Goal: Task Accomplishment & Management: Use online tool/utility

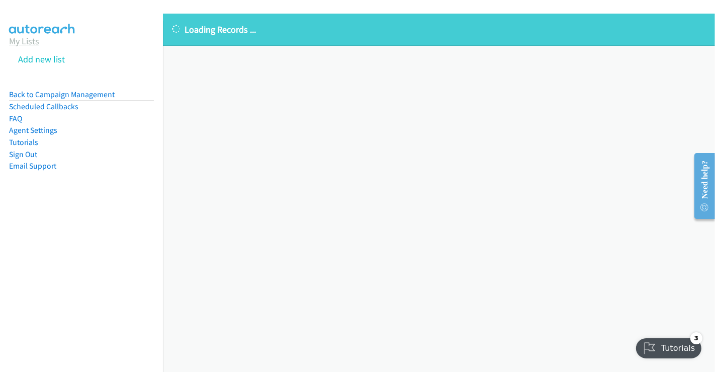
click at [29, 40] on link "My Lists" at bounding box center [24, 41] width 30 height 12
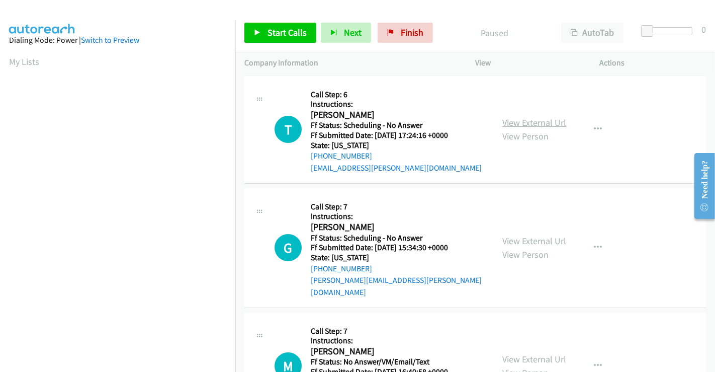
click at [517, 124] on link "View External Url" at bounding box center [534, 123] width 64 height 12
click at [528, 238] on link "View External Url" at bounding box center [534, 241] width 64 height 12
click at [534, 353] on link "View External Url" at bounding box center [534, 359] width 64 height 12
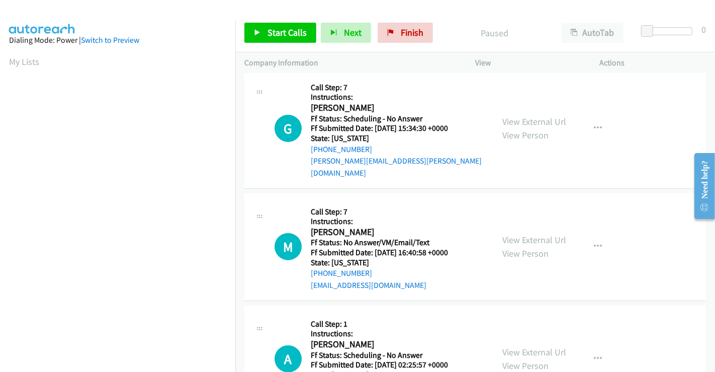
scroll to position [223, 0]
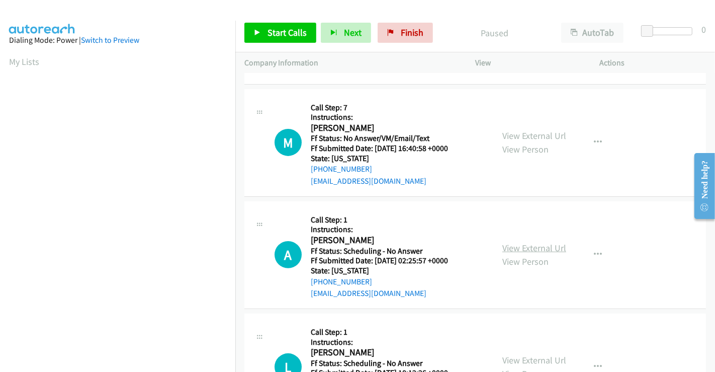
click at [525, 242] on link "View External Url" at bounding box center [534, 248] width 64 height 12
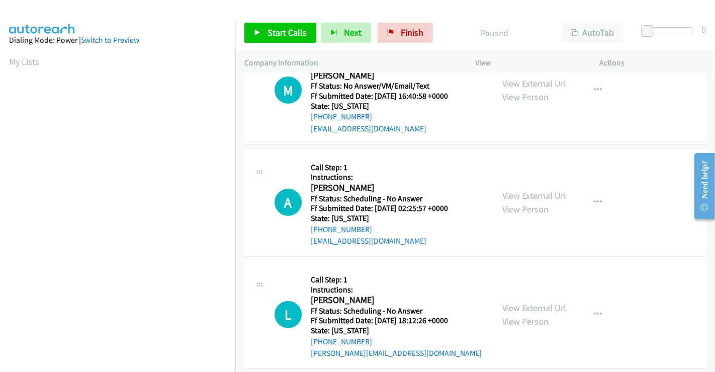
scroll to position [335, 0]
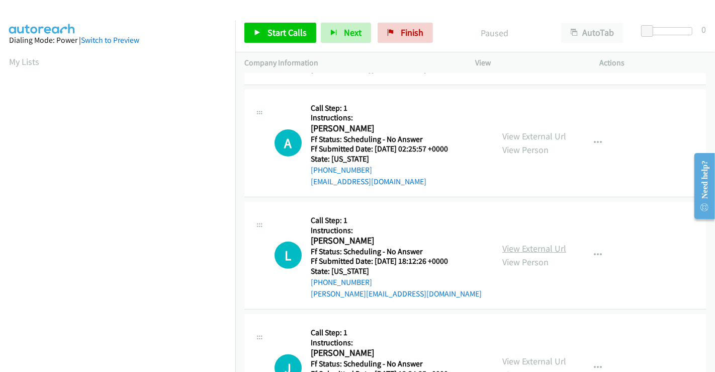
click at [528, 242] on link "View External Url" at bounding box center [534, 248] width 64 height 12
click at [289, 38] on link "Start Calls" at bounding box center [280, 33] width 72 height 20
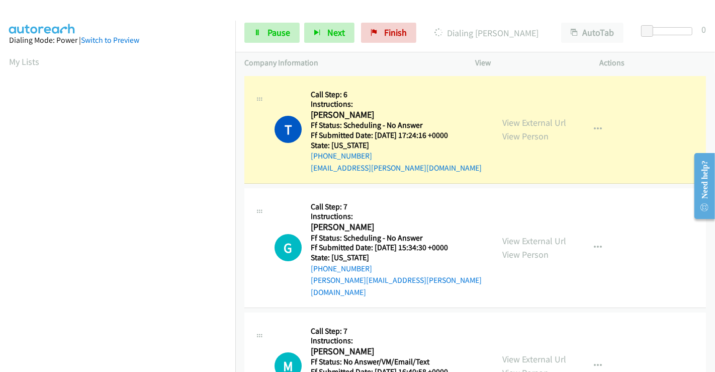
scroll to position [194, 0]
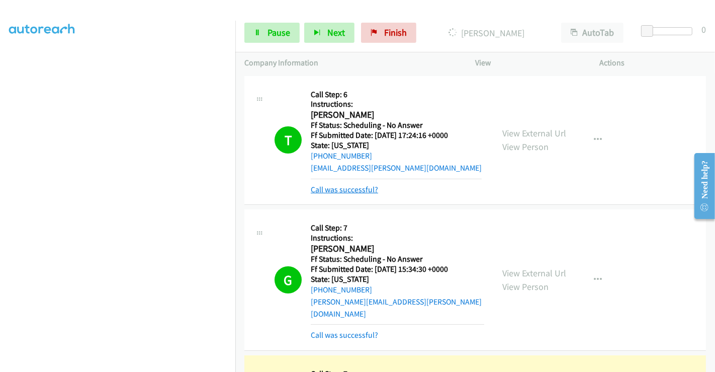
click at [351, 188] on link "Call was successful?" at bounding box center [344, 190] width 67 height 10
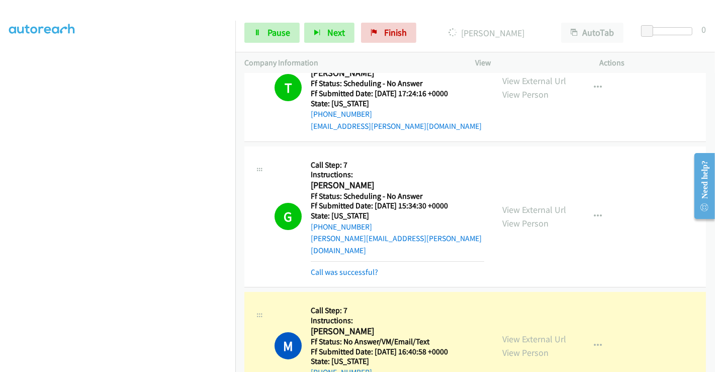
scroll to position [112, 0]
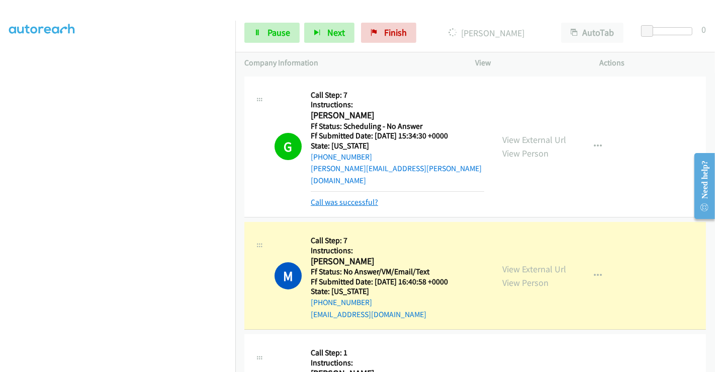
click at [352, 197] on link "Call was successful?" at bounding box center [344, 202] width 67 height 10
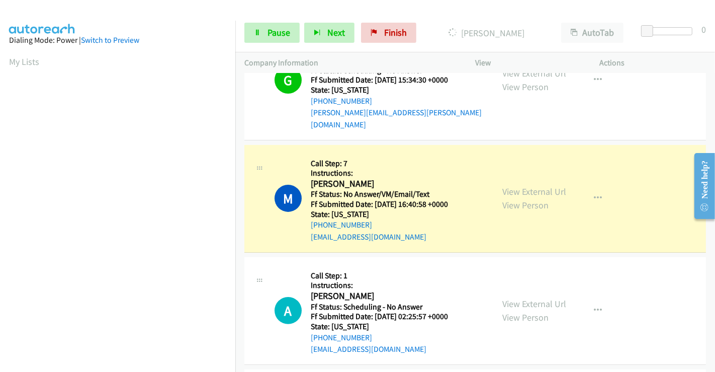
scroll to position [194, 0]
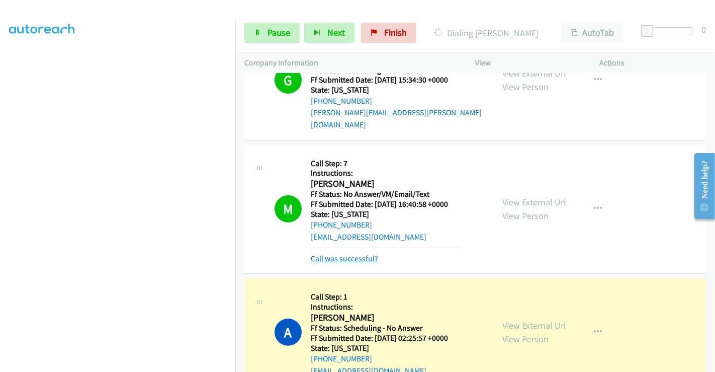
click at [364, 253] on link "Call was successful?" at bounding box center [344, 258] width 67 height 10
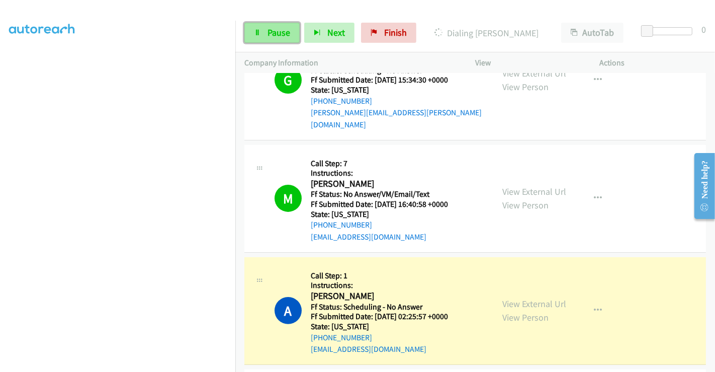
drag, startPoint x: 279, startPoint y: 30, endPoint x: 290, endPoint y: 42, distance: 16.4
click at [279, 30] on span "Pause" at bounding box center [278, 33] width 23 height 12
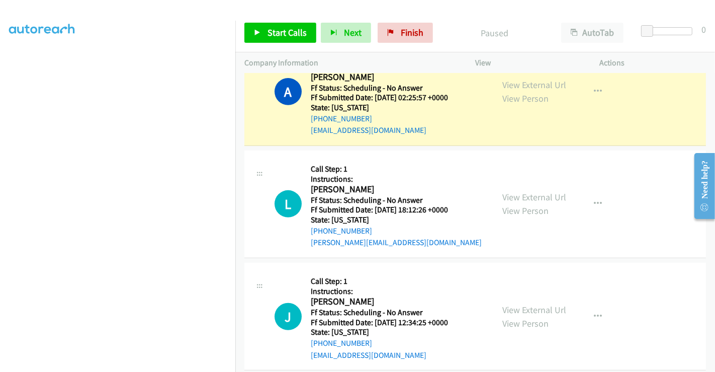
scroll to position [446, 0]
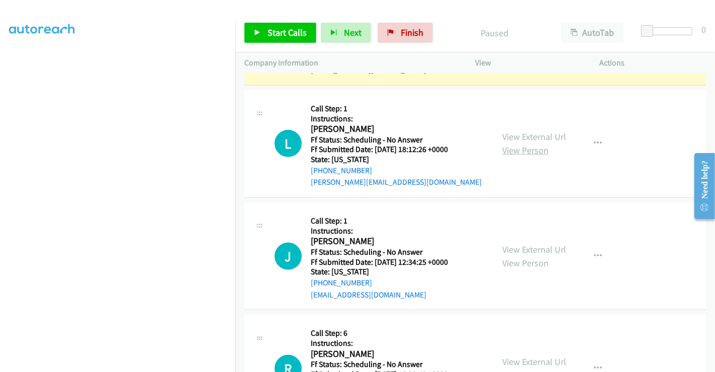
drag, startPoint x: 517, startPoint y: 126, endPoint x: 520, endPoint y: 135, distance: 9.5
click at [517, 131] on link "View External Url" at bounding box center [534, 137] width 64 height 12
click at [530, 243] on link "View External Url" at bounding box center [534, 249] width 64 height 12
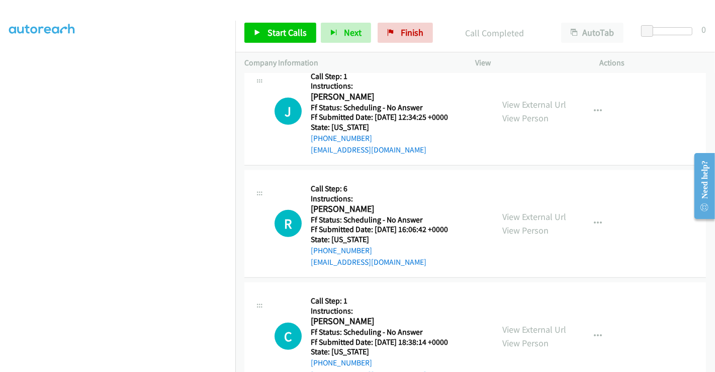
scroll to position [614, 0]
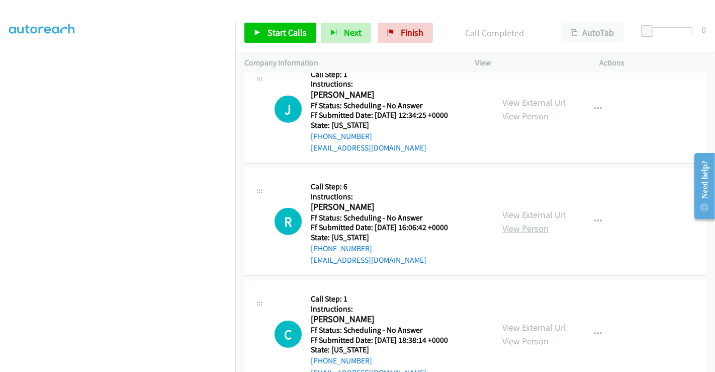
click at [517, 222] on link "View Person" at bounding box center [525, 228] width 46 height 12
click at [518, 209] on link "View External Url" at bounding box center [534, 215] width 64 height 12
click at [528, 321] on link "View External Url" at bounding box center [534, 327] width 64 height 12
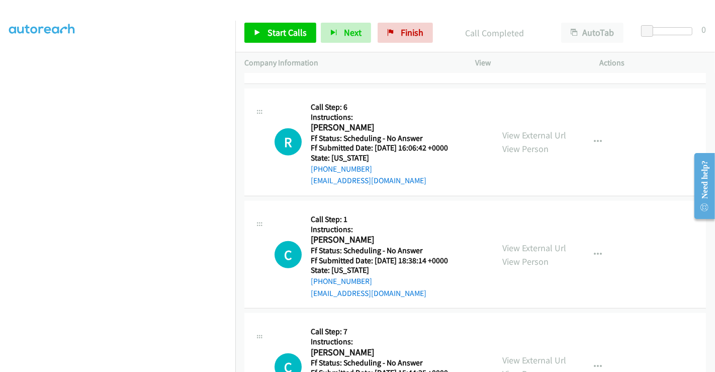
scroll to position [726, 0]
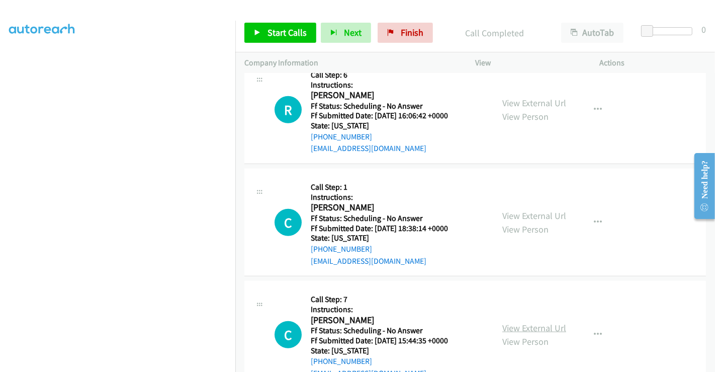
click at [528, 322] on link "View External Url" at bounding box center [534, 328] width 64 height 12
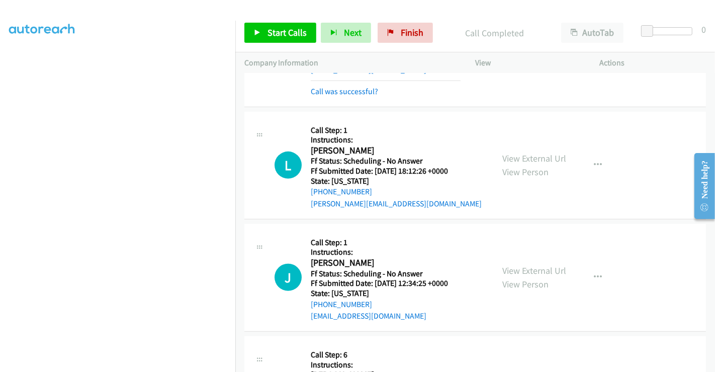
scroll to position [335, 0]
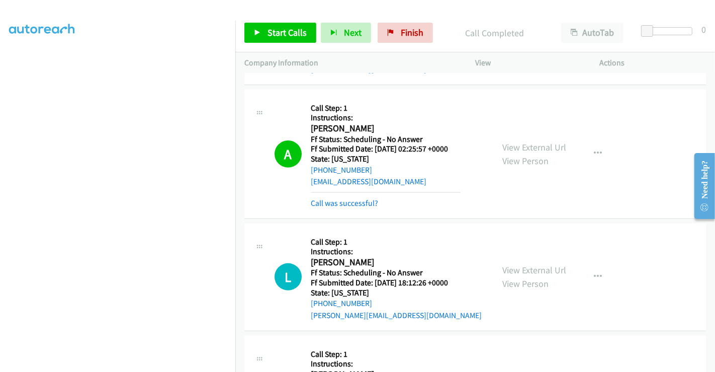
click at [349, 197] on div "Call was successful?" at bounding box center [386, 203] width 150 height 12
click at [349, 198] on link "Call was successful?" at bounding box center [344, 203] width 67 height 10
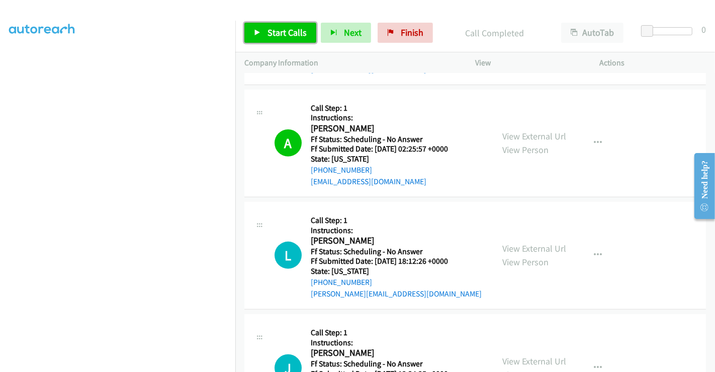
click at [254, 30] on icon at bounding box center [257, 33] width 7 height 7
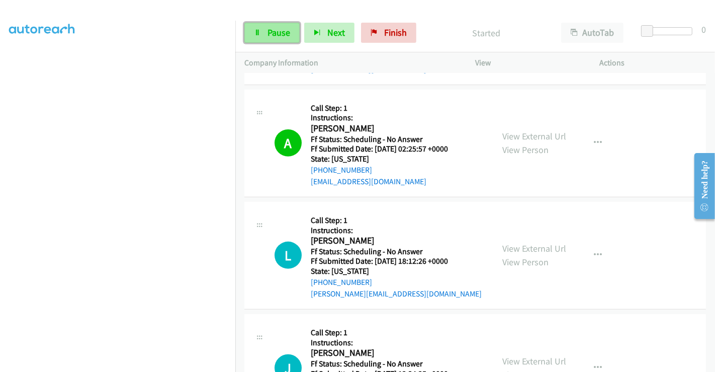
click at [275, 31] on span "Pause" at bounding box center [278, 33] width 23 height 12
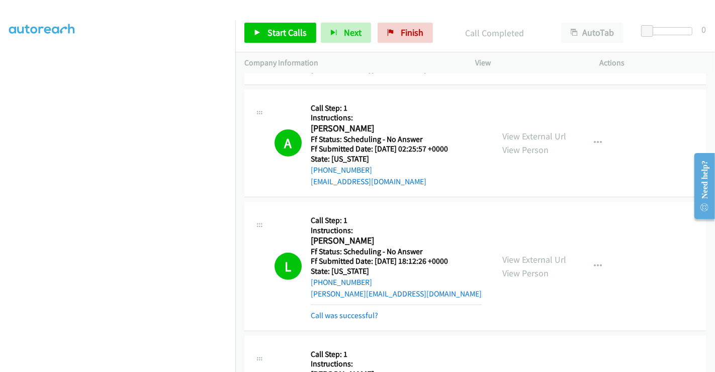
click at [359, 310] on link "Call was successful?" at bounding box center [344, 315] width 67 height 10
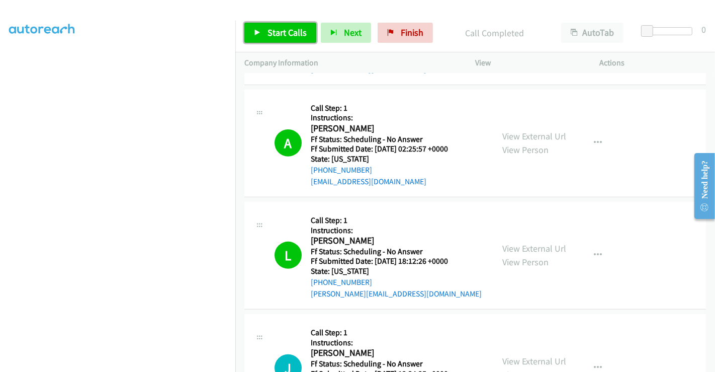
click at [292, 29] on span "Start Calls" at bounding box center [286, 33] width 39 height 12
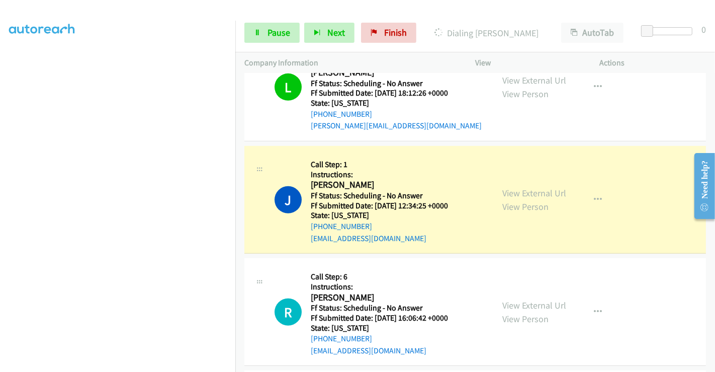
scroll to position [194, 0]
click at [281, 33] on span "Pause" at bounding box center [278, 33] width 23 height 12
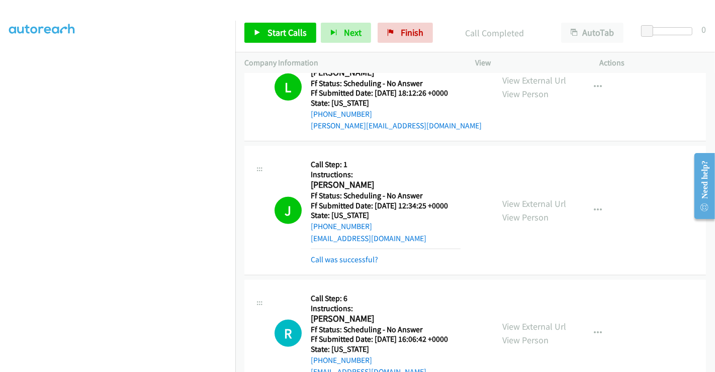
scroll to position [0, 0]
drag, startPoint x: 345, startPoint y: 247, endPoint x: 308, endPoint y: 219, distance: 47.1
click at [345, 254] on link "Call was successful?" at bounding box center [344, 259] width 67 height 10
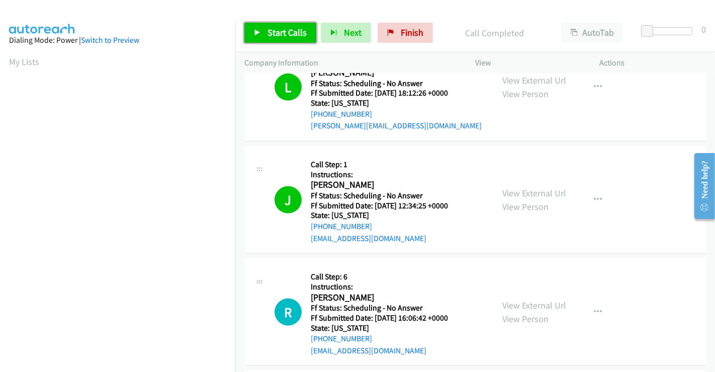
click at [274, 33] on span "Start Calls" at bounding box center [286, 33] width 39 height 12
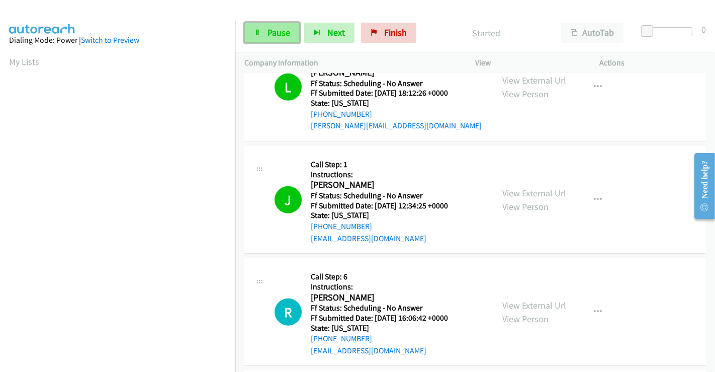
click at [271, 31] on span "Pause" at bounding box center [278, 33] width 23 height 12
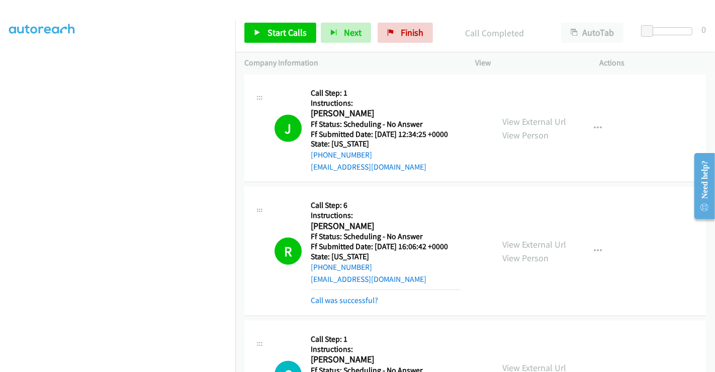
scroll to position [614, 0]
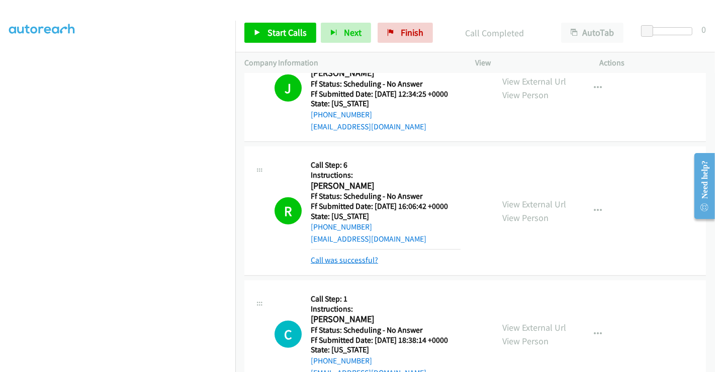
click at [367, 255] on link "Call was successful?" at bounding box center [344, 260] width 67 height 10
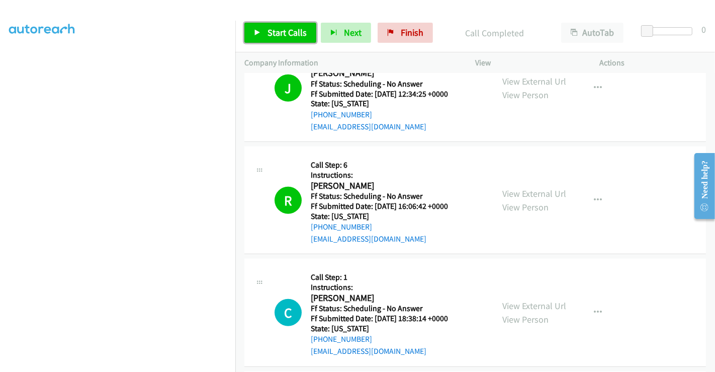
click at [281, 35] on span "Start Calls" at bounding box center [286, 33] width 39 height 12
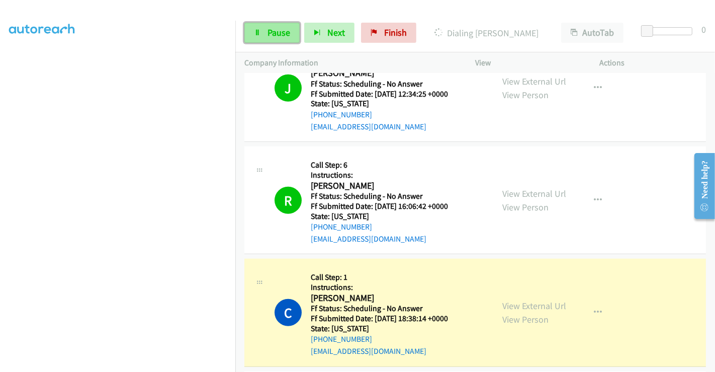
click at [269, 32] on span "Pause" at bounding box center [278, 33] width 23 height 12
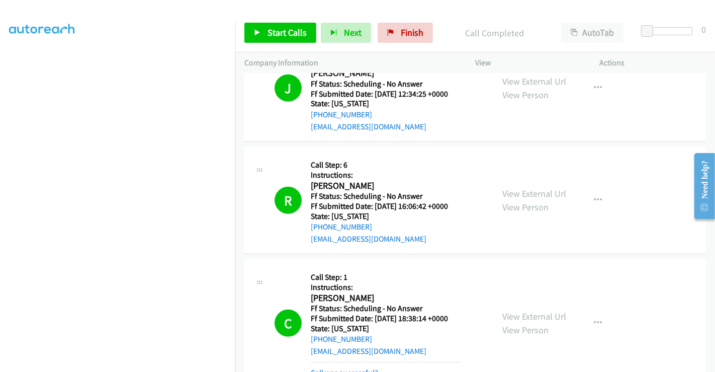
click at [371, 368] on link "Call was successful?" at bounding box center [344, 373] width 67 height 10
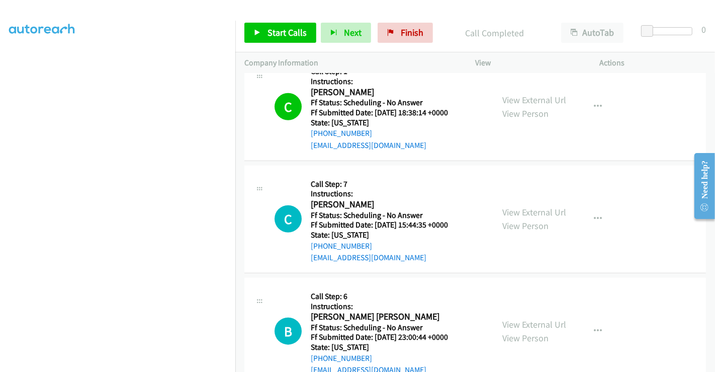
scroll to position [838, 0]
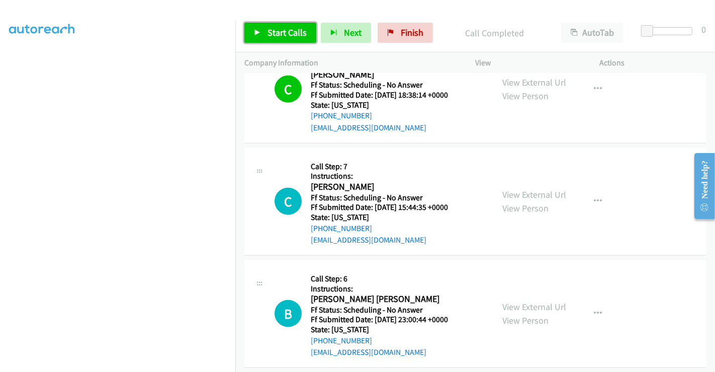
click at [284, 28] on span "Start Calls" at bounding box center [286, 33] width 39 height 12
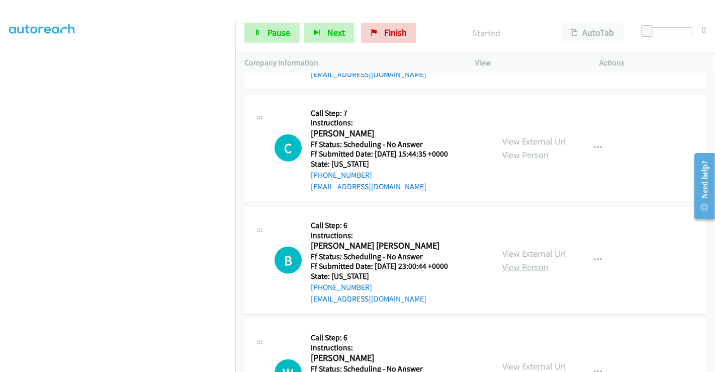
scroll to position [1005, 0]
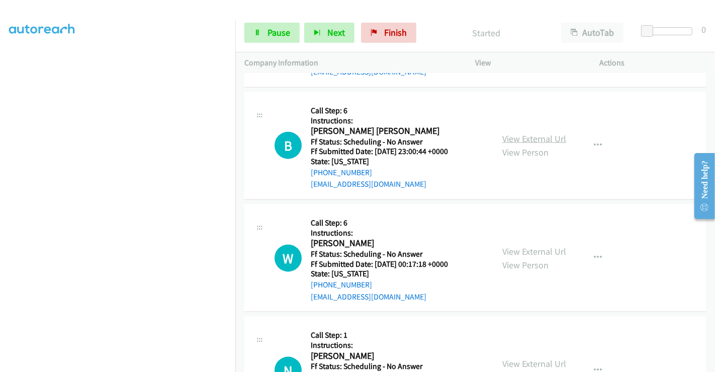
click at [522, 133] on link "View External Url" at bounding box center [534, 139] width 64 height 12
click at [529, 245] on link "View External Url" at bounding box center [534, 251] width 64 height 12
click at [528, 357] on link "View External Url" at bounding box center [534, 363] width 64 height 12
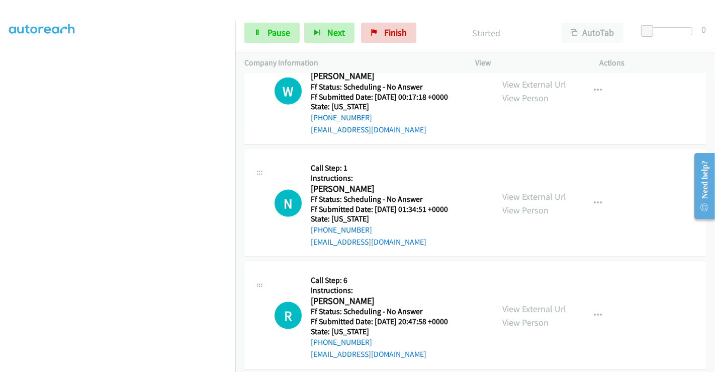
scroll to position [1173, 0]
click at [520, 302] on link "View External Url" at bounding box center [534, 308] width 64 height 12
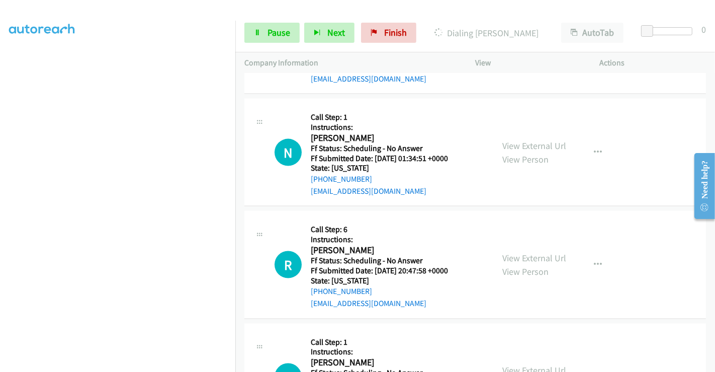
scroll to position [1285, 0]
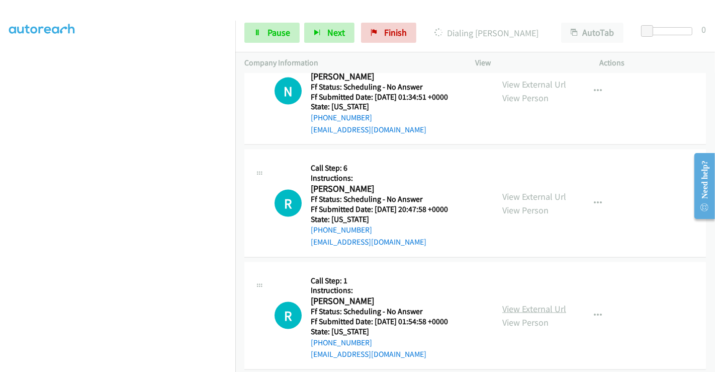
click at [519, 303] on link "View External Url" at bounding box center [534, 309] width 64 height 12
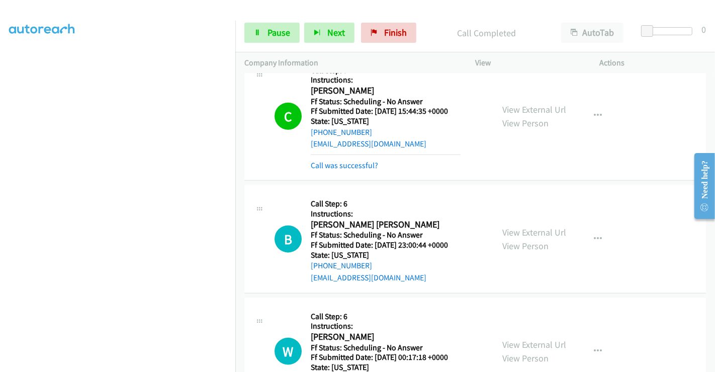
scroll to position [915, 0]
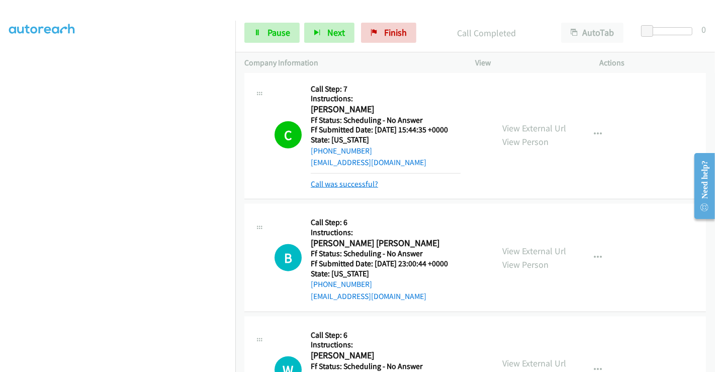
click at [351, 179] on link "Call was successful?" at bounding box center [344, 184] width 67 height 10
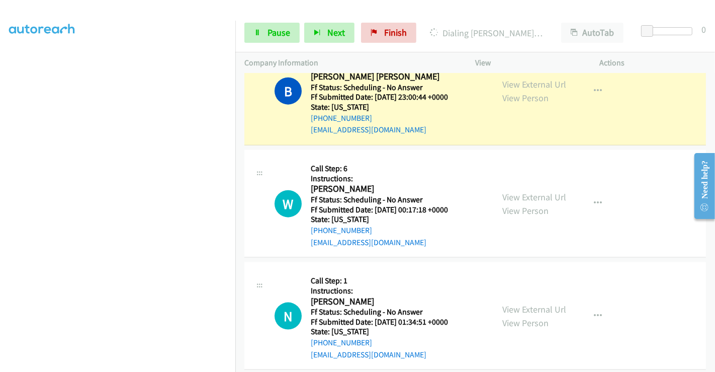
scroll to position [1138, 0]
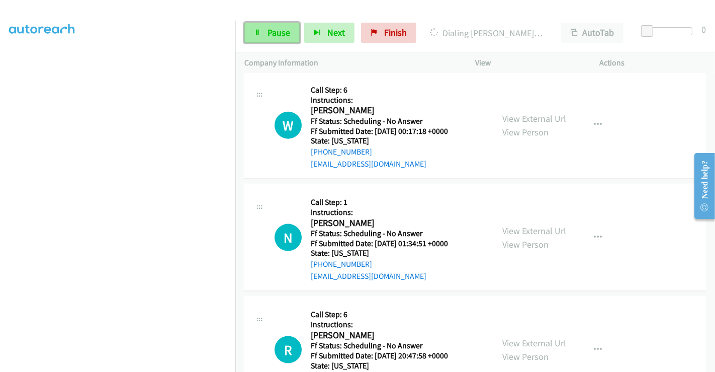
click at [260, 34] on link "Pause" at bounding box center [271, 33] width 55 height 20
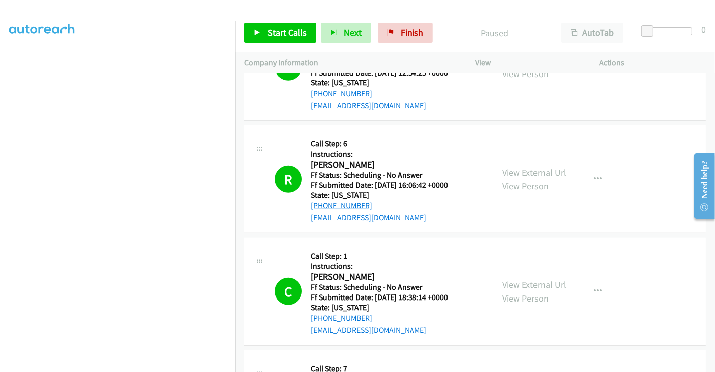
scroll to position [915, 0]
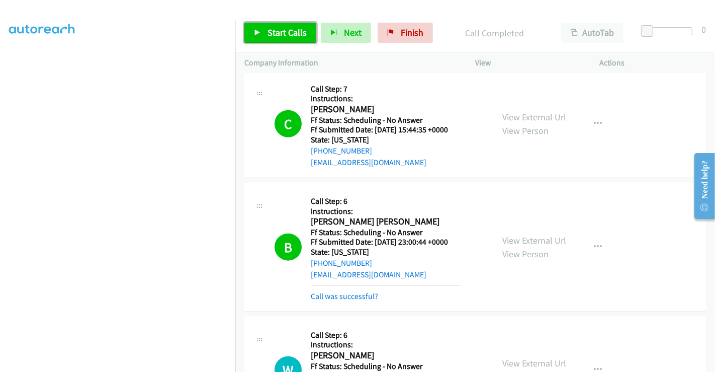
click at [278, 38] on span "Start Calls" at bounding box center [286, 33] width 39 height 12
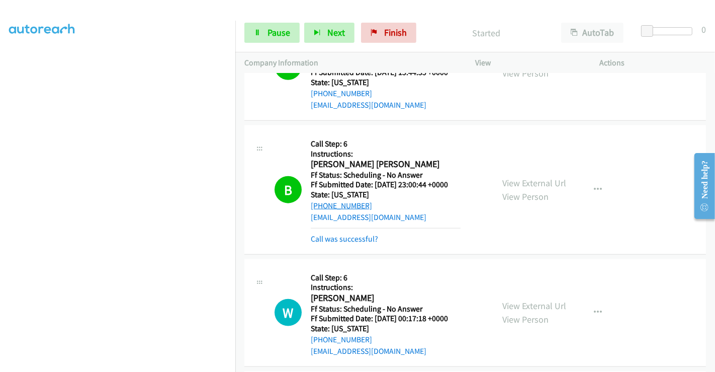
scroll to position [1027, 0]
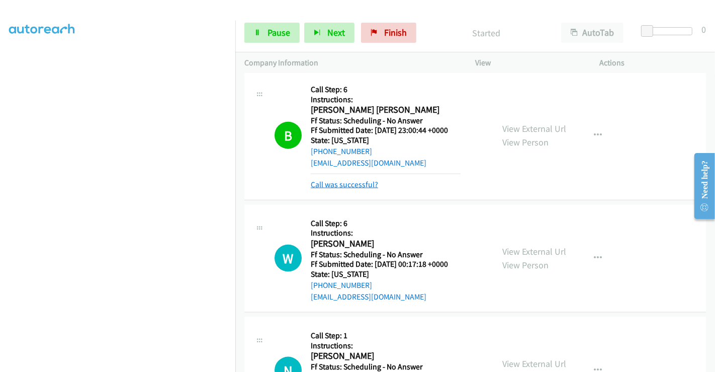
click at [339, 179] on link "Call was successful?" at bounding box center [344, 184] width 67 height 10
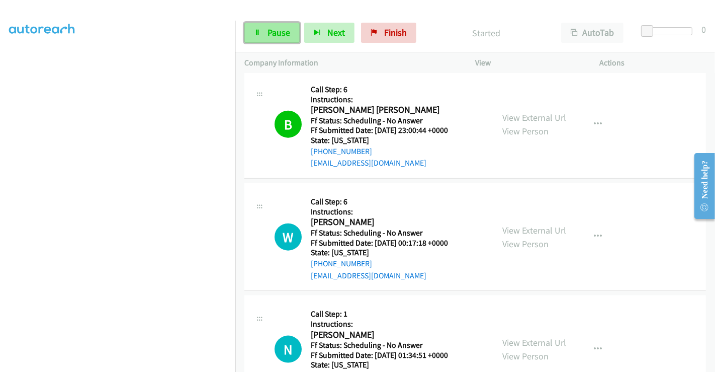
click at [262, 33] on link "Pause" at bounding box center [271, 33] width 55 height 20
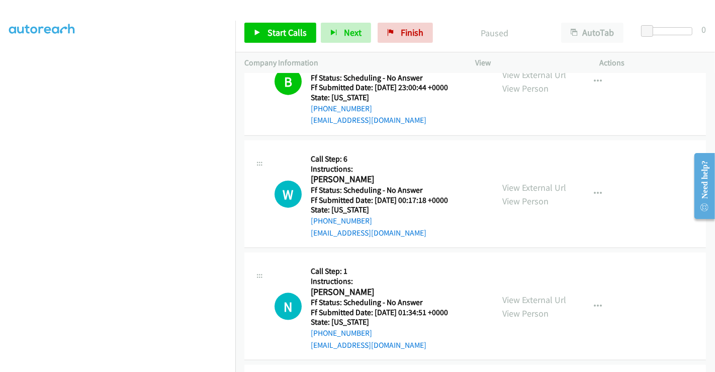
scroll to position [1194, 0]
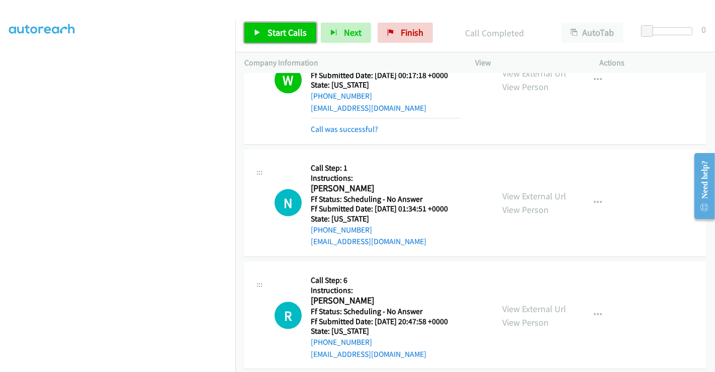
click at [283, 37] on span "Start Calls" at bounding box center [286, 33] width 39 height 12
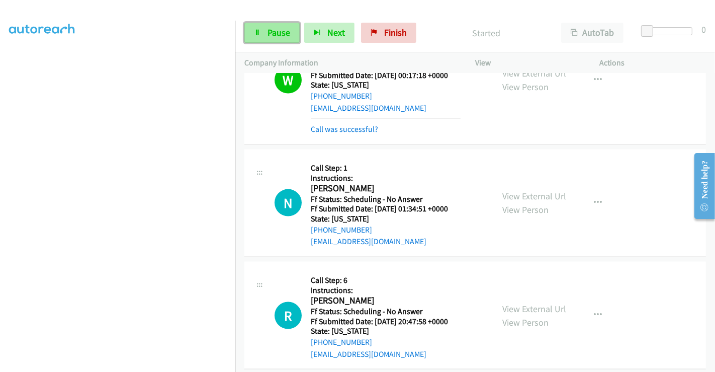
click at [270, 33] on span "Pause" at bounding box center [278, 33] width 23 height 12
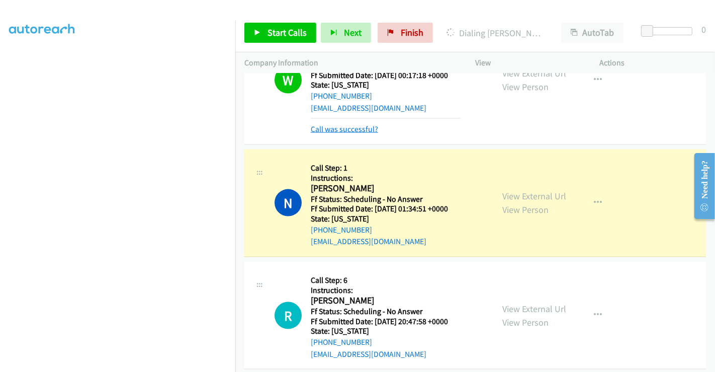
click at [346, 124] on link "Call was successful?" at bounding box center [344, 129] width 67 height 10
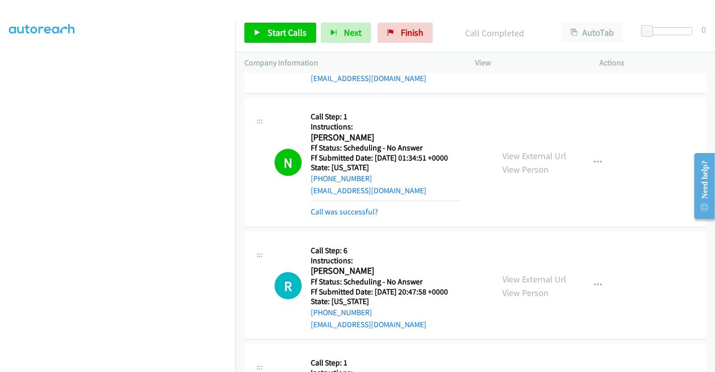
scroll to position [1295, 0]
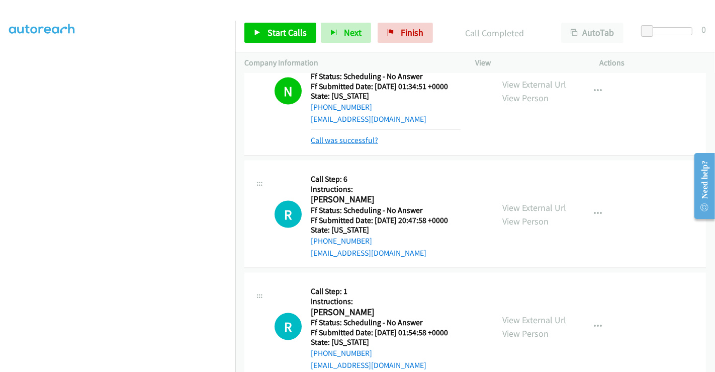
click at [347, 135] on link "Call was successful?" at bounding box center [344, 140] width 67 height 10
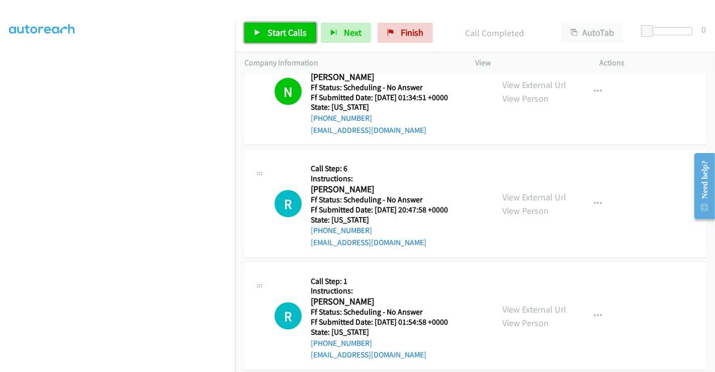
click at [273, 31] on span "Start Calls" at bounding box center [286, 33] width 39 height 12
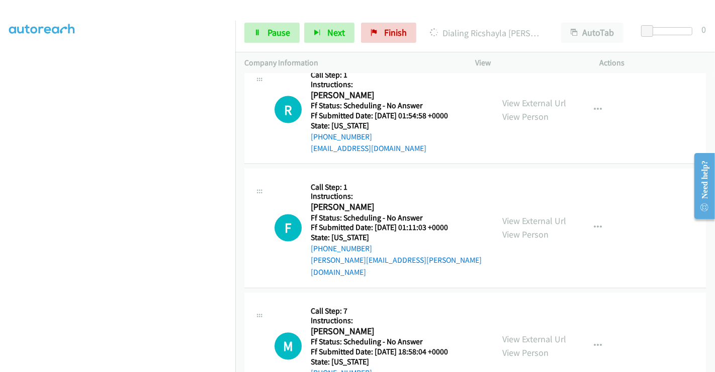
scroll to position [1508, 0]
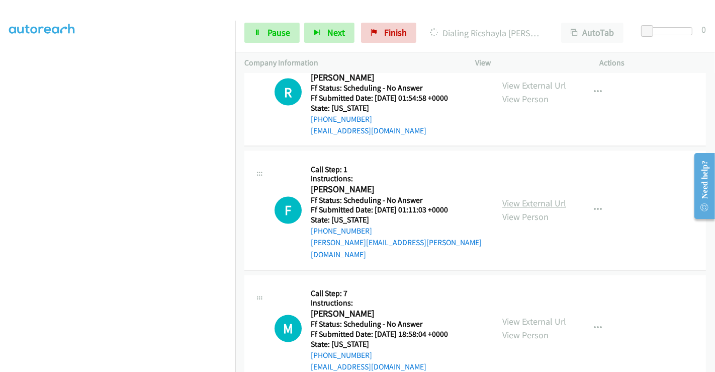
click at [539, 198] on link "View External Url" at bounding box center [534, 204] width 64 height 12
click at [532, 316] on link "View External Url" at bounding box center [534, 322] width 64 height 12
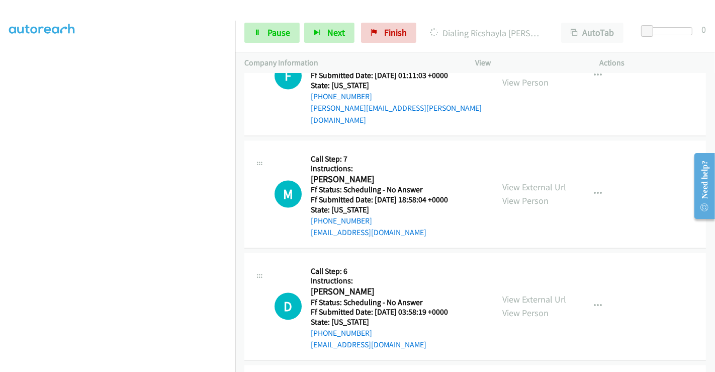
scroll to position [1731, 0]
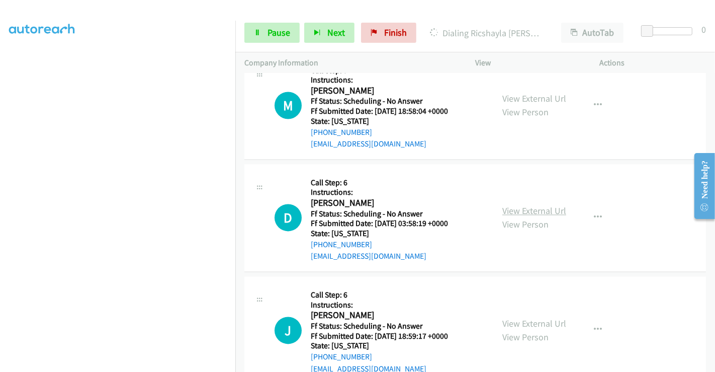
click at [530, 205] on link "View External Url" at bounding box center [534, 211] width 64 height 12
click at [540, 317] on link "View External Url" at bounding box center [534, 323] width 64 height 12
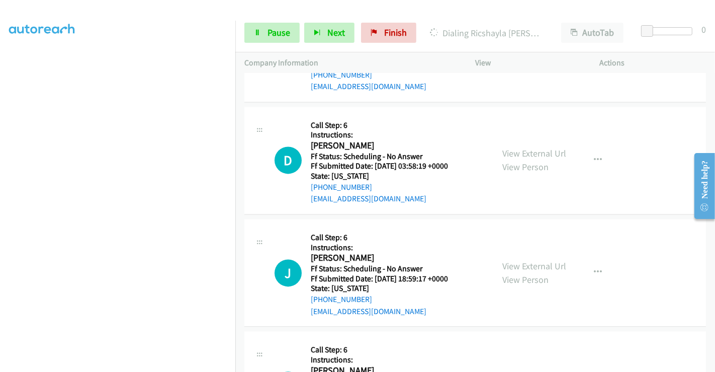
scroll to position [1843, 0]
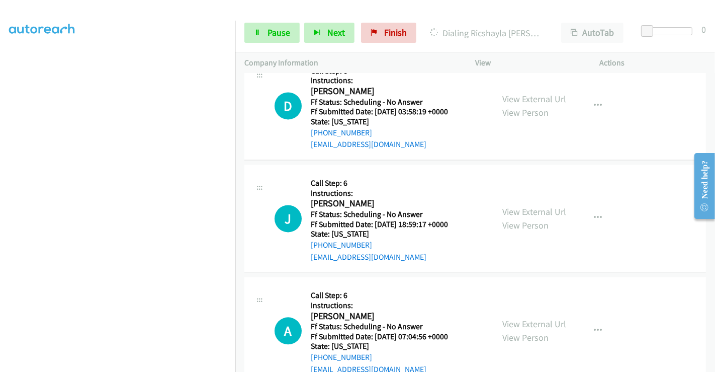
click at [534, 317] on div "View External Url View Person" at bounding box center [534, 330] width 64 height 27
click at [532, 318] on link "View External Url" at bounding box center [534, 324] width 64 height 12
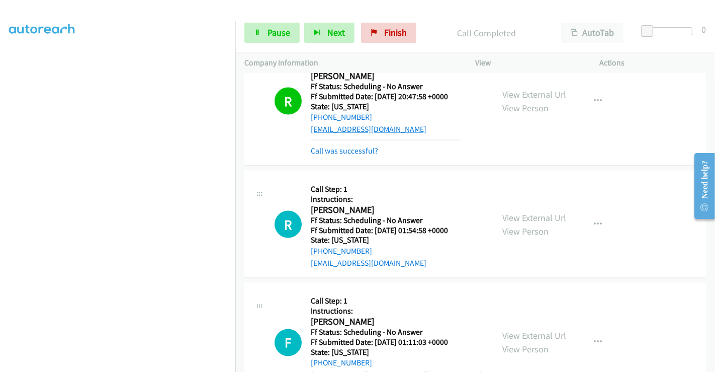
scroll to position [1361, 0]
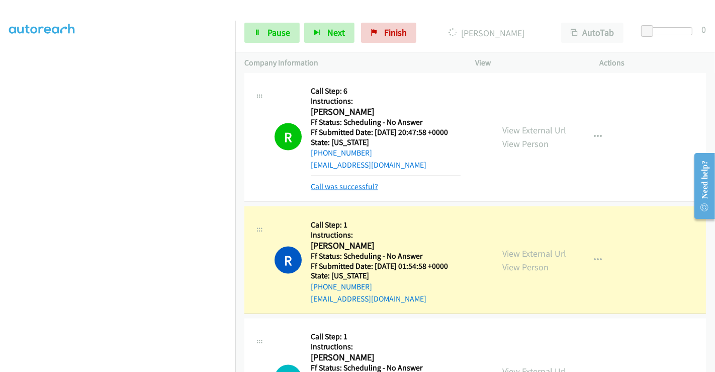
click at [351, 181] on link "Call was successful?" at bounding box center [344, 186] width 67 height 10
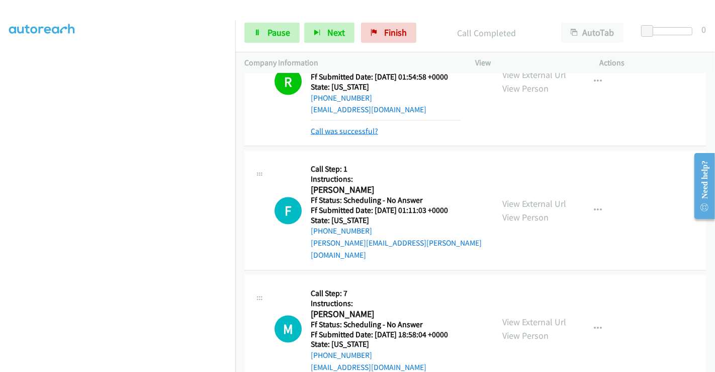
click at [328, 126] on link "Call was successful?" at bounding box center [344, 131] width 67 height 10
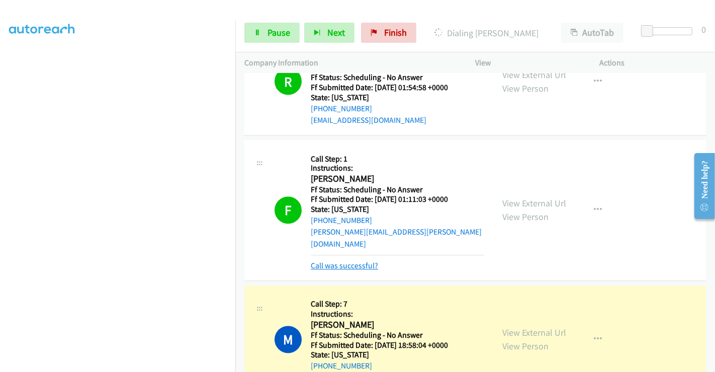
click at [340, 261] on link "Call was successful?" at bounding box center [344, 266] width 67 height 10
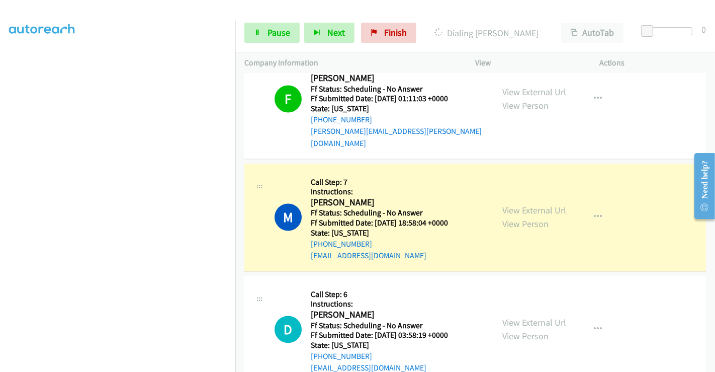
scroll to position [1686, 0]
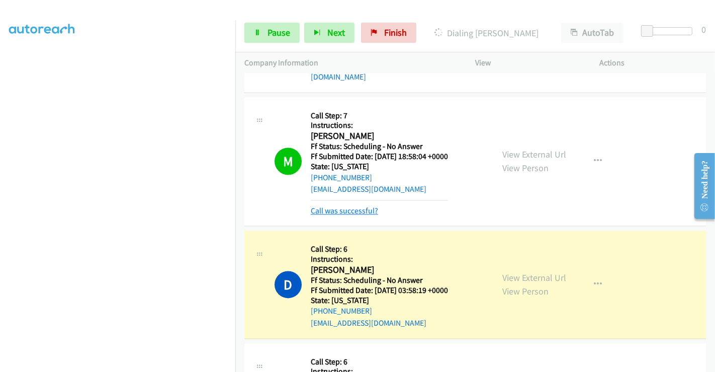
click at [353, 206] on link "Call was successful?" at bounding box center [344, 211] width 67 height 10
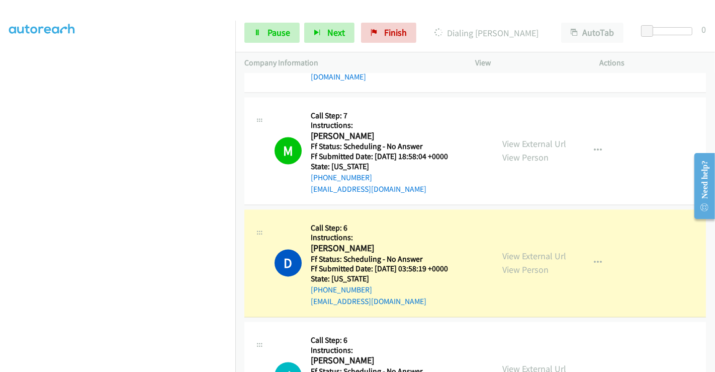
scroll to position [1797, 0]
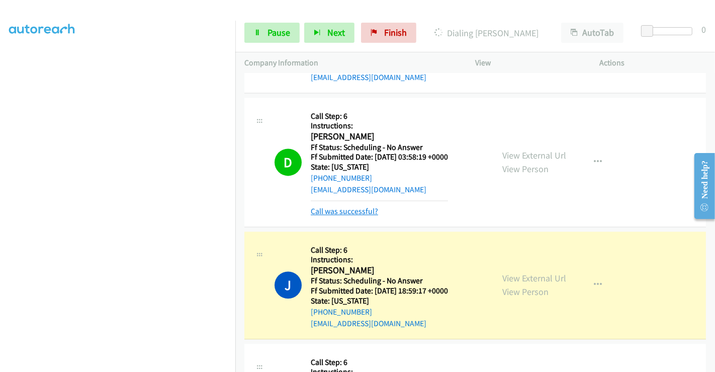
click at [353, 206] on link "Call was successful?" at bounding box center [344, 211] width 67 height 10
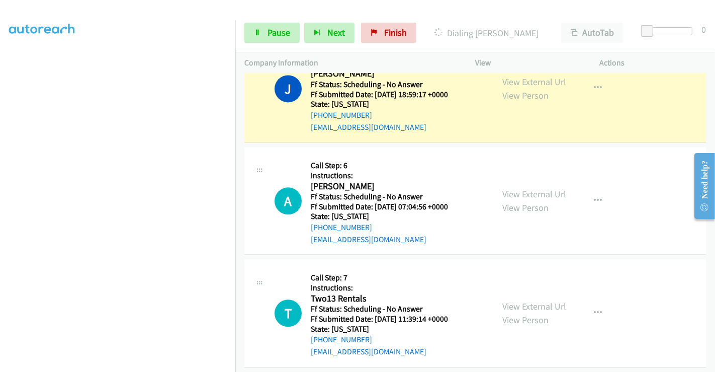
scroll to position [2077, 0]
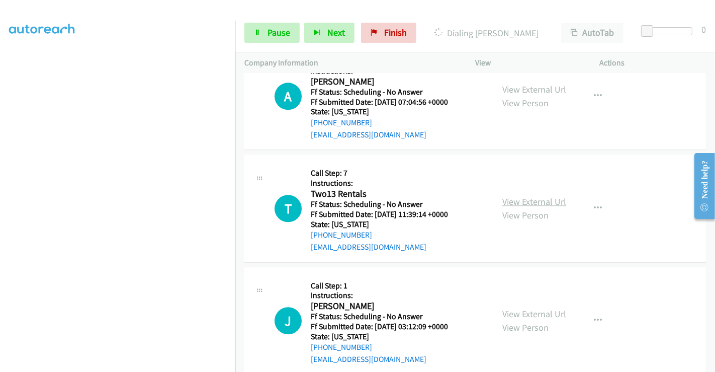
click at [525, 196] on link "View External Url" at bounding box center [534, 202] width 64 height 12
click at [529, 308] on link "View External Url" at bounding box center [534, 314] width 64 height 12
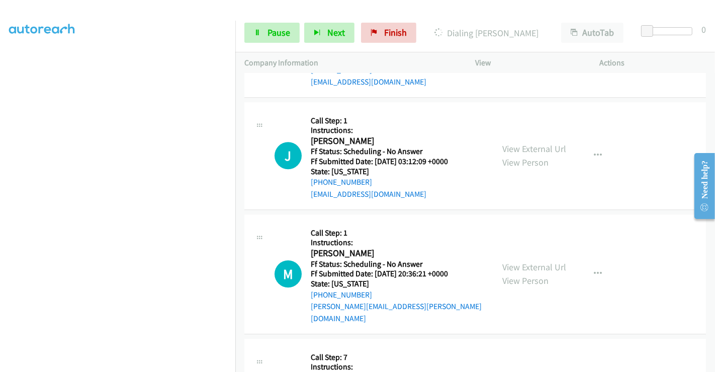
scroll to position [2300, 0]
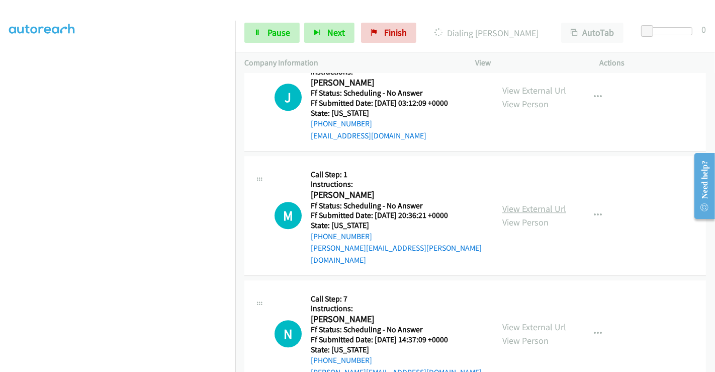
click at [524, 203] on link "View External Url" at bounding box center [534, 209] width 64 height 12
click at [532, 321] on link "View External Url" at bounding box center [534, 327] width 64 height 12
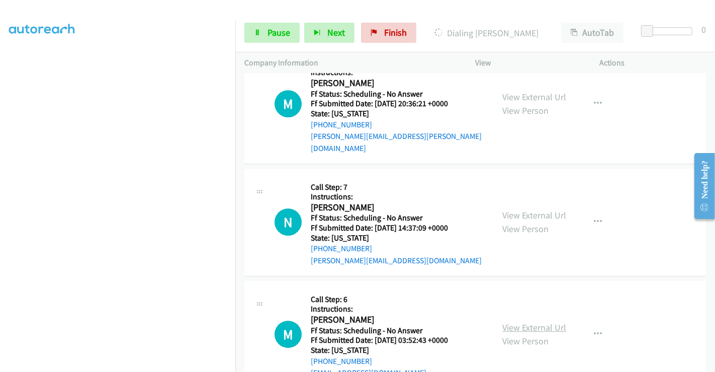
click at [535, 321] on link "View External Url" at bounding box center [534, 327] width 64 height 12
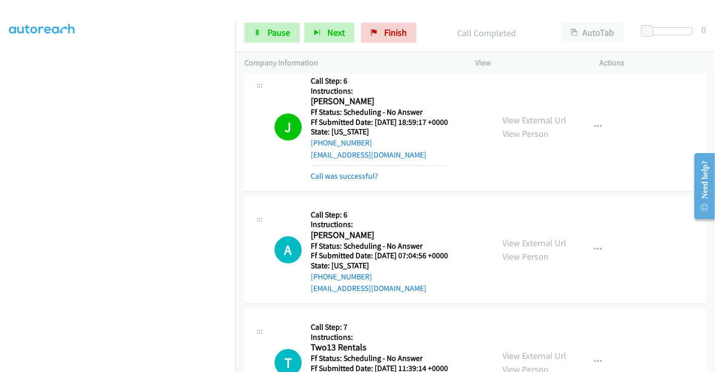
scroll to position [1874, 0]
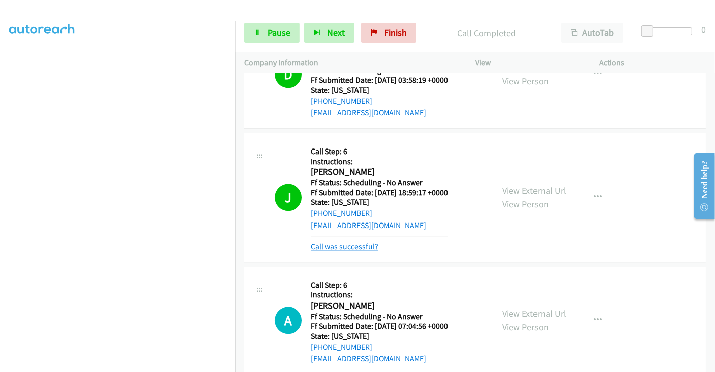
click at [346, 241] on link "Call was successful?" at bounding box center [344, 246] width 67 height 10
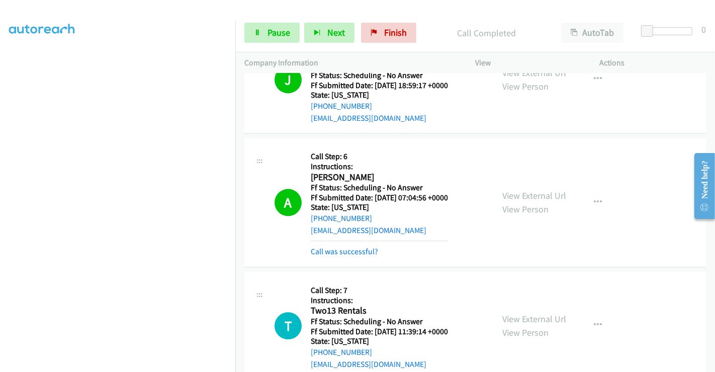
scroll to position [1986, 0]
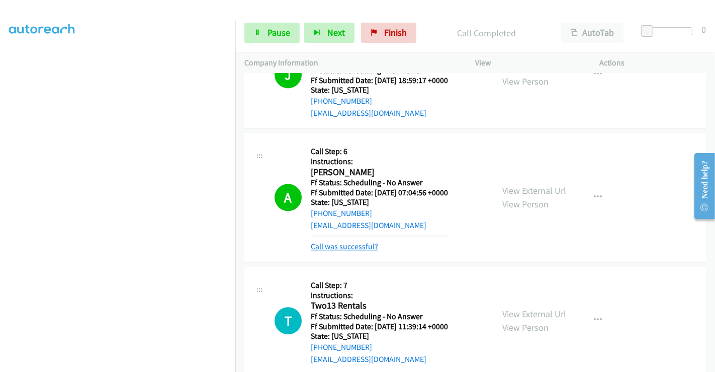
click at [344, 241] on link "Call was successful?" at bounding box center [344, 246] width 67 height 10
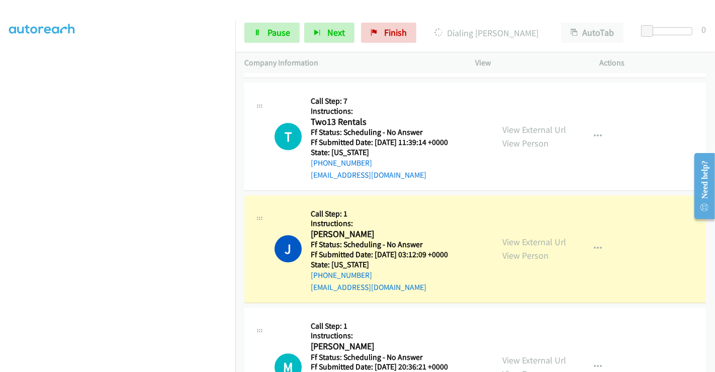
scroll to position [2154, 0]
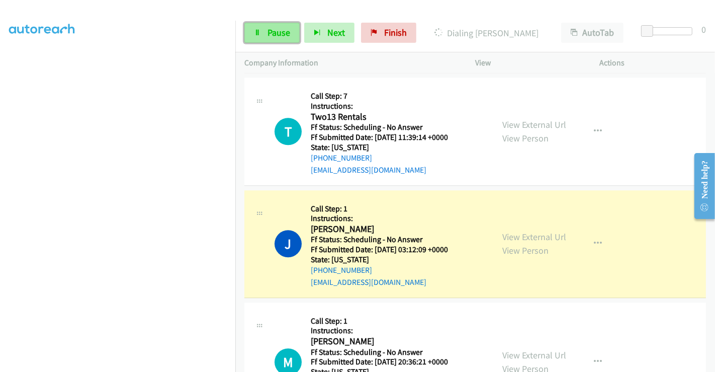
click at [269, 32] on span "Pause" at bounding box center [278, 33] width 23 height 12
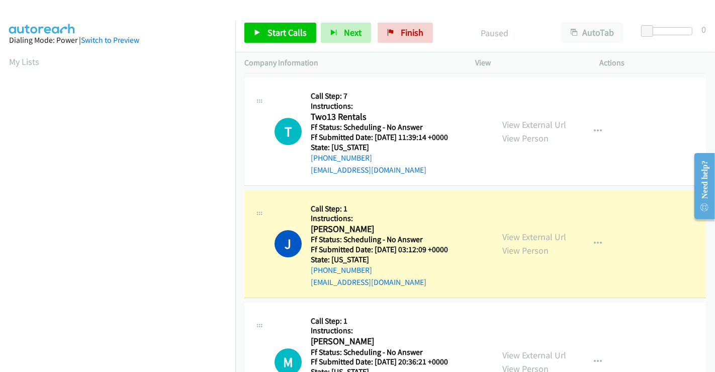
scroll to position [194, 0]
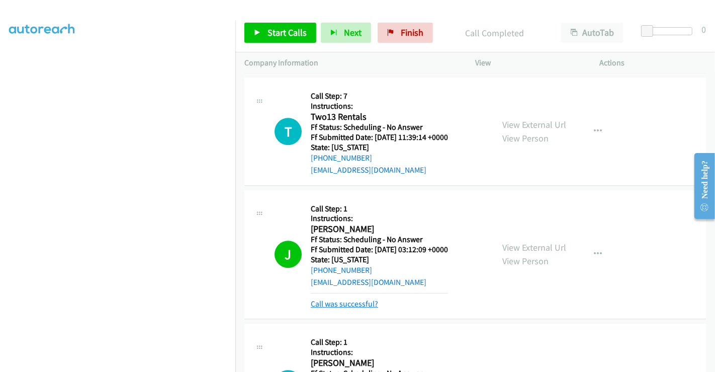
click at [333, 299] on link "Call was successful?" at bounding box center [344, 304] width 67 height 10
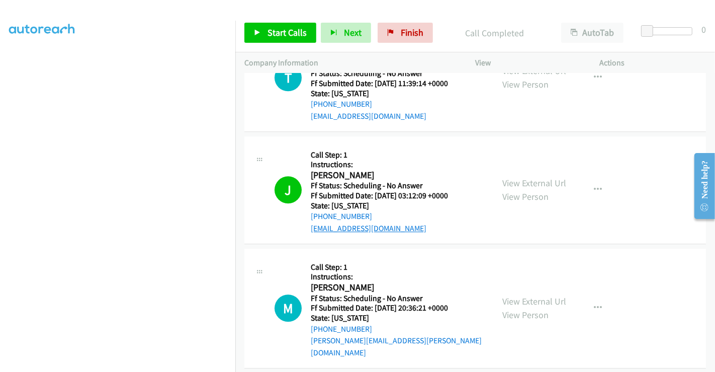
scroll to position [2321, 0]
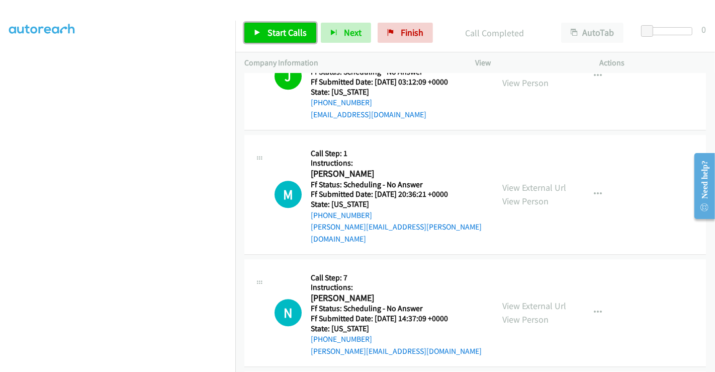
click at [286, 32] on span "Start Calls" at bounding box center [286, 33] width 39 height 12
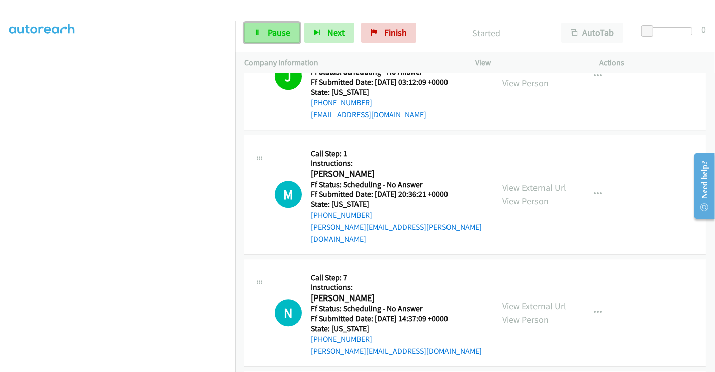
click at [270, 28] on span "Pause" at bounding box center [278, 33] width 23 height 12
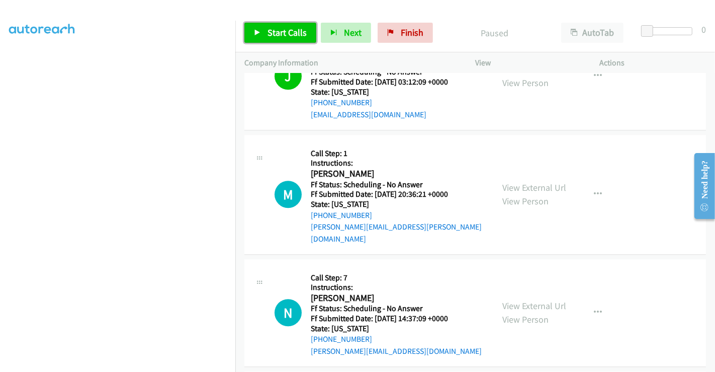
click at [284, 34] on span "Start Calls" at bounding box center [286, 33] width 39 height 12
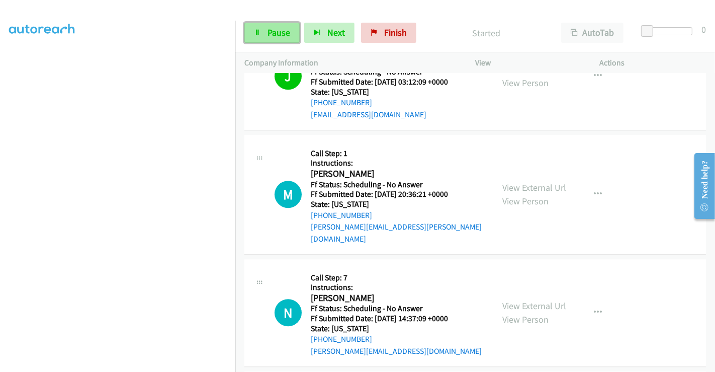
click at [257, 31] on icon at bounding box center [257, 33] width 7 height 7
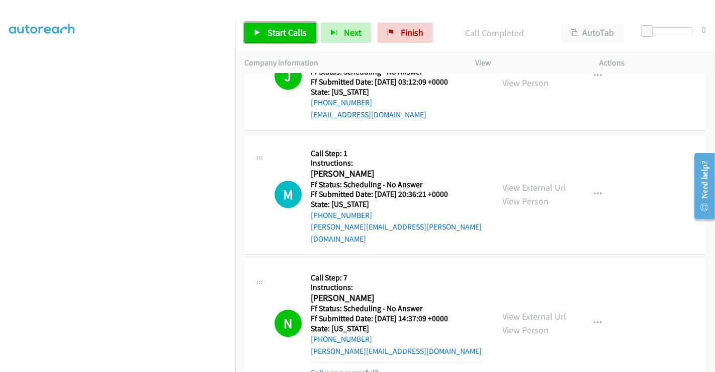
click at [272, 29] on span "Start Calls" at bounding box center [286, 33] width 39 height 12
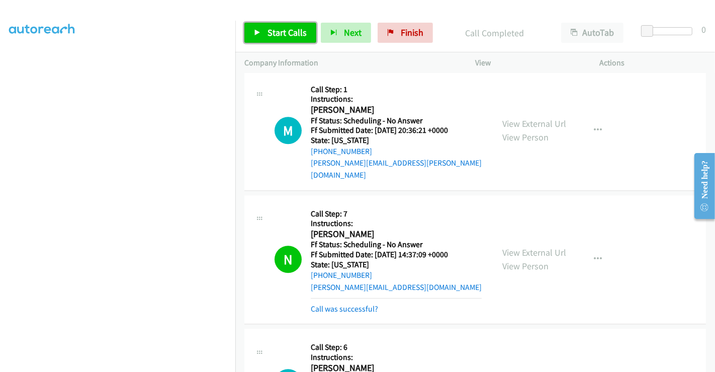
scroll to position [2489, 0]
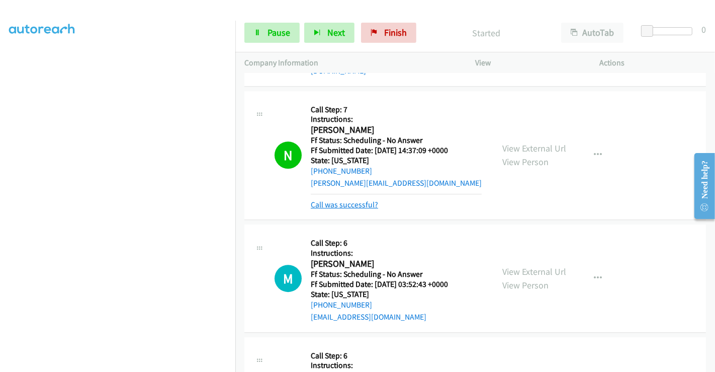
click at [339, 200] on link "Call was successful?" at bounding box center [344, 205] width 67 height 10
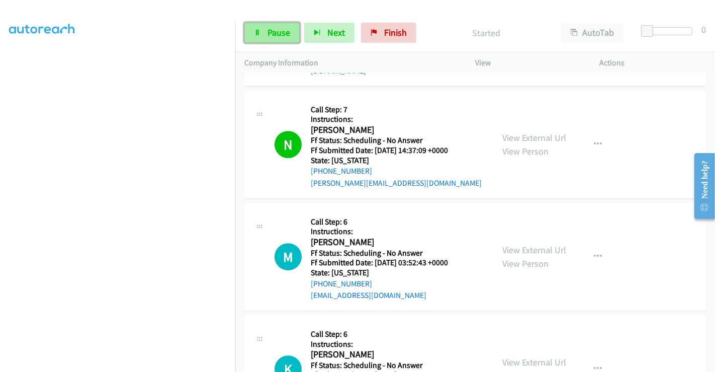
click at [268, 29] on span "Pause" at bounding box center [278, 33] width 23 height 12
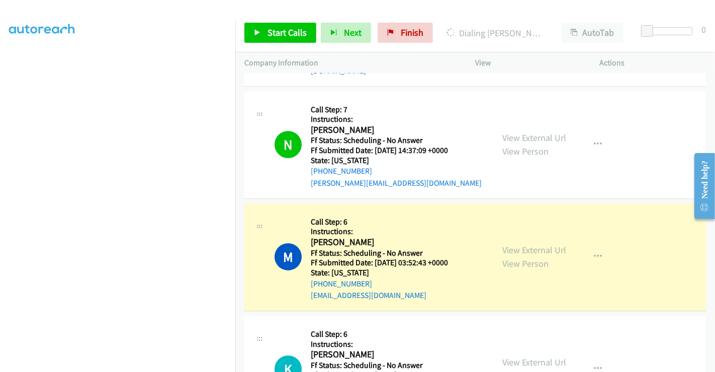
scroll to position [2601, 0]
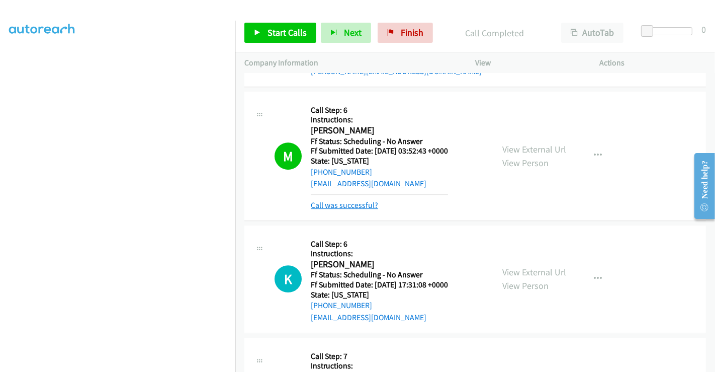
click at [319, 200] on link "Call was successful?" at bounding box center [344, 205] width 67 height 10
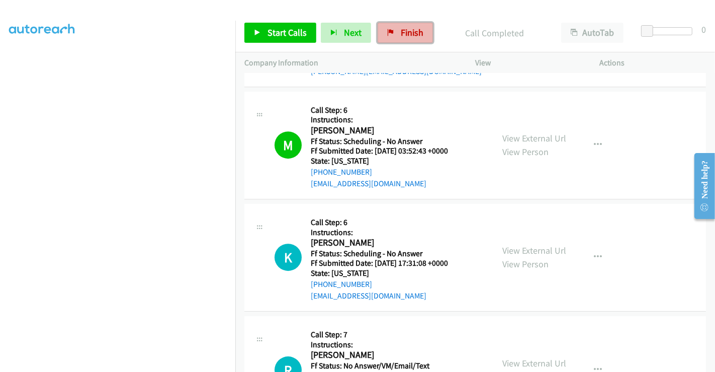
click at [402, 35] on span "Finish" at bounding box center [412, 33] width 23 height 12
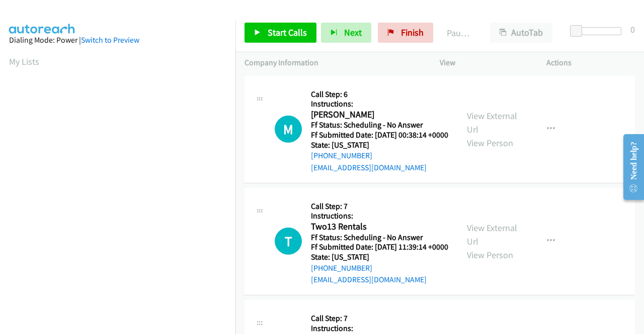
drag, startPoint x: 501, startPoint y: 120, endPoint x: 451, endPoint y: 108, distance: 51.1
click at [451, 108] on div "M Callback Scheduled Call Step: 6 Instructions: Michael Murray America/New_York…" at bounding box center [350, 129] width 213 height 89
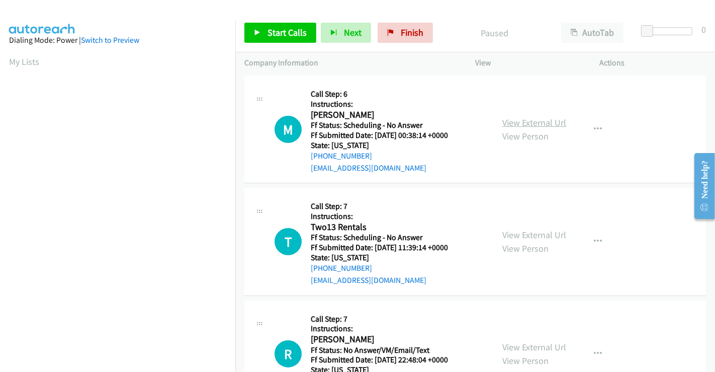
click at [513, 122] on link "View External Url" at bounding box center [534, 123] width 64 height 12
click at [522, 232] on link "View External Url" at bounding box center [534, 235] width 64 height 12
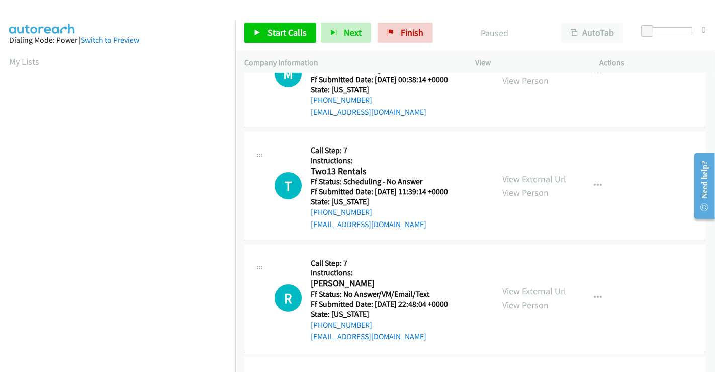
scroll to position [167, 0]
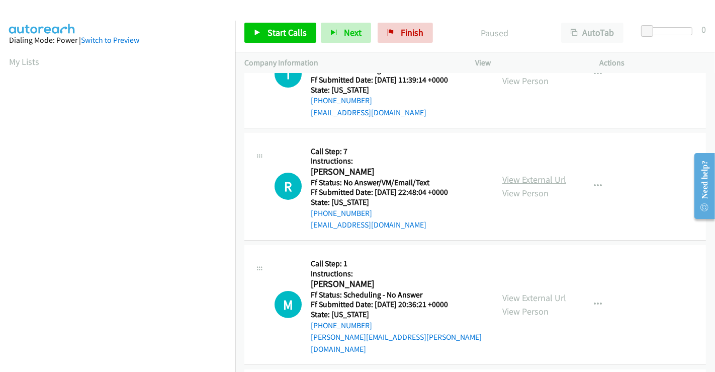
click at [520, 177] on link "View External Url" at bounding box center [534, 179] width 64 height 12
click at [529, 292] on link "View External Url" at bounding box center [534, 298] width 64 height 12
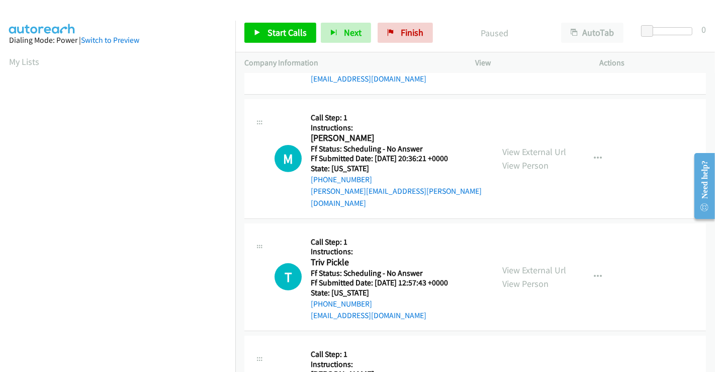
scroll to position [335, 0]
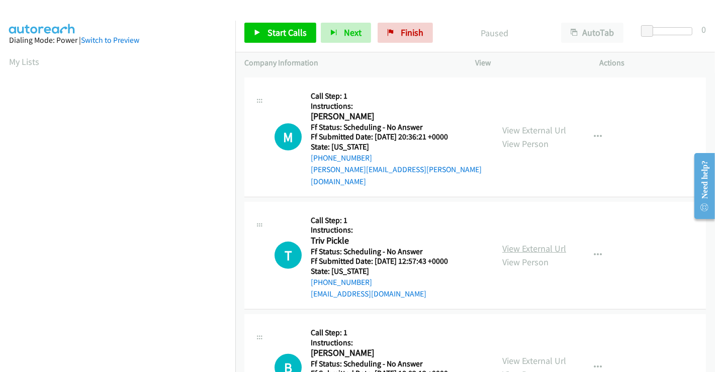
click at [527, 242] on link "View External Url" at bounding box center [534, 248] width 64 height 12
click at [285, 35] on span "Start Calls" at bounding box center [286, 33] width 39 height 12
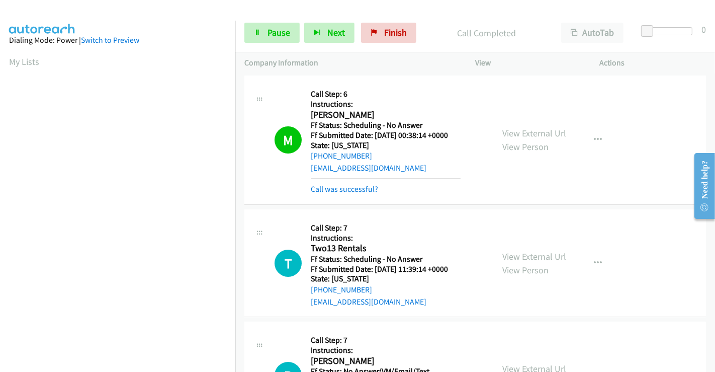
scroll to position [194, 0]
click at [354, 187] on link "Call was successful?" at bounding box center [344, 189] width 67 height 10
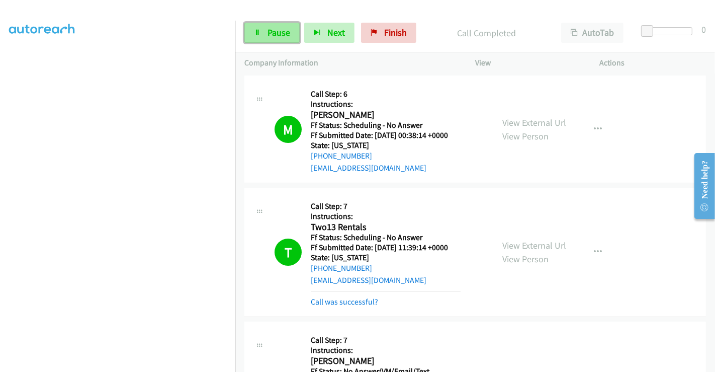
click at [274, 33] on span "Pause" at bounding box center [278, 33] width 23 height 12
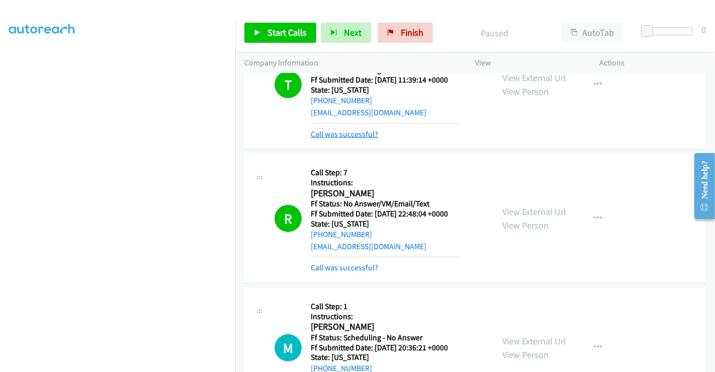
click at [352, 134] on link "Call was successful?" at bounding box center [344, 134] width 67 height 10
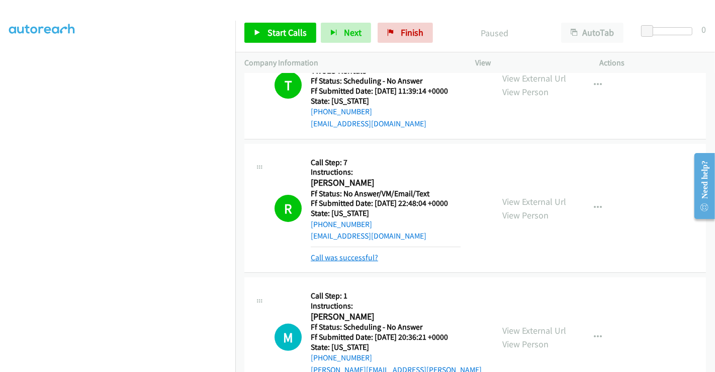
click at [356, 258] on link "Call was successful?" at bounding box center [344, 257] width 67 height 10
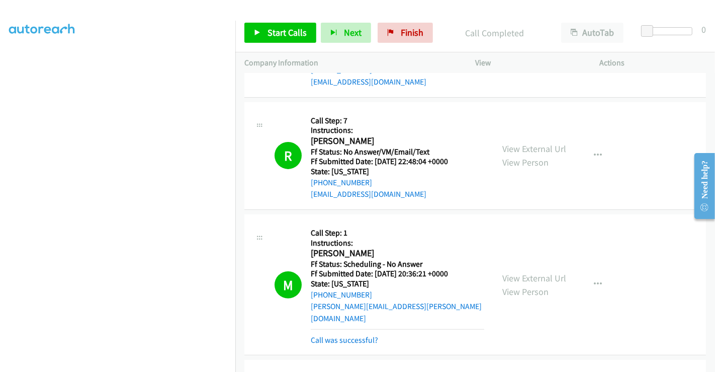
scroll to position [268, 0]
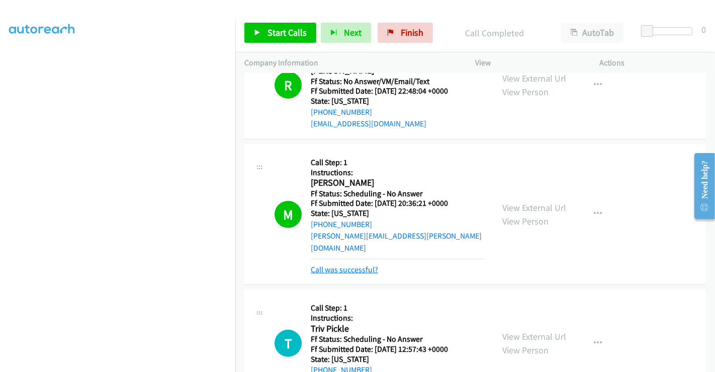
click at [360, 264] on link "Call was successful?" at bounding box center [344, 269] width 67 height 10
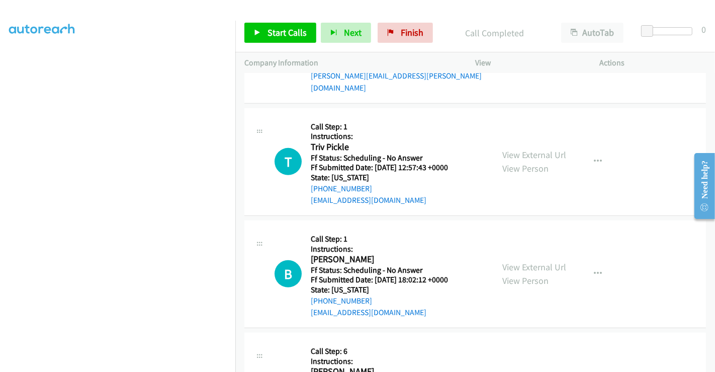
scroll to position [492, 0]
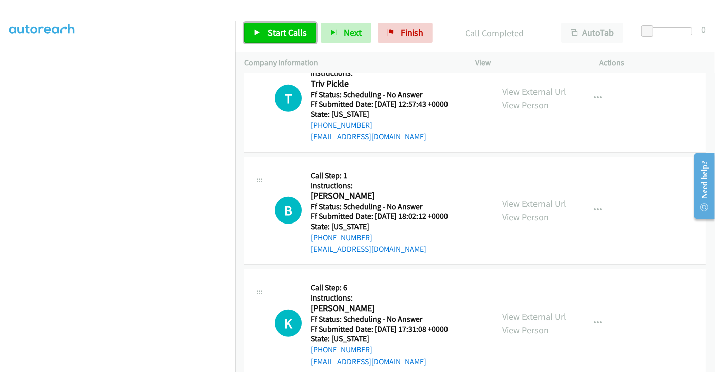
click at [283, 30] on span "Start Calls" at bounding box center [286, 33] width 39 height 12
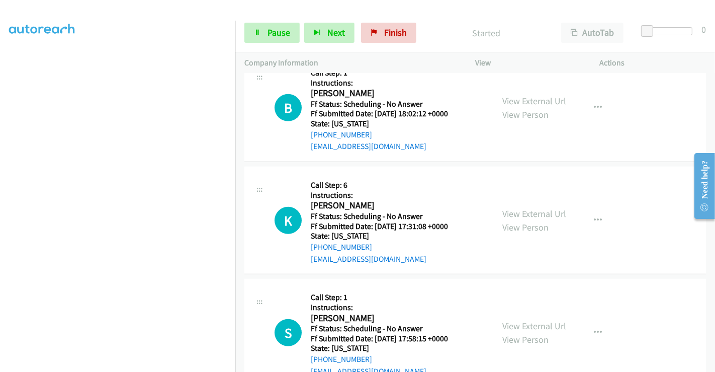
scroll to position [603, 0]
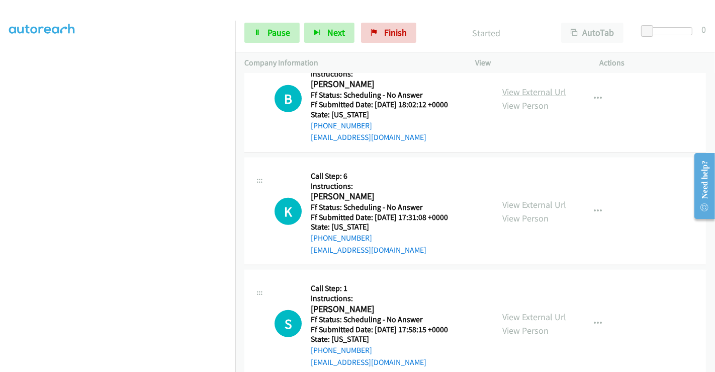
click at [517, 86] on link "View External Url" at bounding box center [534, 92] width 64 height 12
click at [519, 199] on link "View External Url" at bounding box center [534, 205] width 64 height 12
click at [524, 311] on link "View External Url" at bounding box center [534, 317] width 64 height 12
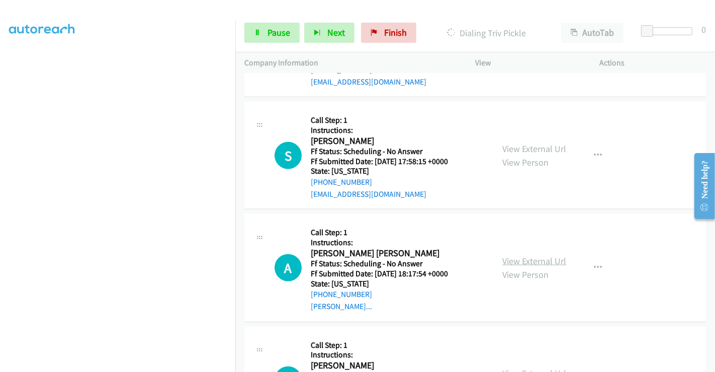
click at [522, 255] on link "View External Url" at bounding box center [534, 261] width 64 height 12
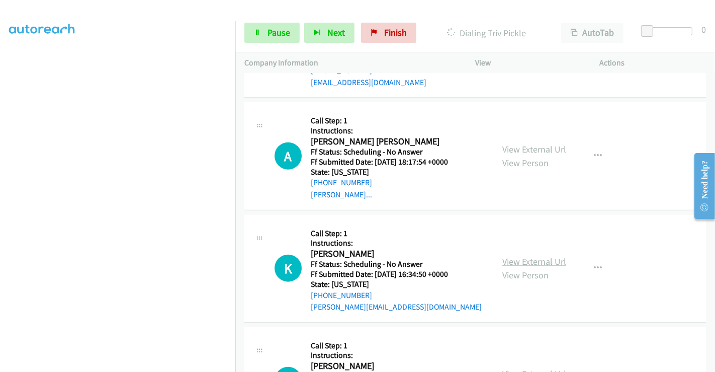
click at [528, 255] on link "View External Url" at bounding box center [534, 261] width 64 height 12
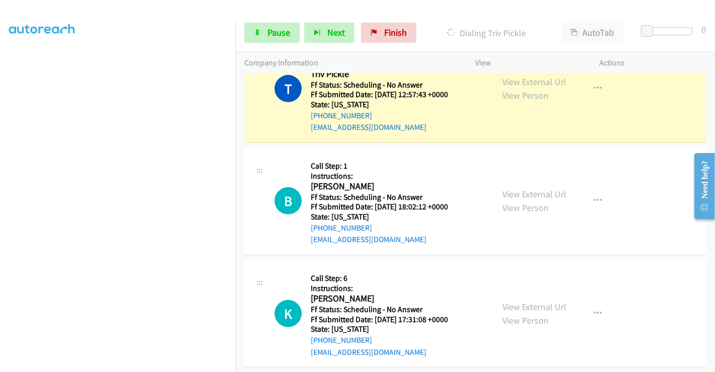
scroll to position [436, 0]
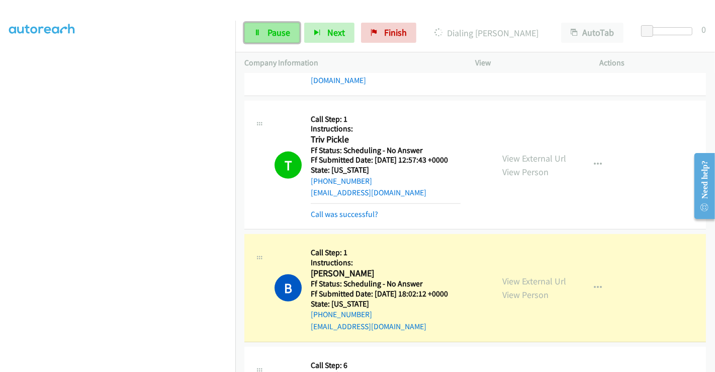
click at [278, 31] on span "Pause" at bounding box center [278, 33] width 23 height 12
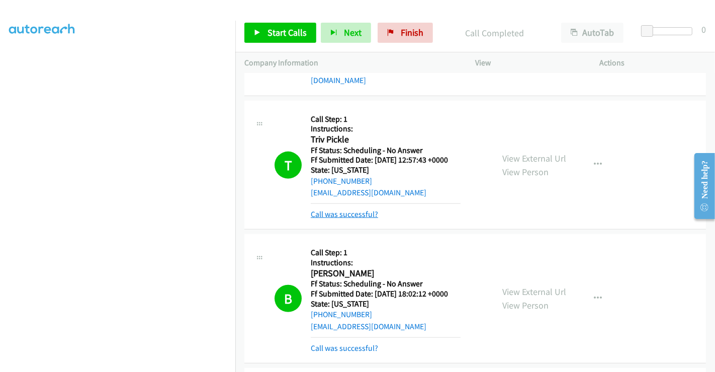
click at [347, 209] on link "Call was successful?" at bounding box center [344, 214] width 67 height 10
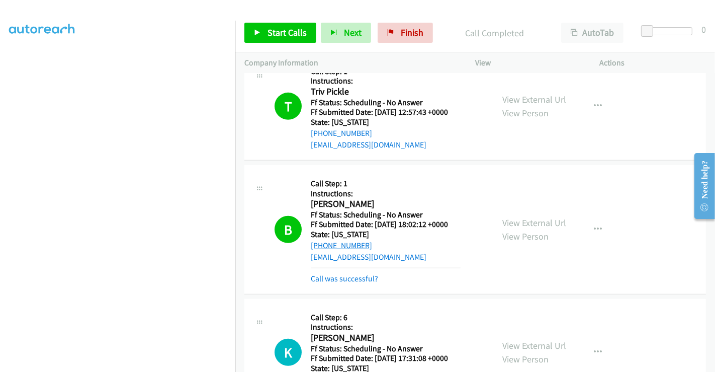
scroll to position [547, 0]
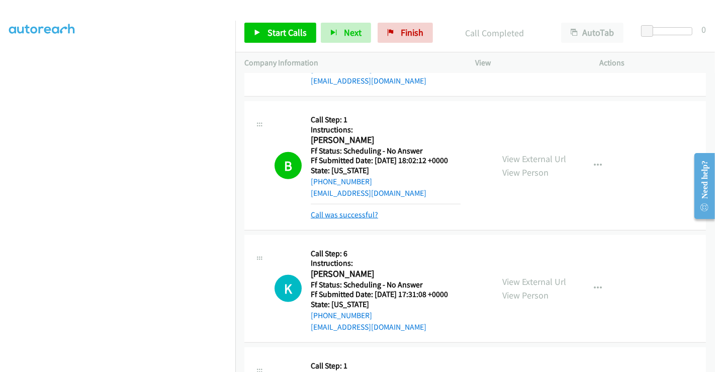
click at [349, 210] on link "Call was successful?" at bounding box center [344, 215] width 67 height 10
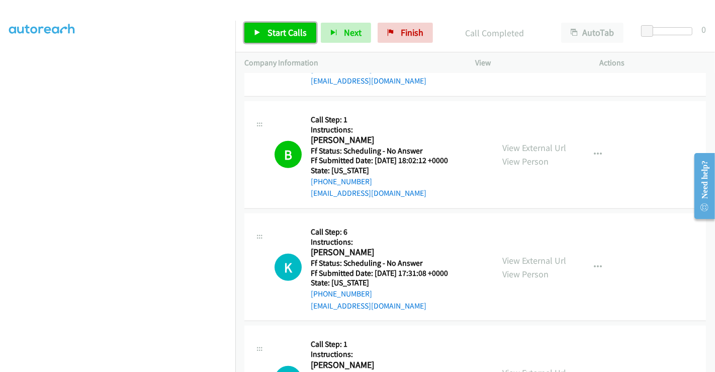
click at [291, 37] on span "Start Calls" at bounding box center [286, 33] width 39 height 12
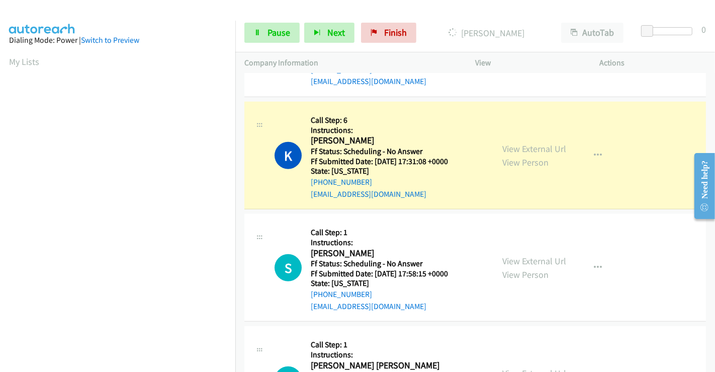
scroll to position [194, 0]
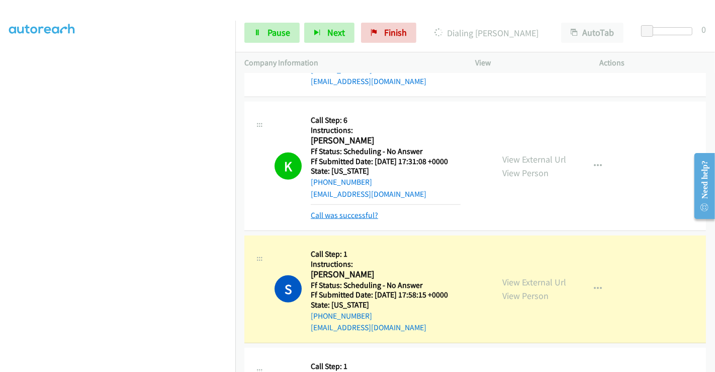
click at [343, 210] on link "Call was successful?" at bounding box center [344, 215] width 67 height 10
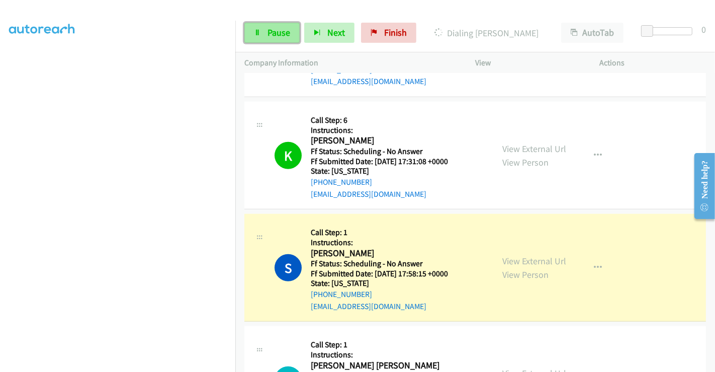
click at [270, 35] on span "Pause" at bounding box center [278, 33] width 23 height 12
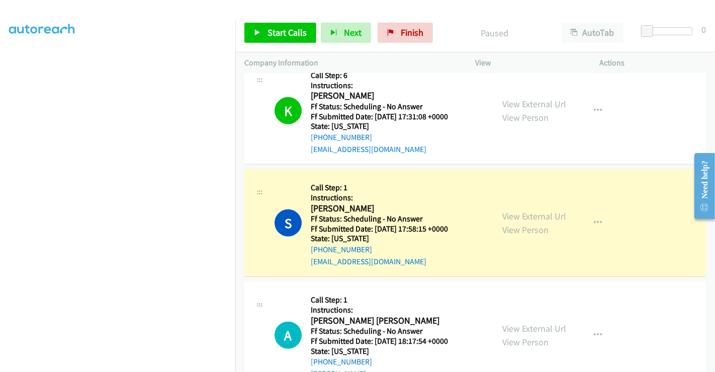
scroll to position [771, 0]
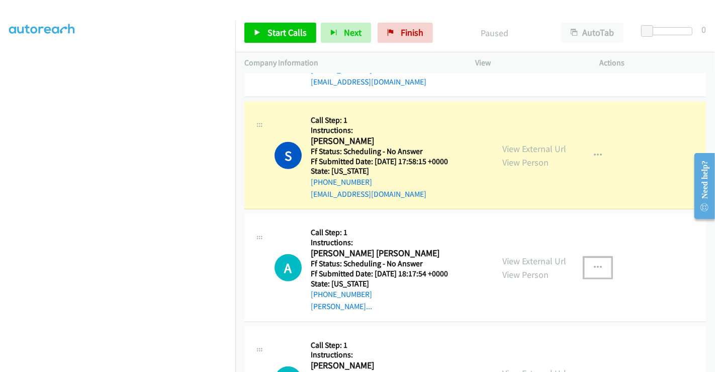
click at [597, 257] on button "button" at bounding box center [597, 267] width 27 height 20
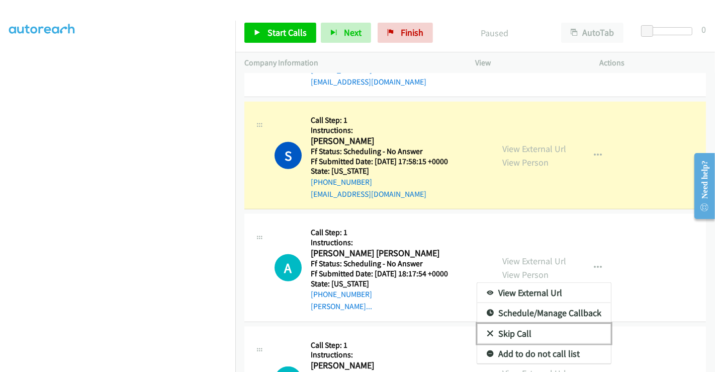
click at [515, 323] on link "Skip Call" at bounding box center [544, 333] width 134 height 20
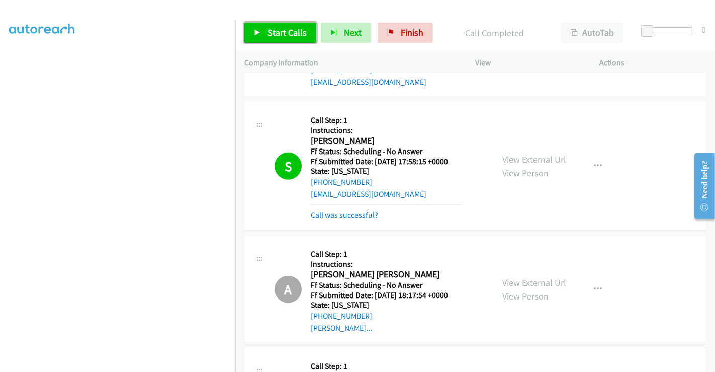
click at [278, 32] on span "Start Calls" at bounding box center [286, 33] width 39 height 12
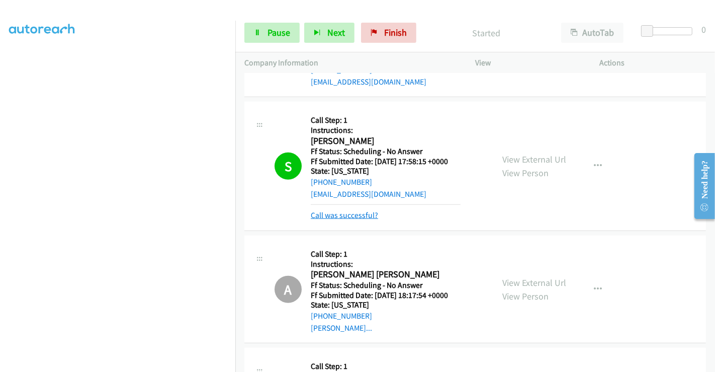
click at [349, 210] on link "Call was successful?" at bounding box center [344, 215] width 67 height 10
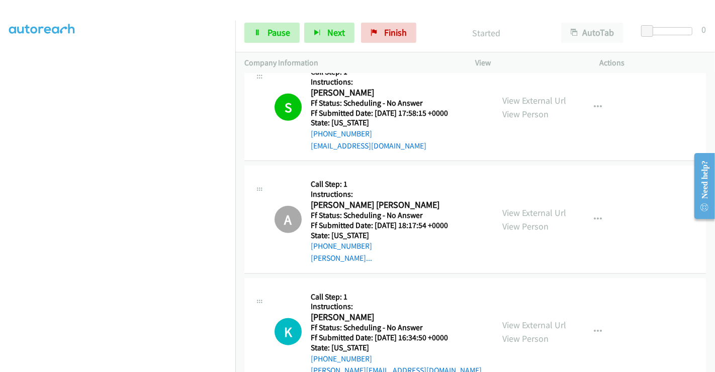
scroll to position [883, 0]
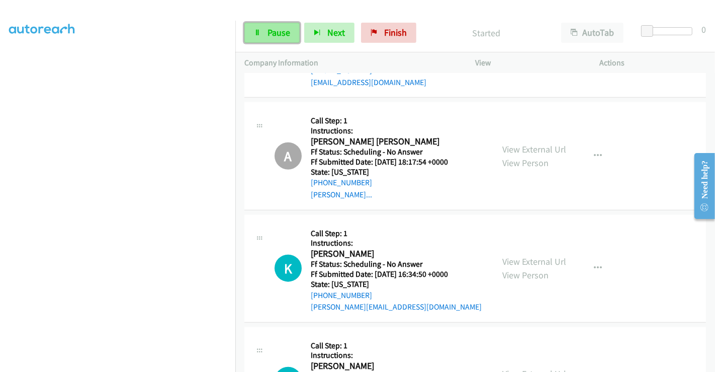
click at [268, 31] on span "Pause" at bounding box center [278, 33] width 23 height 12
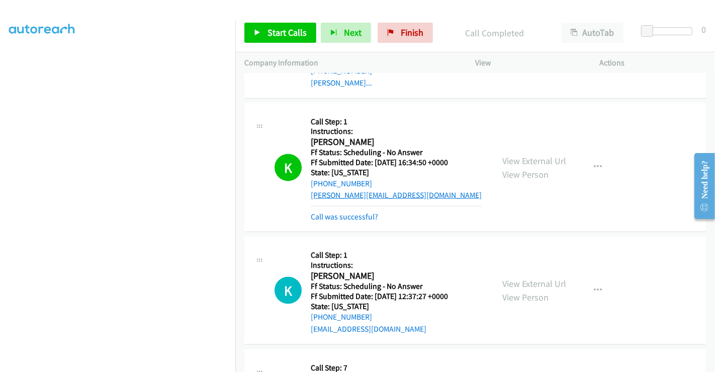
scroll to position [1050, 0]
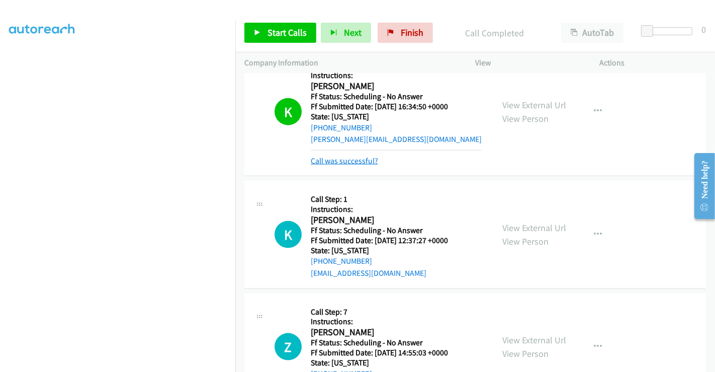
click at [347, 156] on link "Call was successful?" at bounding box center [344, 161] width 67 height 10
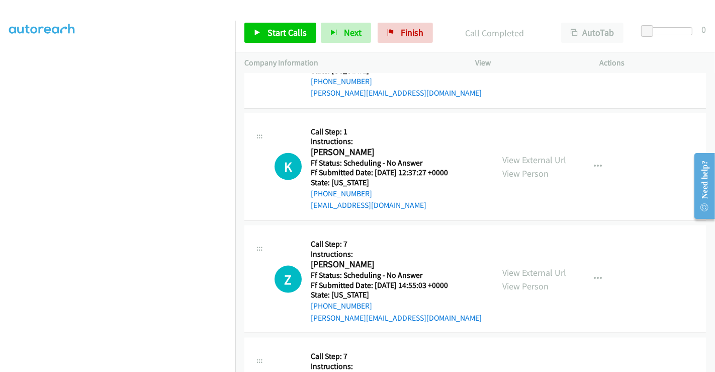
scroll to position [1152, 0]
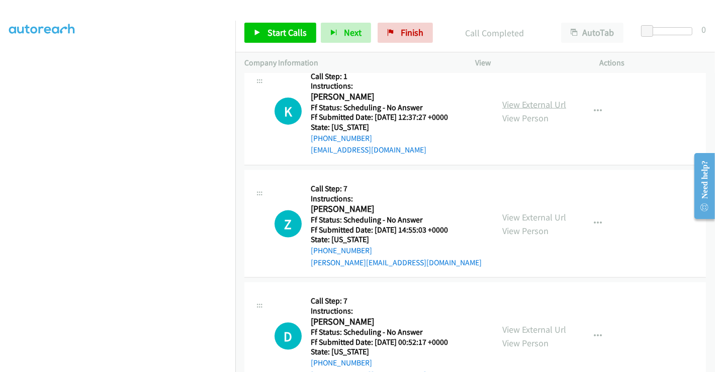
click at [529, 99] on link "View External Url" at bounding box center [534, 105] width 64 height 12
click at [513, 211] on link "View External Url" at bounding box center [534, 217] width 64 height 12
click at [524, 323] on link "View External Url" at bounding box center [534, 329] width 64 height 12
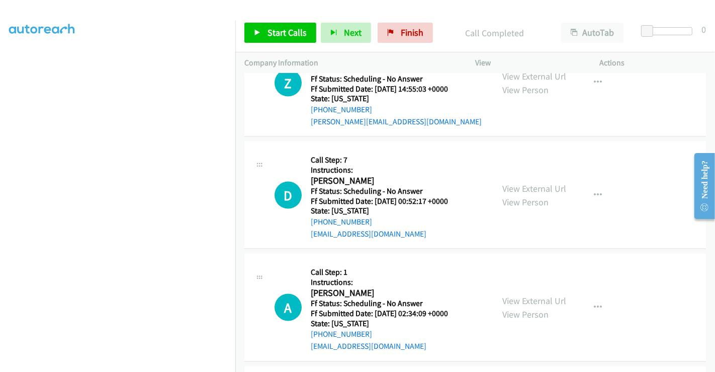
scroll to position [1319, 0]
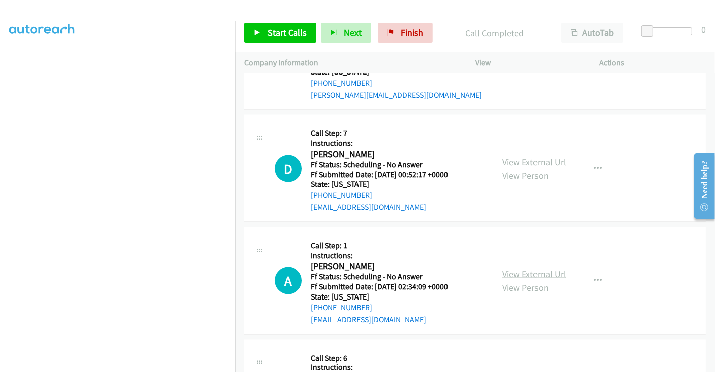
click at [520, 268] on link "View External Url" at bounding box center [534, 274] width 64 height 12
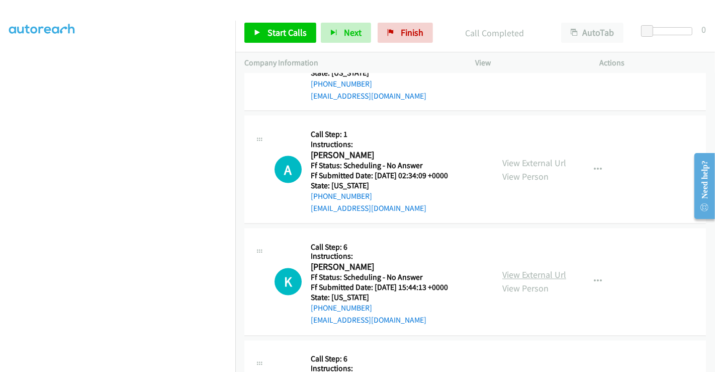
scroll to position [1431, 0]
click at [512, 268] on link "View External Url" at bounding box center [534, 274] width 64 height 12
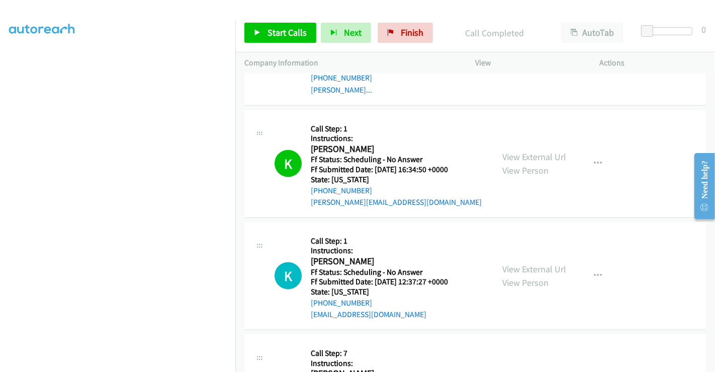
scroll to position [984, 0]
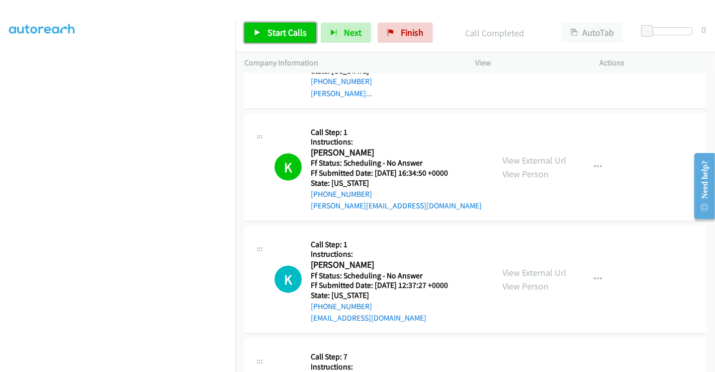
click at [280, 28] on span "Start Calls" at bounding box center [286, 33] width 39 height 12
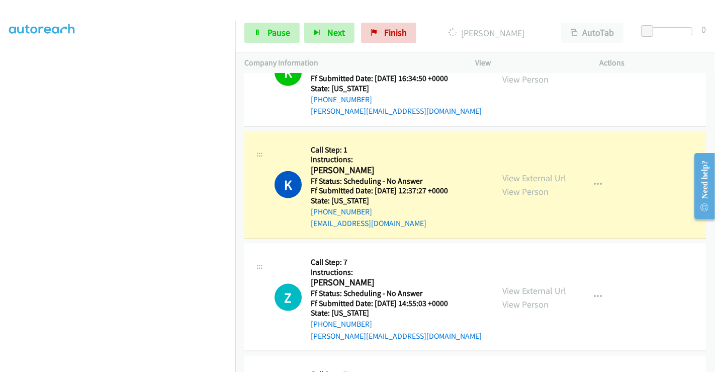
scroll to position [1096, 0]
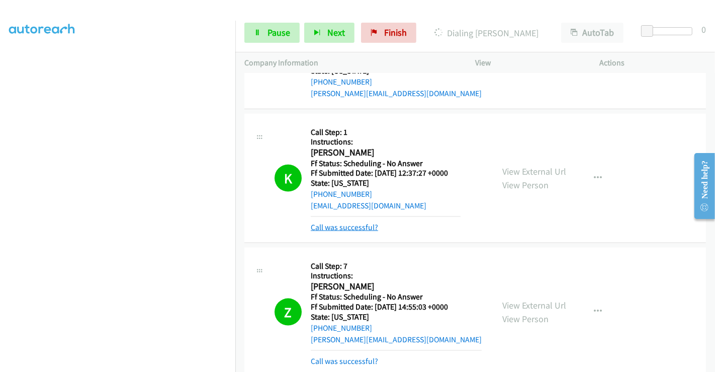
click at [333, 222] on link "Call was successful?" at bounding box center [344, 227] width 67 height 10
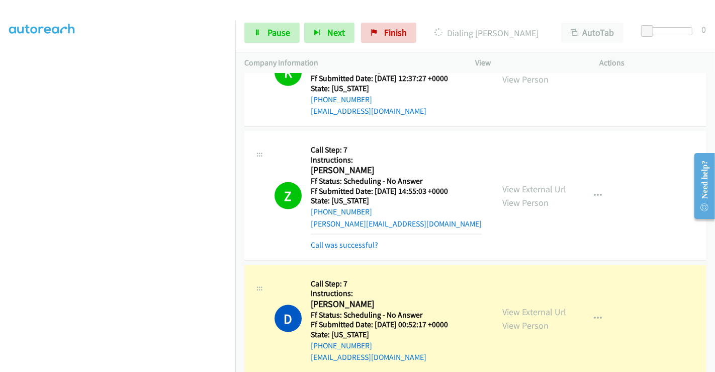
scroll to position [1208, 0]
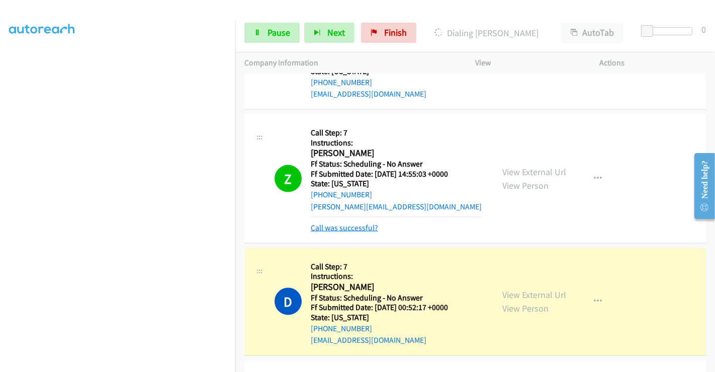
click at [351, 223] on link "Call was successful?" at bounding box center [344, 228] width 67 height 10
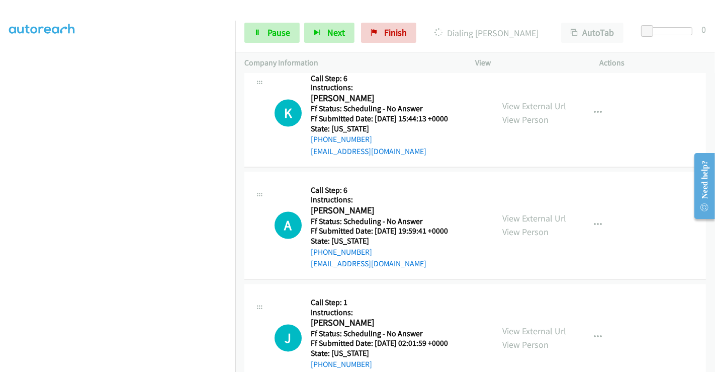
scroll to position [1655, 0]
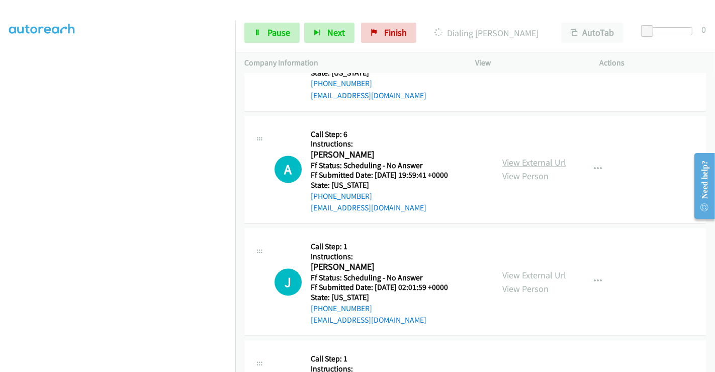
click at [513, 157] on link "View External Url" at bounding box center [534, 163] width 64 height 12
click at [524, 269] on link "View External Url" at bounding box center [534, 275] width 64 height 12
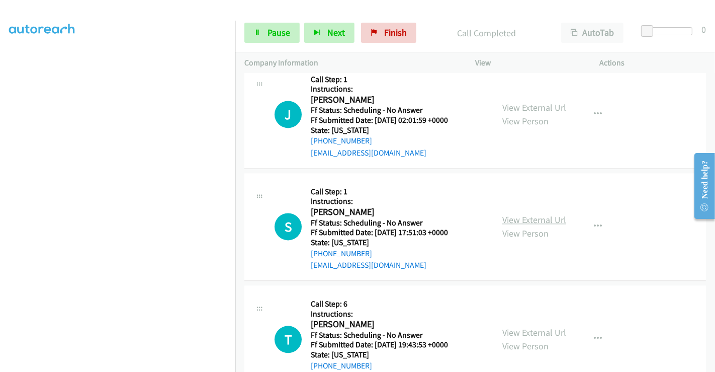
click at [511, 214] on link "View External Url" at bounding box center [534, 220] width 64 height 12
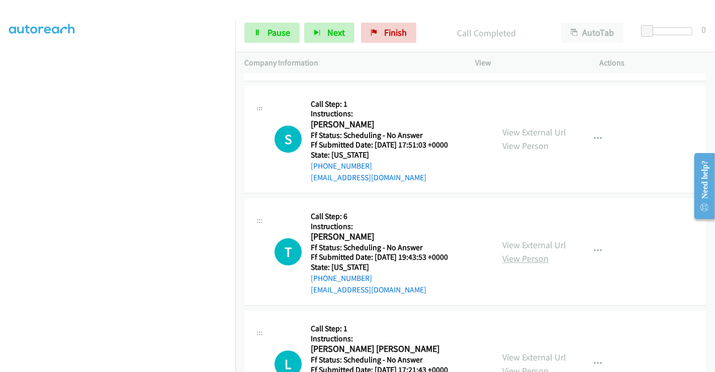
scroll to position [1955, 0]
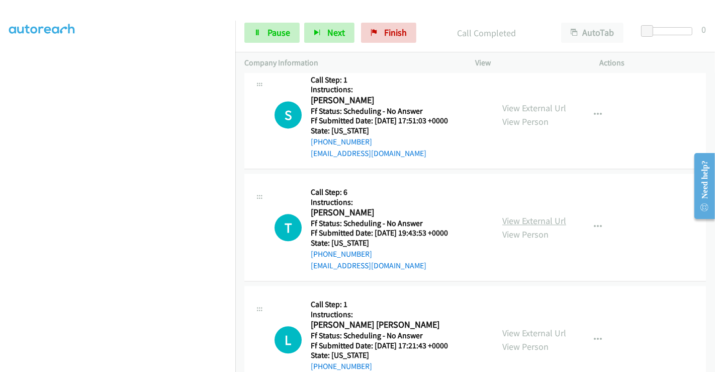
click at [514, 215] on link "View External Url" at bounding box center [534, 221] width 64 height 12
click at [527, 327] on link "View External Url" at bounding box center [534, 333] width 64 height 12
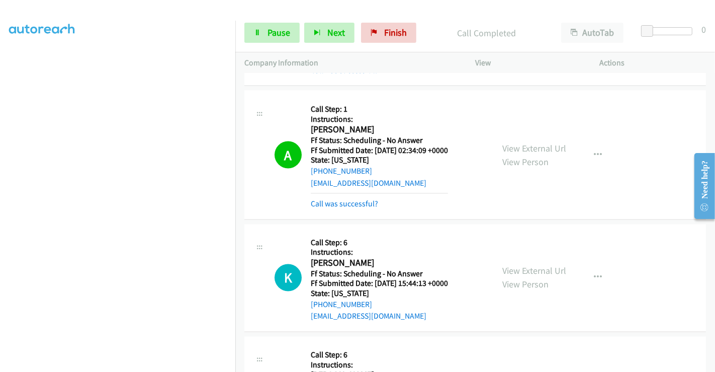
scroll to position [1474, 0]
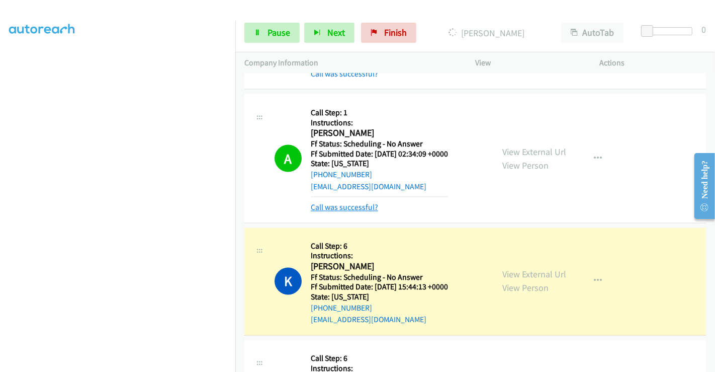
click at [335, 203] on link "Call was successful?" at bounding box center [344, 208] width 67 height 10
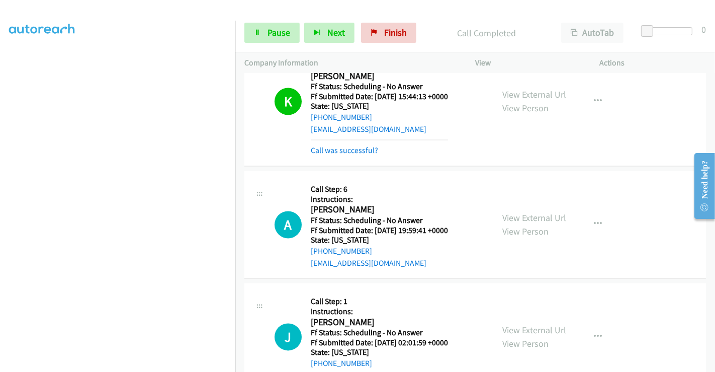
scroll to position [1697, 0]
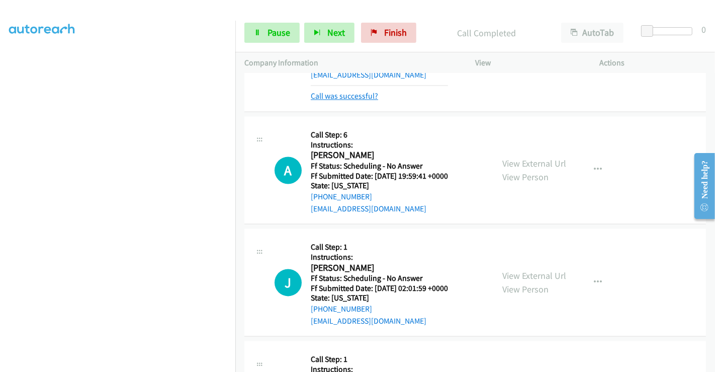
click at [334, 91] on link "Call was successful?" at bounding box center [344, 96] width 67 height 10
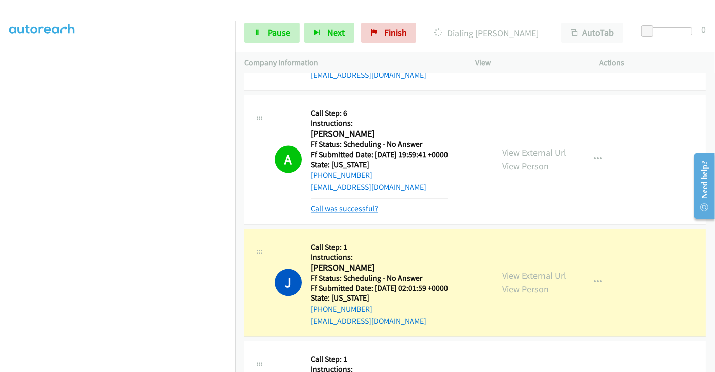
click at [346, 204] on link "Call was successful?" at bounding box center [344, 209] width 67 height 10
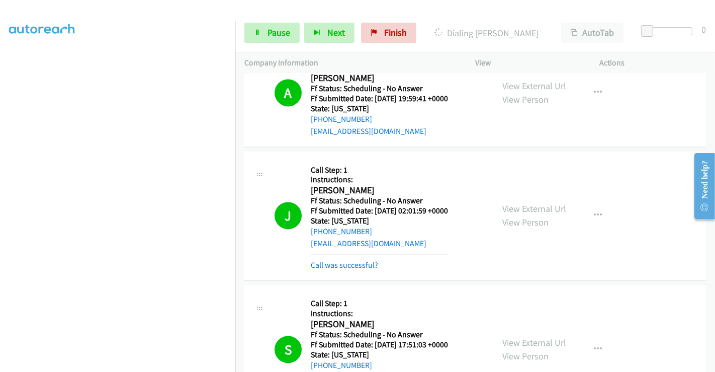
scroll to position [1809, 0]
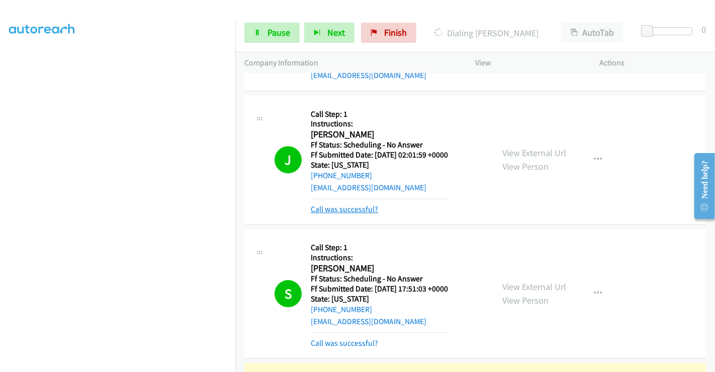
click at [351, 204] on link "Call was successful?" at bounding box center [344, 209] width 67 height 10
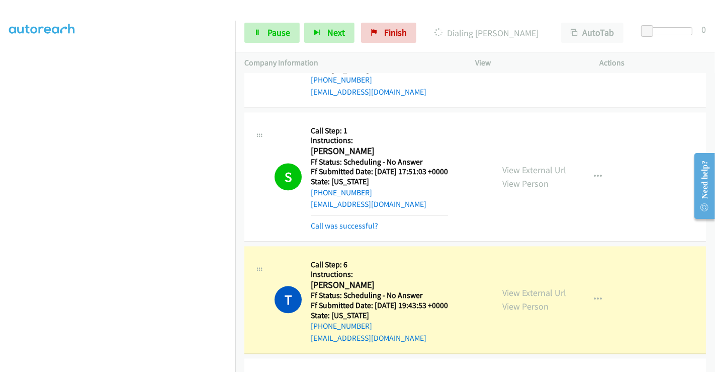
scroll to position [1920, 0]
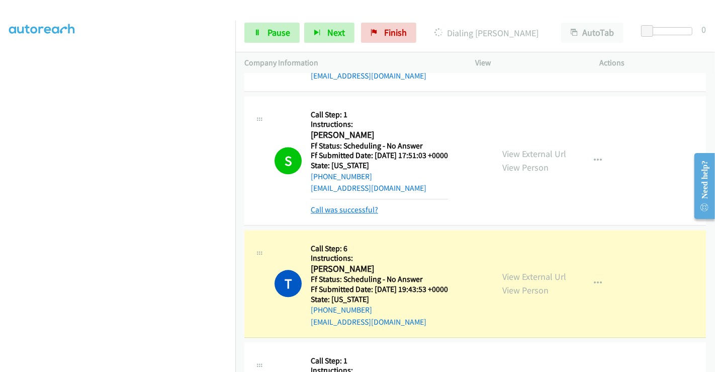
click at [352, 205] on link "Call was successful?" at bounding box center [344, 210] width 67 height 10
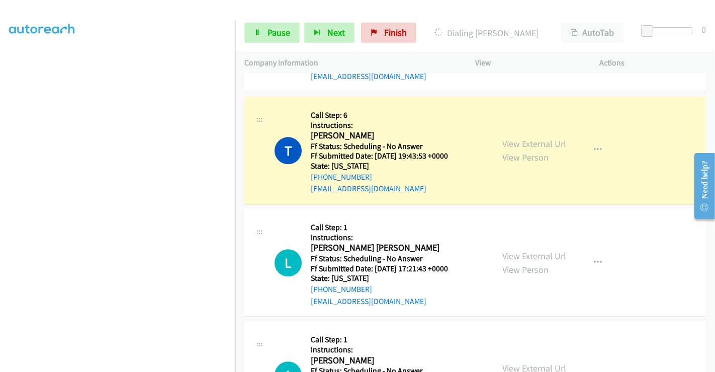
scroll to position [0, 0]
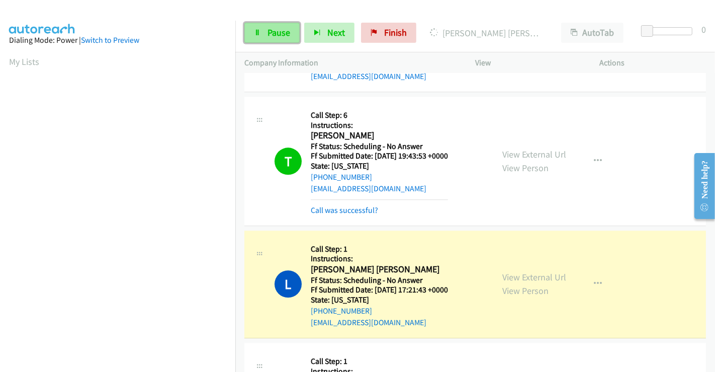
click at [277, 31] on span "Pause" at bounding box center [278, 33] width 23 height 12
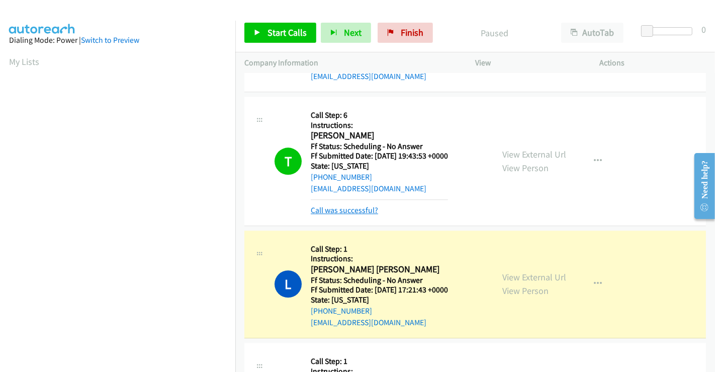
click at [362, 205] on link "Call was successful?" at bounding box center [344, 210] width 67 height 10
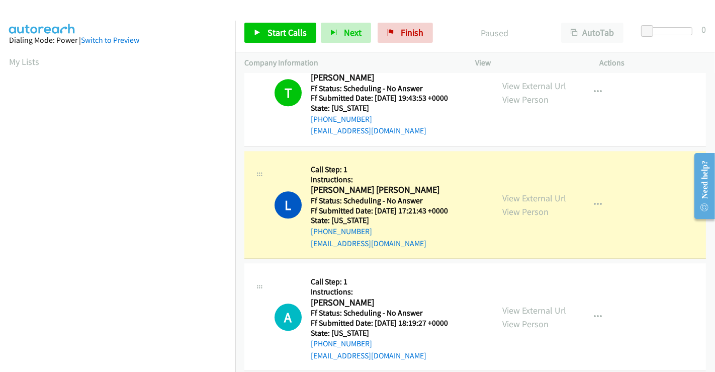
scroll to position [2200, 0]
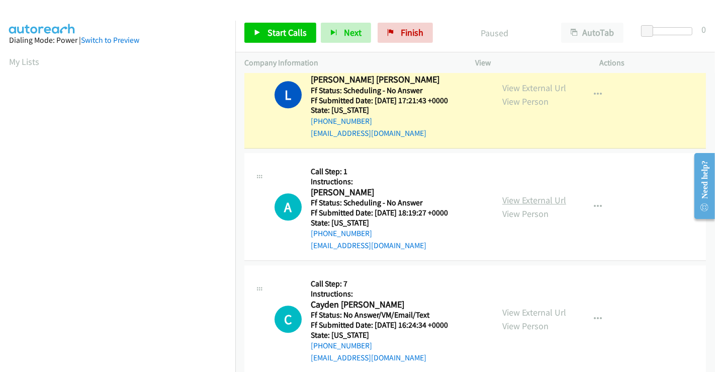
click at [534, 194] on link "View External Url" at bounding box center [534, 200] width 64 height 12
click at [528, 306] on link "View External Url" at bounding box center [534, 312] width 64 height 12
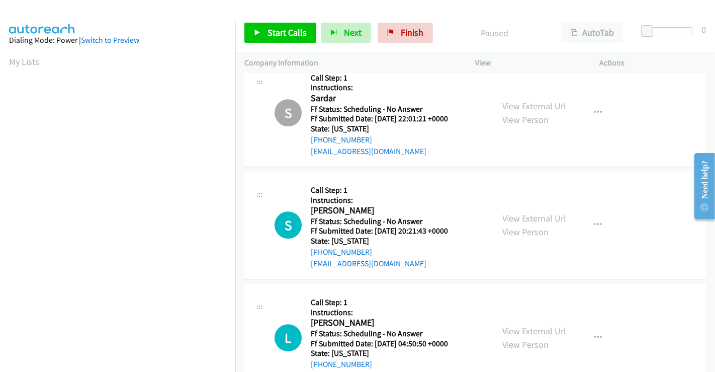
scroll to position [2535, 0]
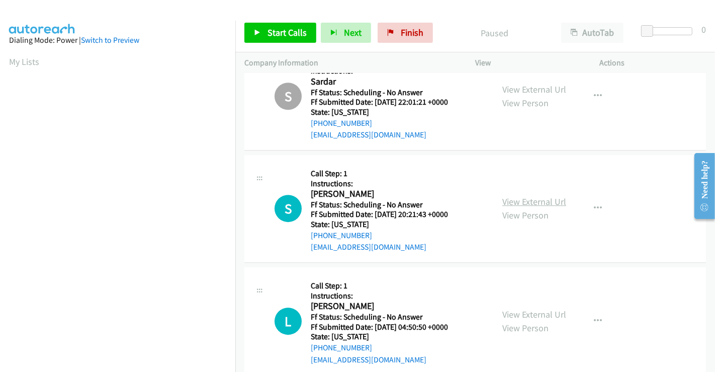
click at [524, 196] on link "View External Url" at bounding box center [534, 202] width 64 height 12
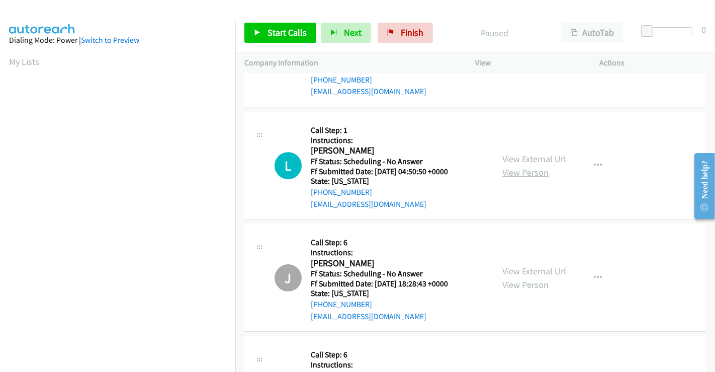
scroll to position [2703, 0]
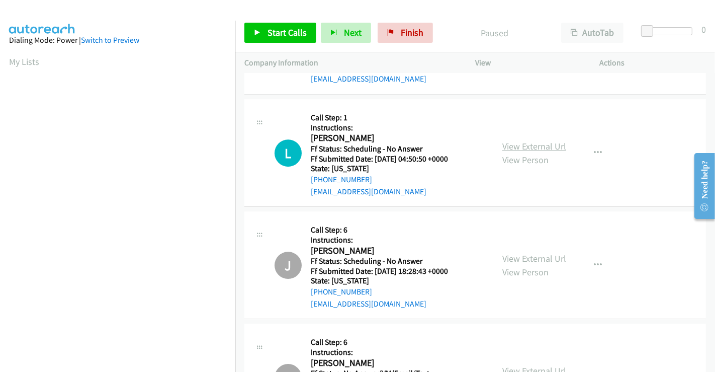
click at [523, 140] on link "View External Url" at bounding box center [534, 146] width 64 height 12
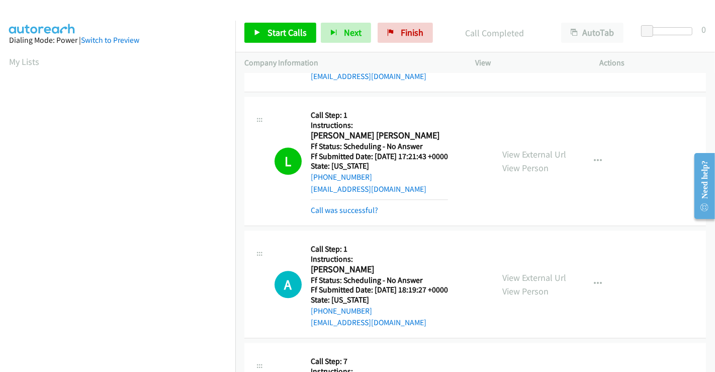
scroll to position [194, 0]
click at [281, 29] on span "Start Calls" at bounding box center [286, 33] width 39 height 12
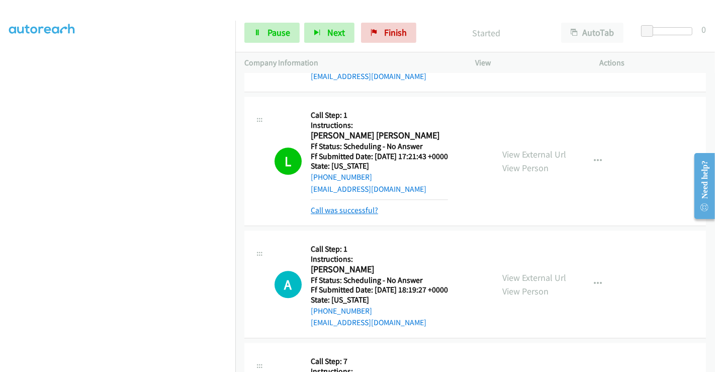
click at [342, 205] on link "Call was successful?" at bounding box center [344, 210] width 67 height 10
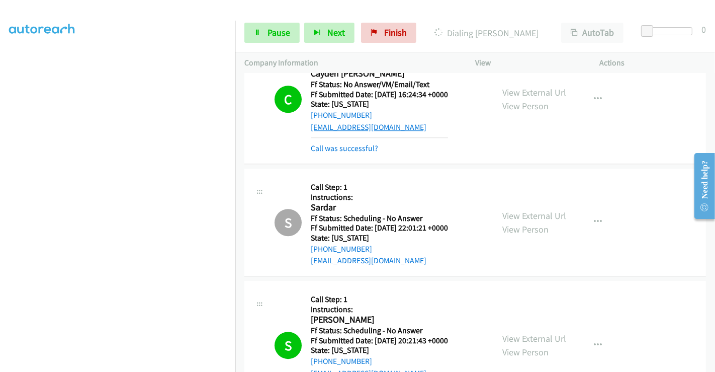
scroll to position [2367, 0]
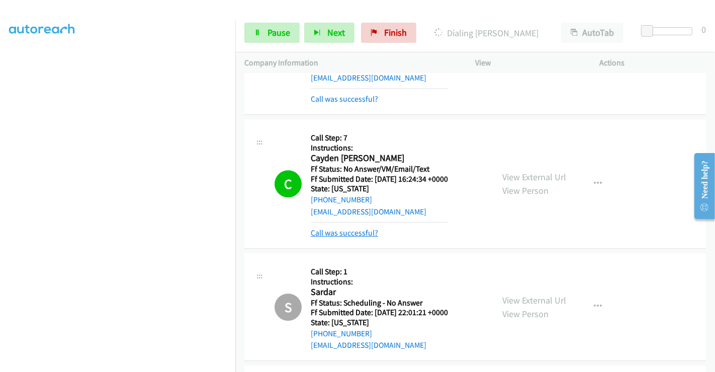
click at [344, 228] on link "Call was successful?" at bounding box center [344, 233] width 67 height 10
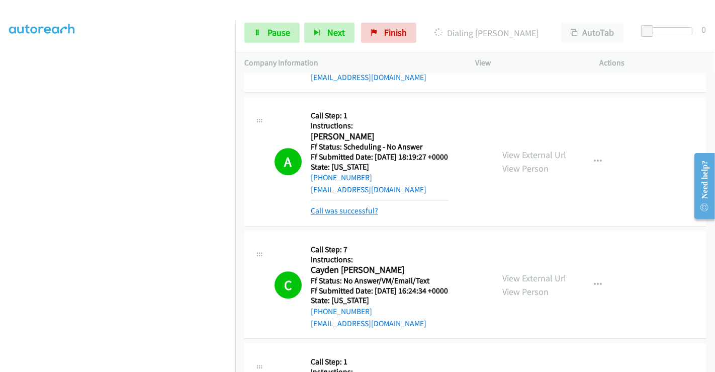
click at [342, 206] on link "Call was successful?" at bounding box center [344, 211] width 67 height 10
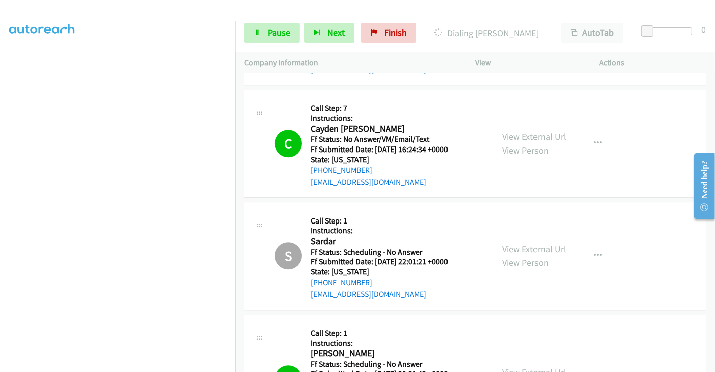
scroll to position [2535, 0]
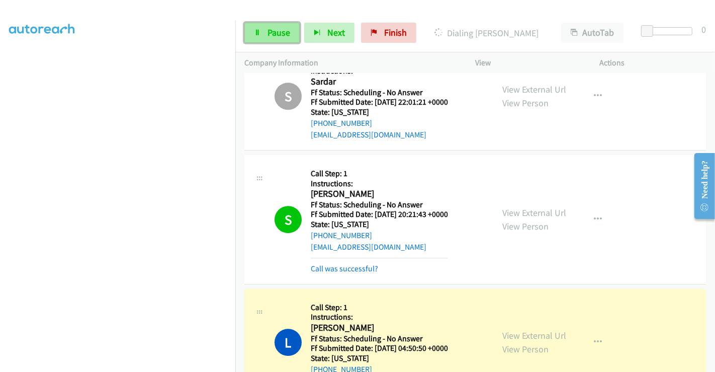
click at [280, 25] on link "Pause" at bounding box center [271, 33] width 55 height 20
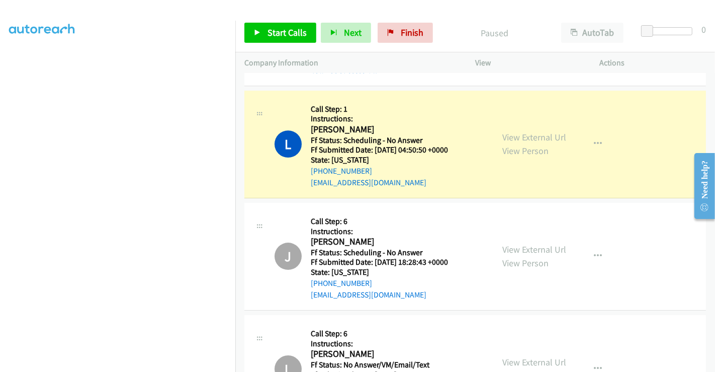
scroll to position [2733, 0]
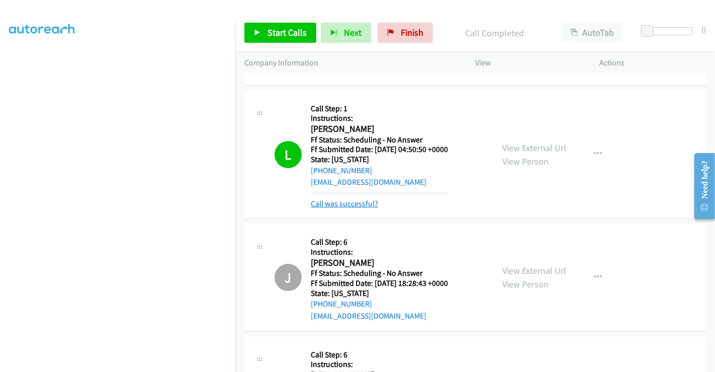
click at [356, 199] on link "Call was successful?" at bounding box center [344, 204] width 67 height 10
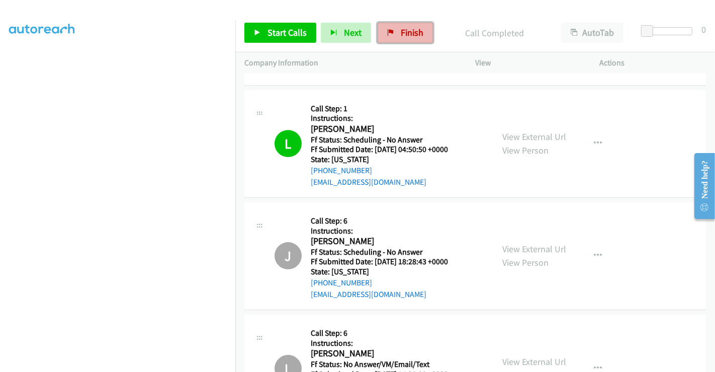
click at [405, 33] on span "Finish" at bounding box center [412, 33] width 23 height 12
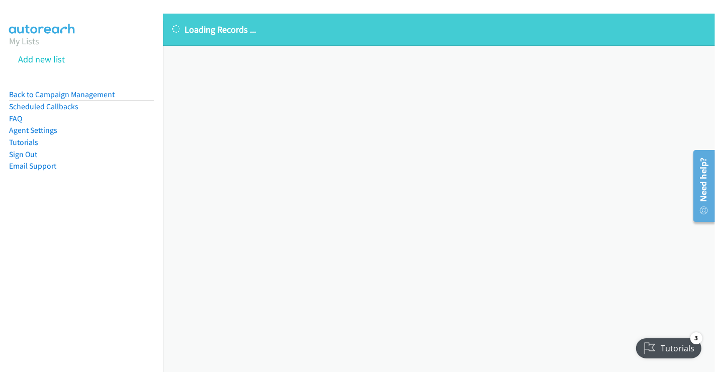
drag, startPoint x: 29, startPoint y: 41, endPoint x: 65, endPoint y: 70, distance: 46.5
click at [29, 41] on link "My Lists" at bounding box center [24, 41] width 30 height 12
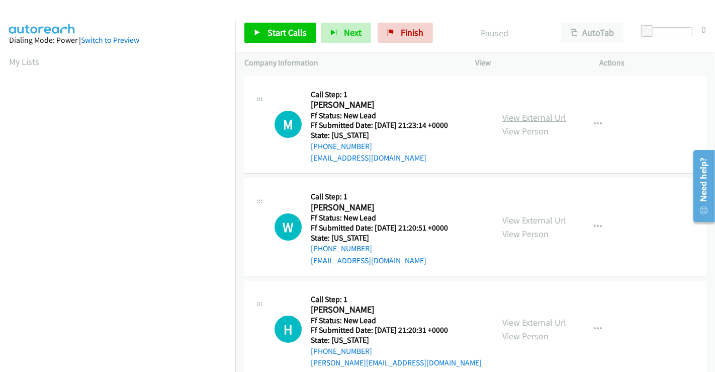
click at [542, 119] on link "View External Url" at bounding box center [534, 118] width 64 height 12
click at [531, 217] on link "View External Url" at bounding box center [534, 220] width 64 height 12
click at [522, 322] on link "View External Url" at bounding box center [534, 322] width 64 height 12
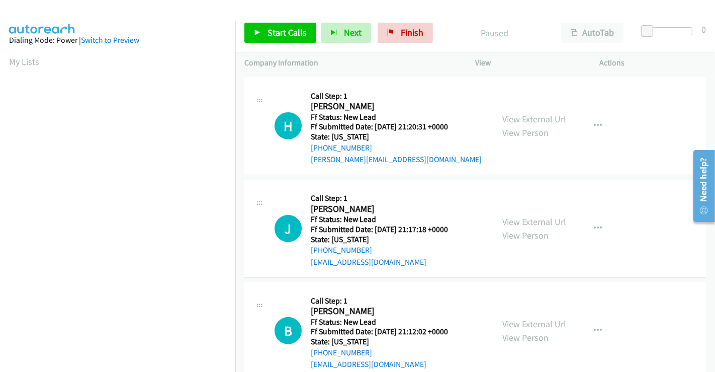
scroll to position [226, 0]
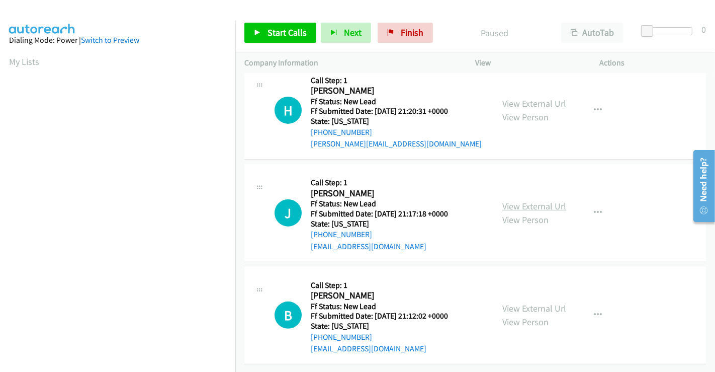
click at [523, 200] on link "View External Url" at bounding box center [534, 206] width 64 height 12
click at [529, 302] on link "View External Url" at bounding box center [534, 308] width 64 height 12
click at [284, 28] on span "Start Calls" at bounding box center [286, 33] width 39 height 12
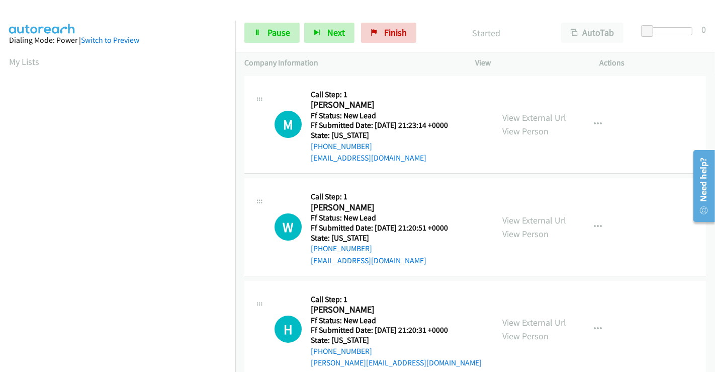
scroll to position [194, 0]
click at [271, 32] on span "Pause" at bounding box center [278, 33] width 23 height 12
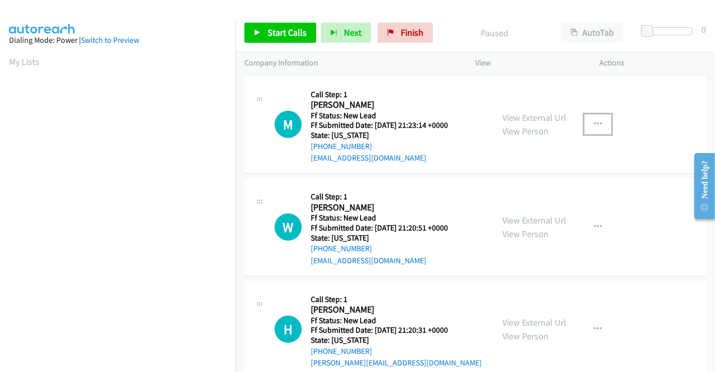
click at [594, 124] on icon "button" at bounding box center [598, 124] width 8 height 8
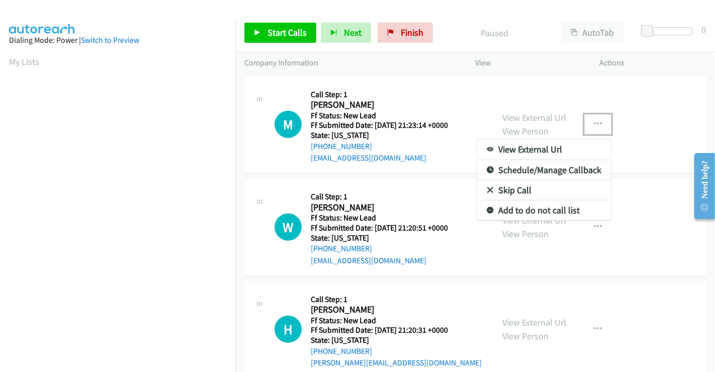
click at [510, 194] on link "Skip Call" at bounding box center [544, 190] width 134 height 20
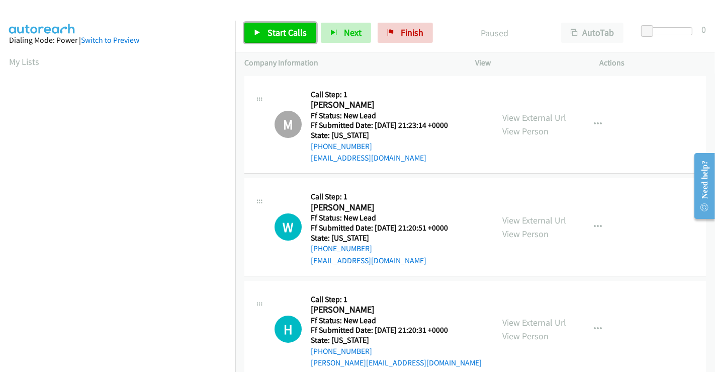
click at [285, 25] on link "Start Calls" at bounding box center [280, 33] width 72 height 20
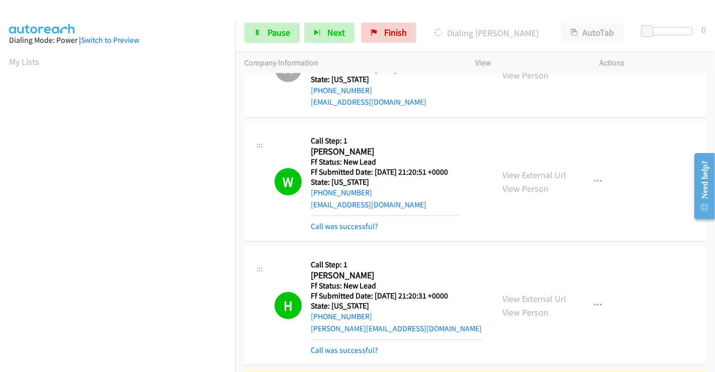
scroll to position [194, 0]
click at [360, 225] on link "Call was successful?" at bounding box center [344, 226] width 67 height 10
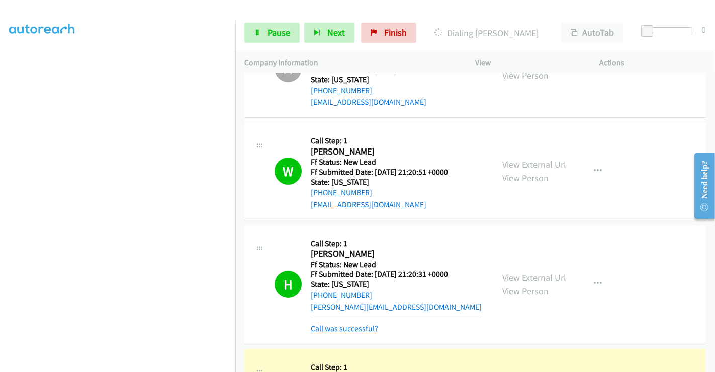
click at [360, 331] on link "Call was successful?" at bounding box center [344, 328] width 67 height 10
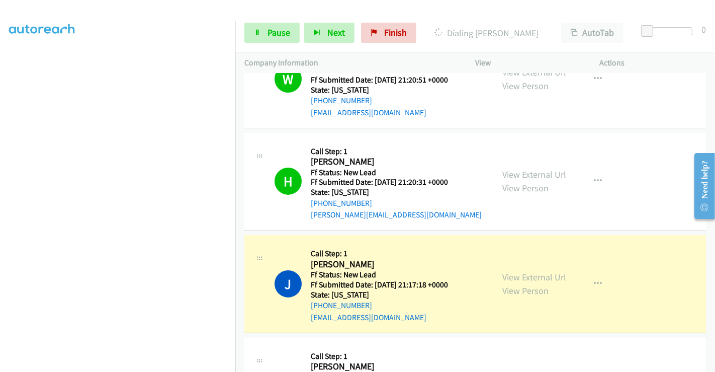
scroll to position [279, 0]
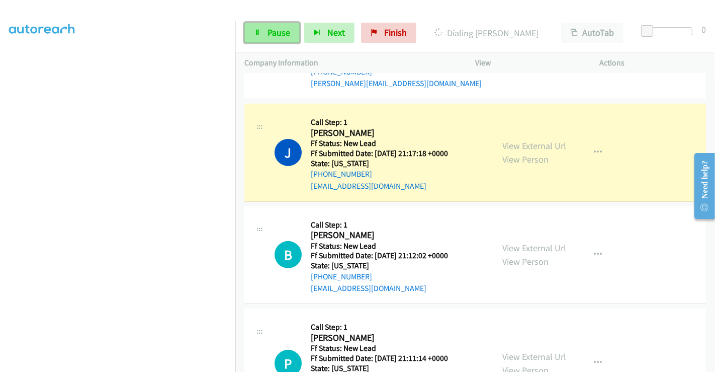
click at [273, 31] on span "Pause" at bounding box center [278, 33] width 23 height 12
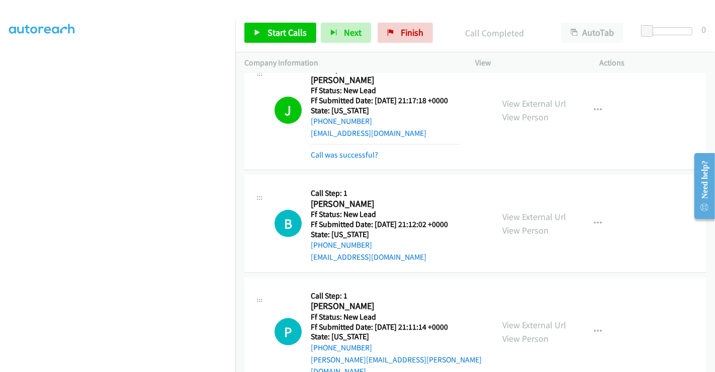
scroll to position [391, 0]
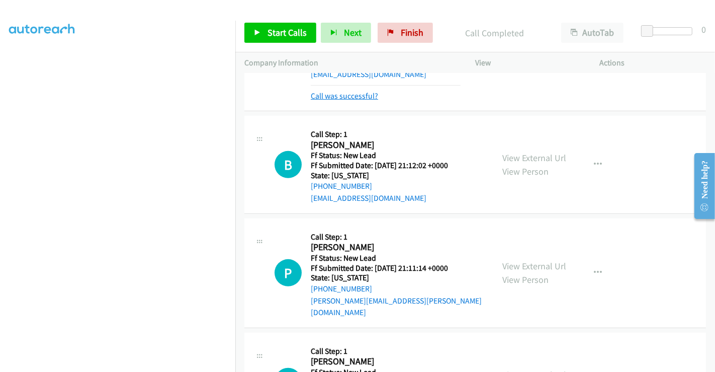
click at [348, 94] on link "Call was successful?" at bounding box center [344, 96] width 67 height 10
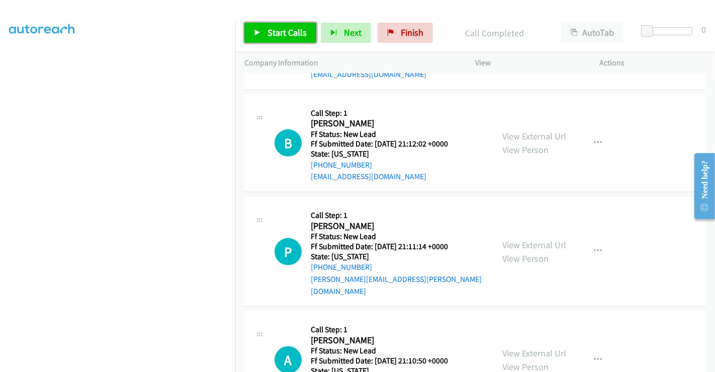
click at [277, 31] on span "Start Calls" at bounding box center [286, 33] width 39 height 12
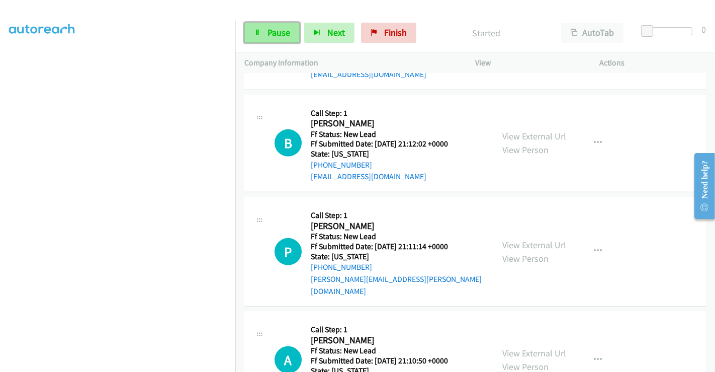
click at [269, 29] on span "Pause" at bounding box center [278, 33] width 23 height 12
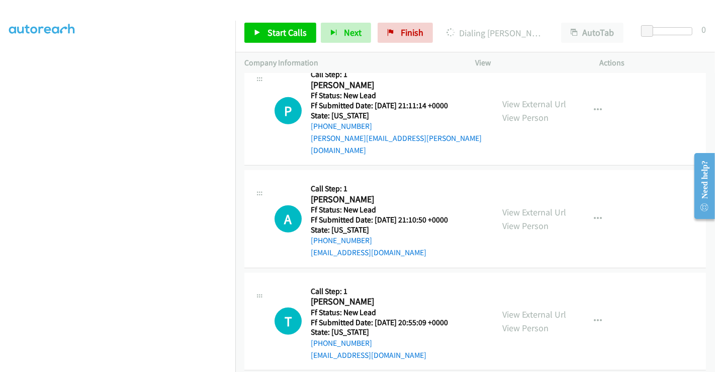
scroll to position [532, 0]
click at [532, 97] on link "View External Url" at bounding box center [534, 103] width 64 height 12
click at [523, 205] on link "View External Url" at bounding box center [534, 211] width 64 height 12
click at [530, 307] on link "View External Url" at bounding box center [534, 313] width 64 height 12
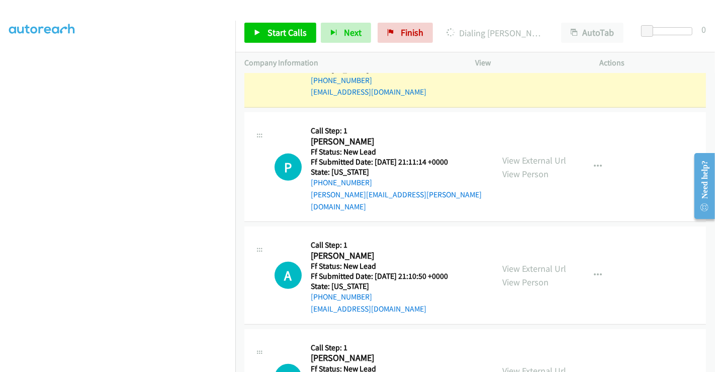
scroll to position [421, 0]
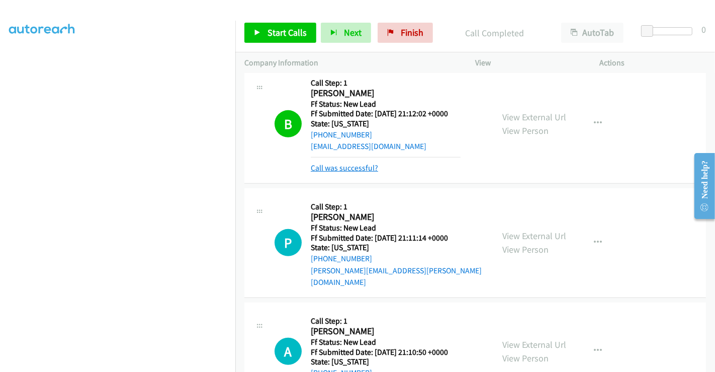
click at [359, 167] on link "Call was successful?" at bounding box center [344, 168] width 67 height 10
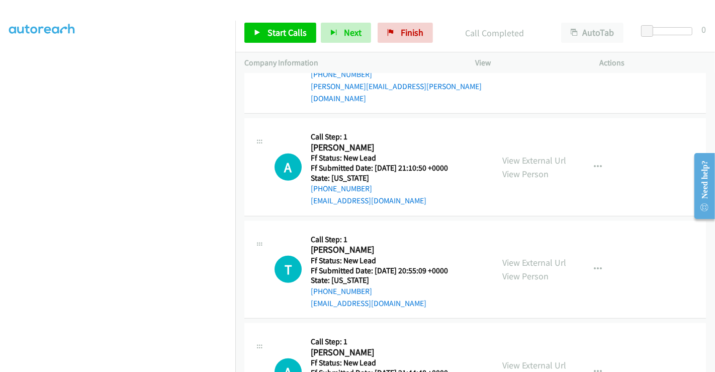
scroll to position [588, 0]
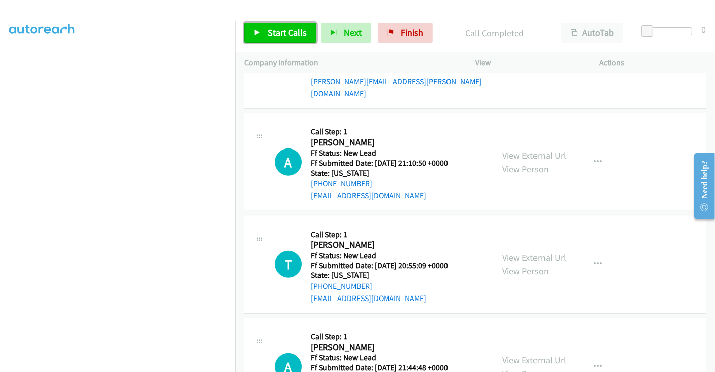
click at [280, 34] on span "Start Calls" at bounding box center [286, 33] width 39 height 12
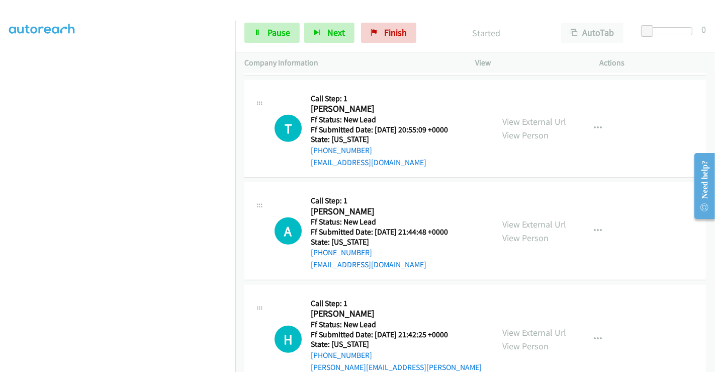
scroll to position [737, 0]
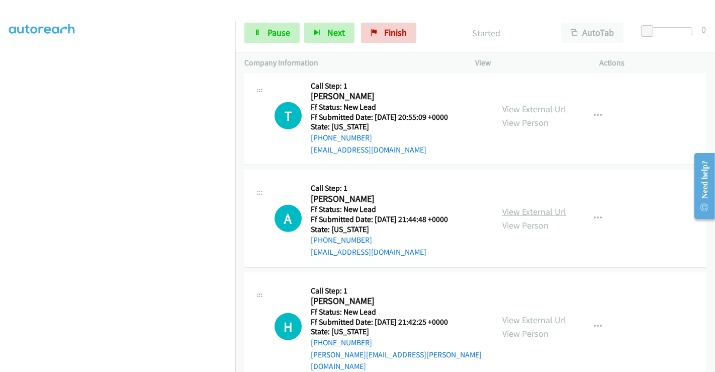
click at [527, 206] on link "View External Url" at bounding box center [534, 212] width 64 height 12
click at [513, 314] on link "View External Url" at bounding box center [534, 320] width 64 height 12
click at [261, 31] on link "Pause" at bounding box center [271, 33] width 55 height 20
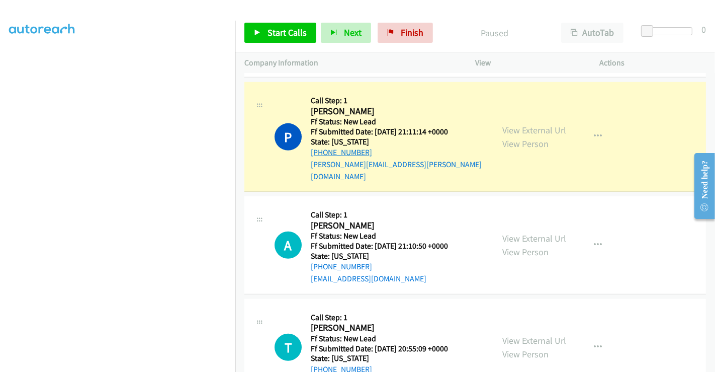
scroll to position [513, 0]
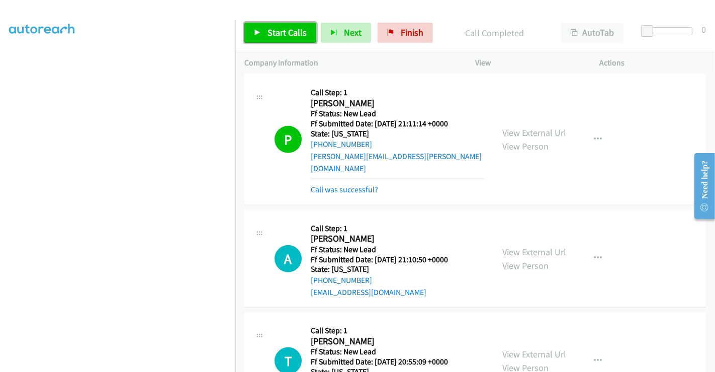
click at [287, 28] on span "Start Calls" at bounding box center [286, 33] width 39 height 12
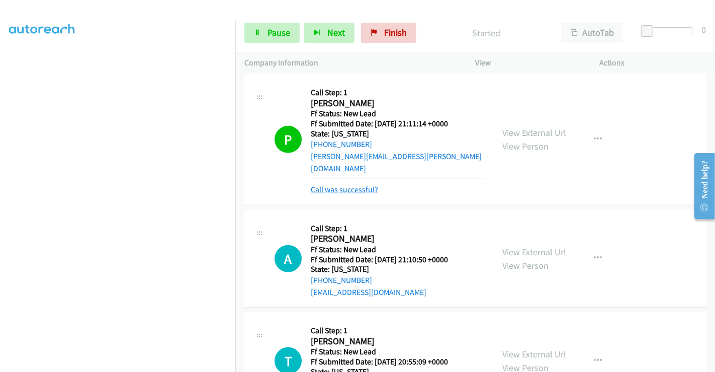
click at [356, 185] on link "Call was successful?" at bounding box center [344, 190] width 67 height 10
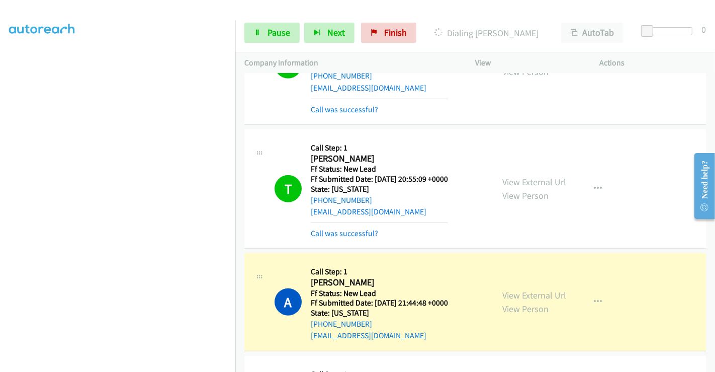
scroll to position [779, 0]
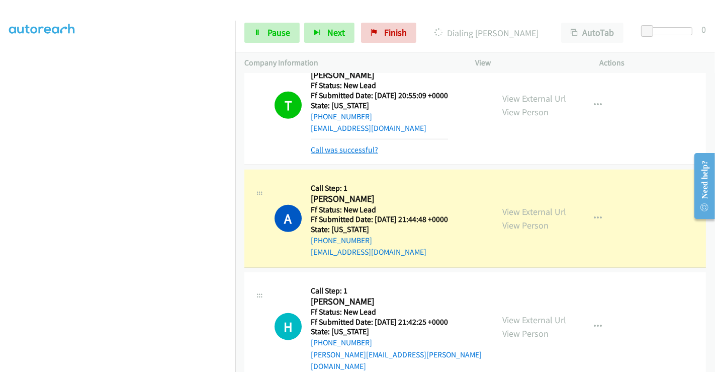
click at [343, 145] on link "Call was successful?" at bounding box center [344, 150] width 67 height 10
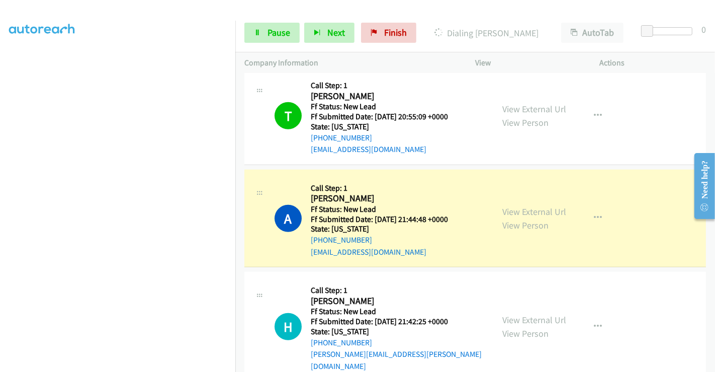
scroll to position [646, 0]
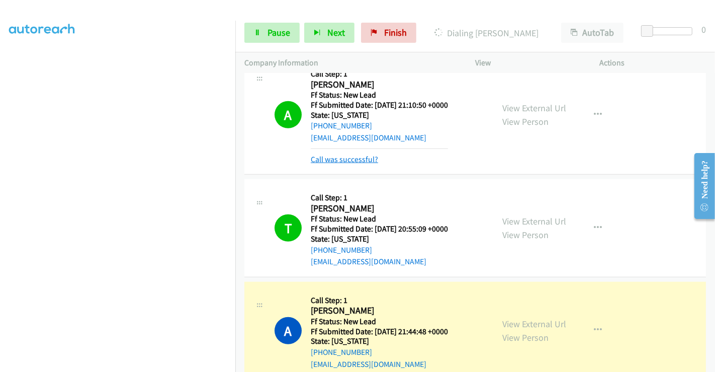
click at [340, 154] on link "Call was successful?" at bounding box center [344, 159] width 67 height 10
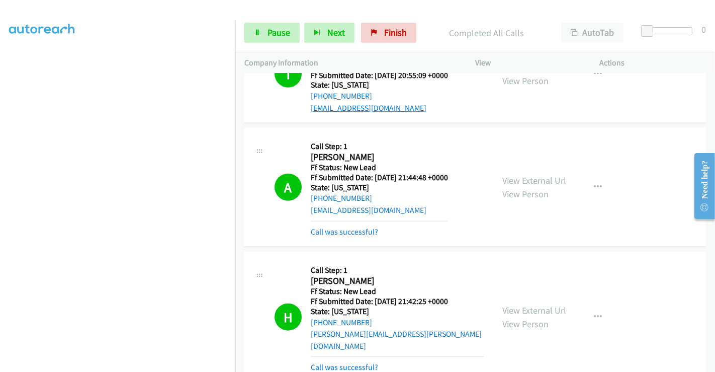
scroll to position [811, 0]
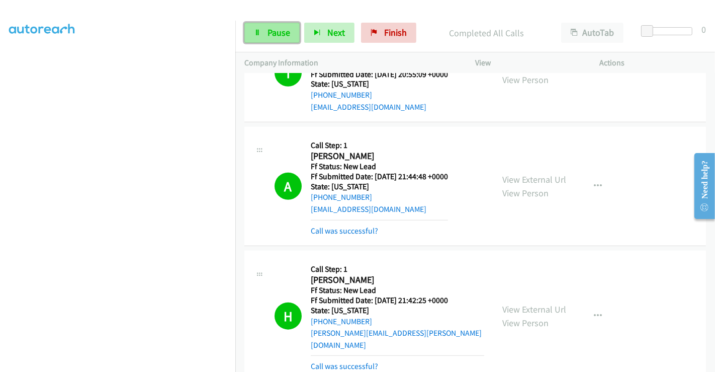
click at [270, 32] on span "Pause" at bounding box center [278, 33] width 23 height 12
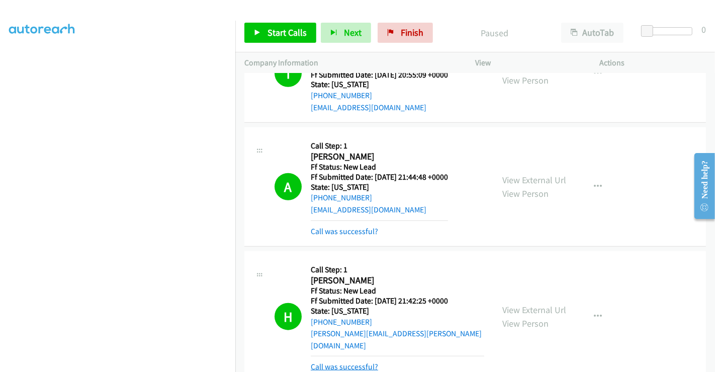
click at [347, 361] on link "Call was successful?" at bounding box center [344, 366] width 67 height 10
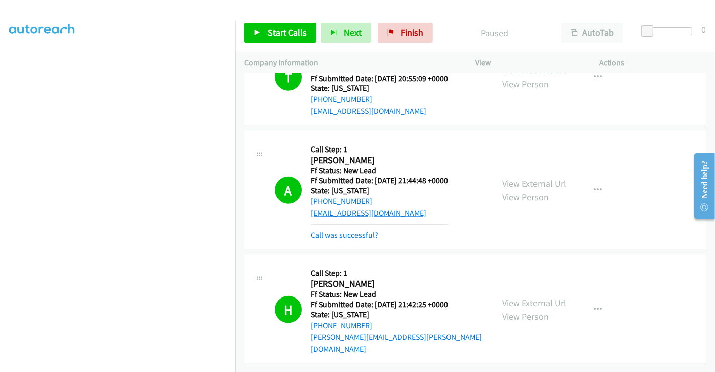
scroll to position [803, 0]
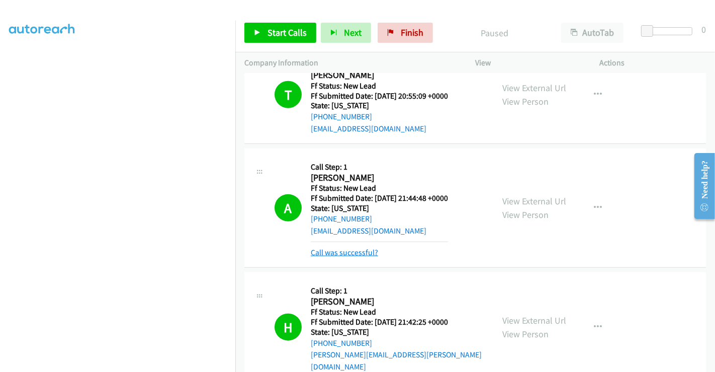
click at [338, 247] on link "Call was successful?" at bounding box center [344, 252] width 67 height 10
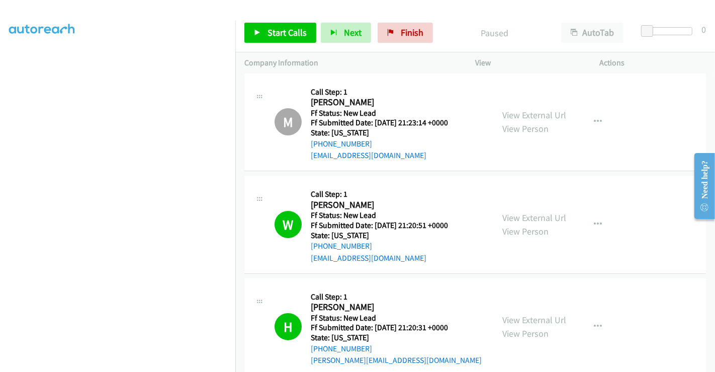
scroll to position [0, 0]
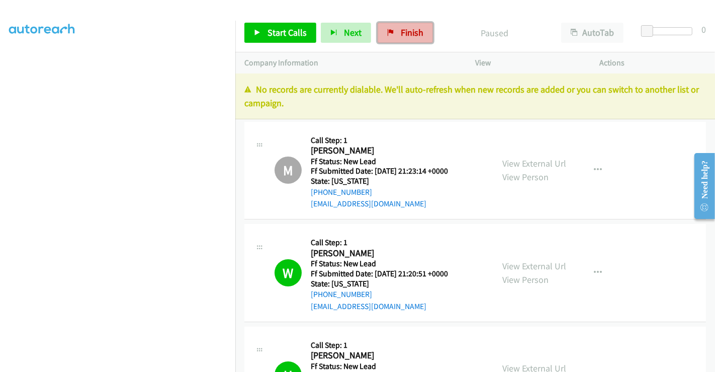
click at [406, 34] on span "Finish" at bounding box center [412, 33] width 23 height 12
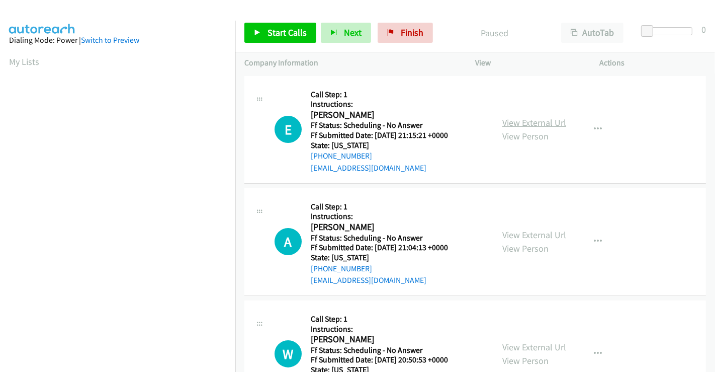
click at [537, 123] on link "View External Url" at bounding box center [534, 123] width 64 height 12
click at [518, 231] on link "View External Url" at bounding box center [534, 235] width 64 height 12
click at [525, 342] on link "View External Url" at bounding box center [534, 347] width 64 height 12
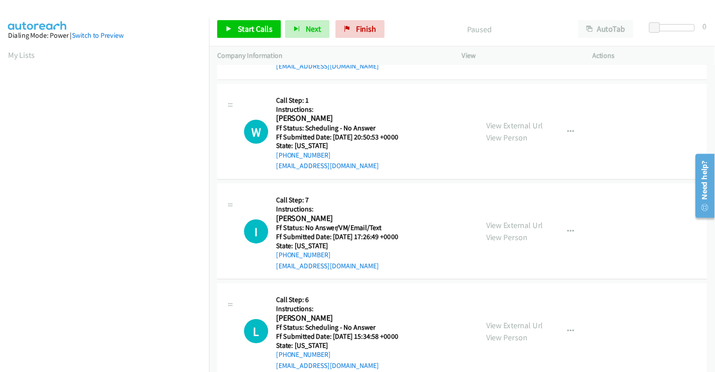
scroll to position [251, 0]
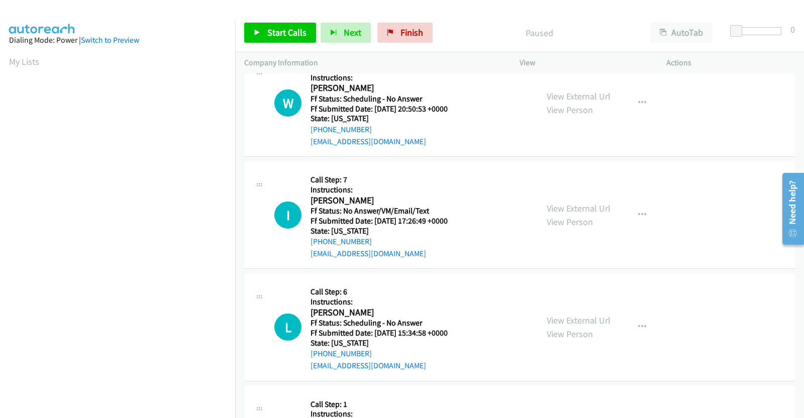
click at [566, 203] on link "View External Url" at bounding box center [579, 209] width 64 height 12
click at [571, 322] on link "View External Url" at bounding box center [579, 321] width 64 height 12
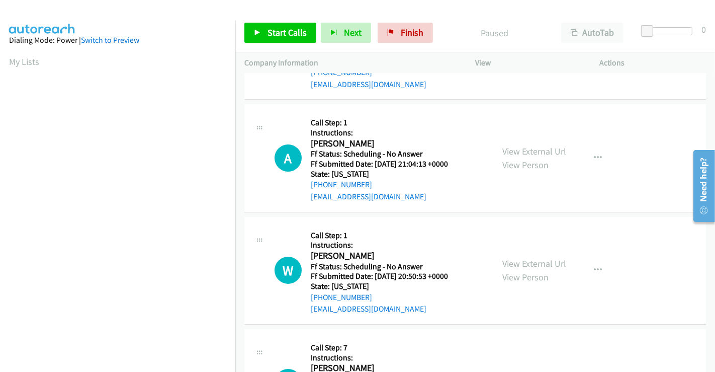
scroll to position [0, 0]
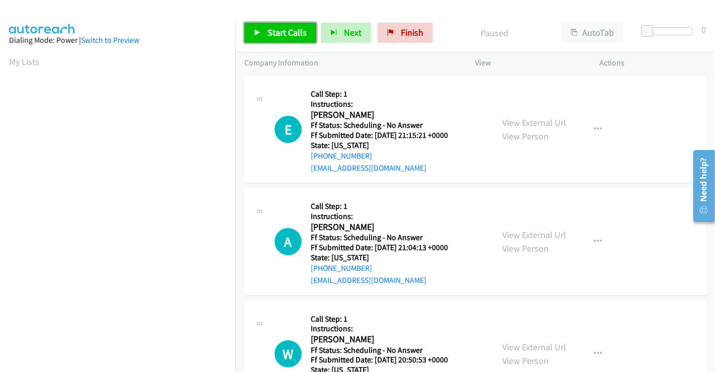
click at [287, 32] on span "Start Calls" at bounding box center [286, 33] width 39 height 12
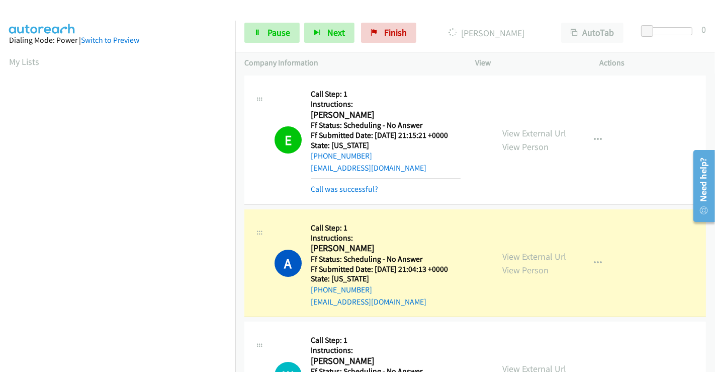
scroll to position [194, 0]
click at [350, 189] on link "Call was successful?" at bounding box center [344, 189] width 67 height 10
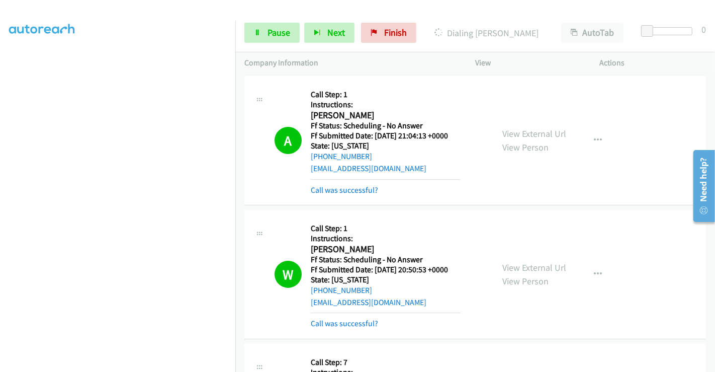
scroll to position [171, 0]
click at [268, 31] on span "Pause" at bounding box center [278, 33] width 23 height 12
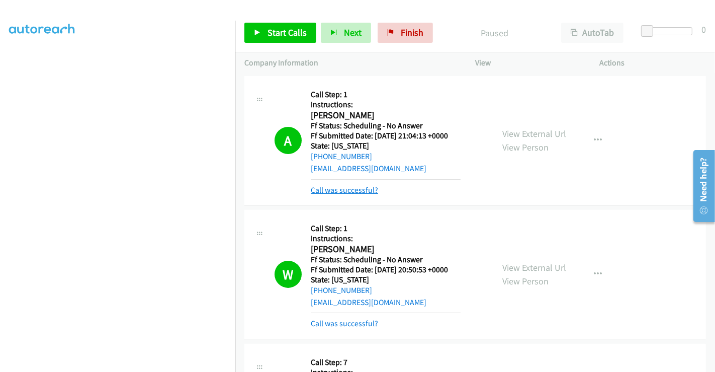
click at [335, 192] on link "Call was successful?" at bounding box center [344, 190] width 67 height 10
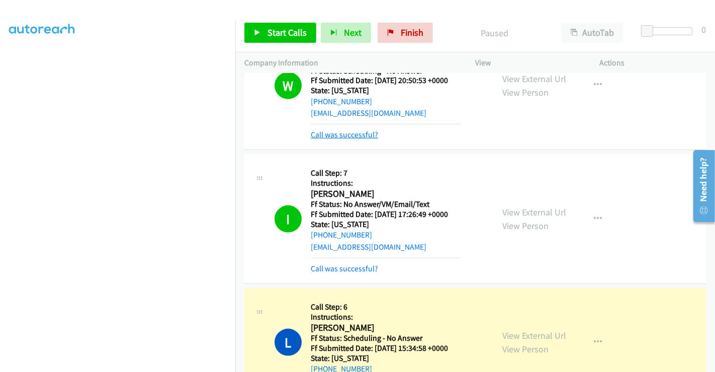
click at [344, 133] on link "Call was successful?" at bounding box center [344, 135] width 67 height 10
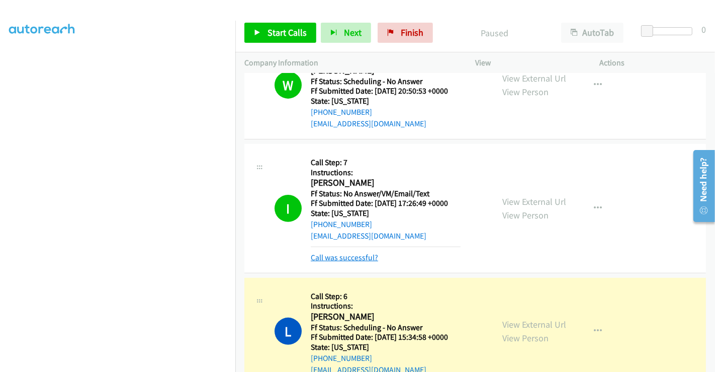
click at [356, 257] on link "Call was successful?" at bounding box center [344, 257] width 67 height 10
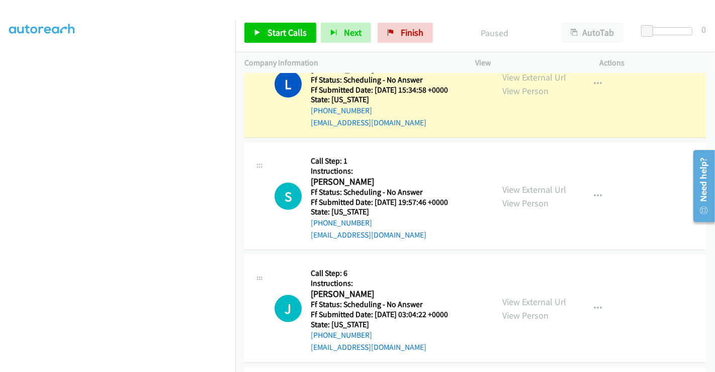
scroll to position [547, 0]
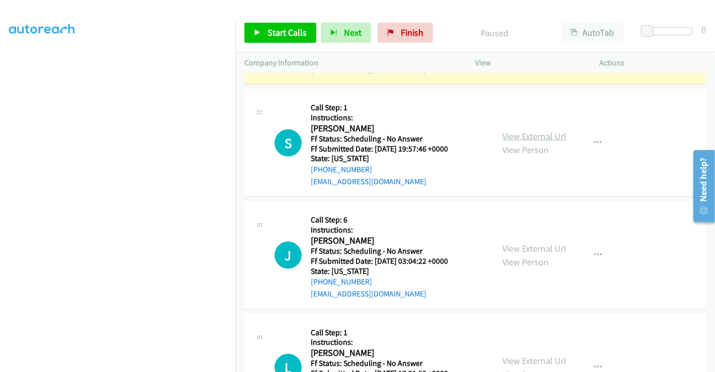
click at [540, 133] on link "View External Url" at bounding box center [534, 136] width 64 height 12
click at [525, 248] on link "View External Url" at bounding box center [534, 248] width 64 height 12
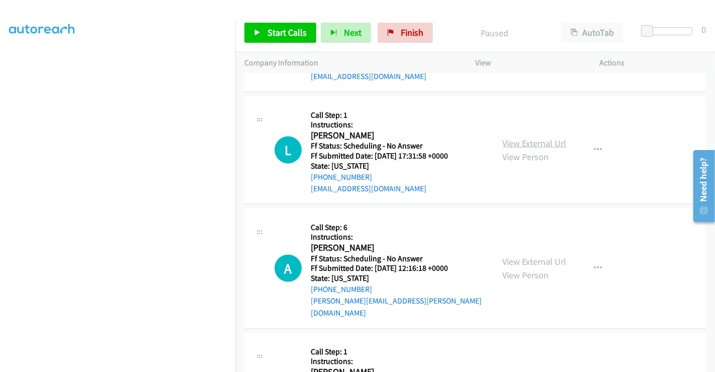
scroll to position [771, 0]
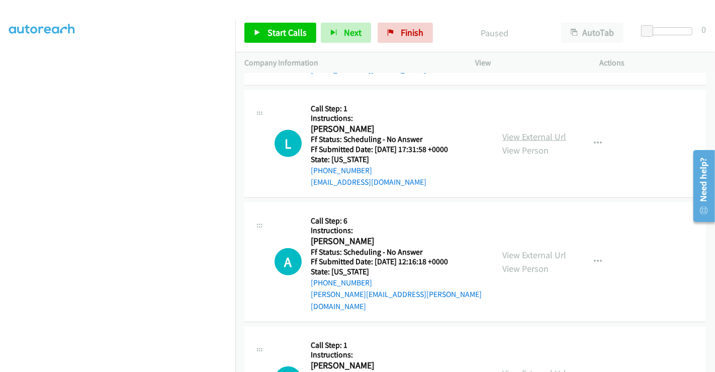
click at [511, 136] on link "View External Url" at bounding box center [534, 137] width 64 height 12
click at [513, 250] on link "View External Url" at bounding box center [534, 255] width 64 height 12
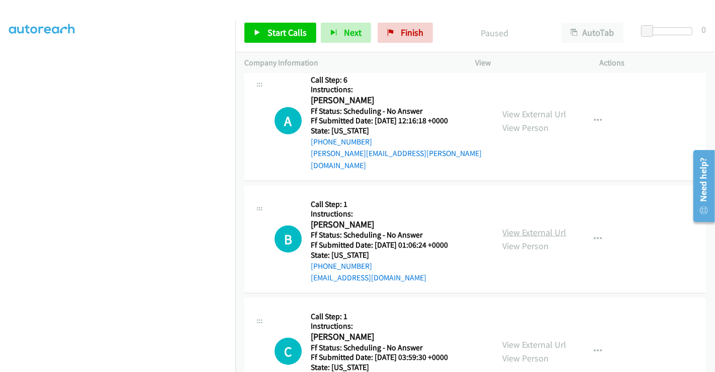
scroll to position [939, 0]
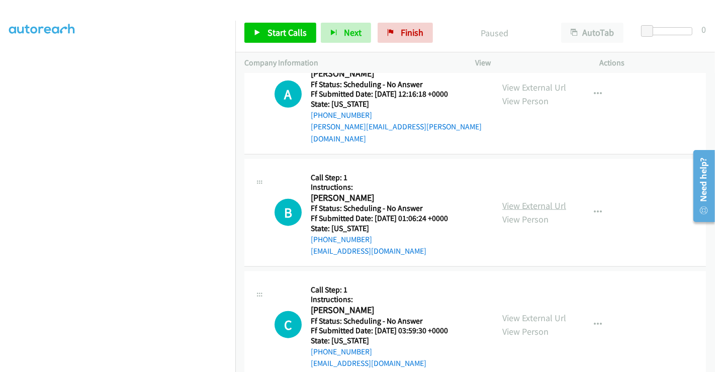
click at [527, 200] on link "View External Url" at bounding box center [534, 206] width 64 height 12
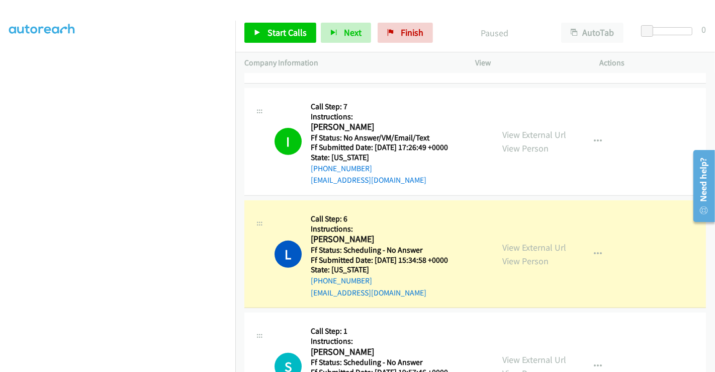
scroll to position [436, 0]
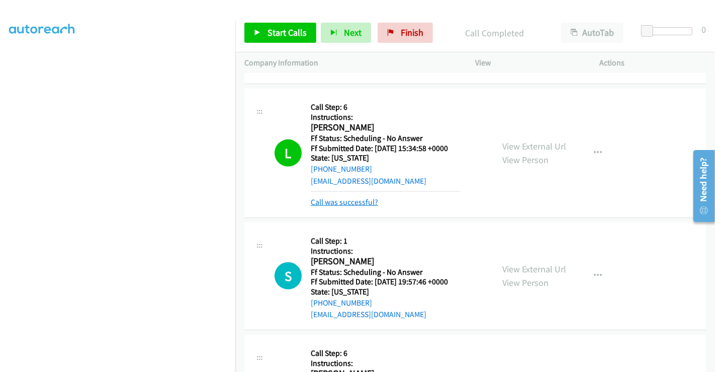
click at [357, 202] on link "Call was successful?" at bounding box center [344, 202] width 67 height 10
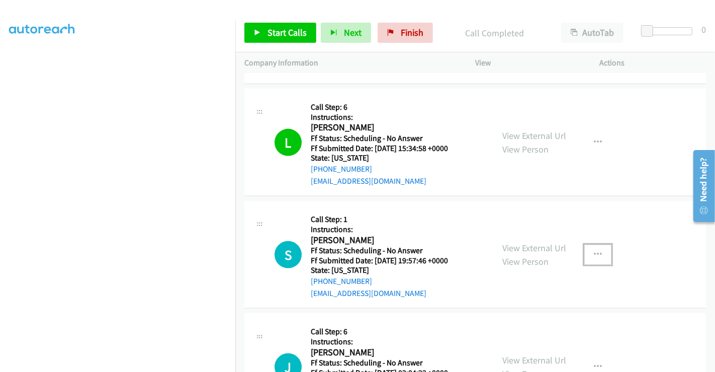
click at [594, 252] on icon "button" at bounding box center [598, 254] width 8 height 8
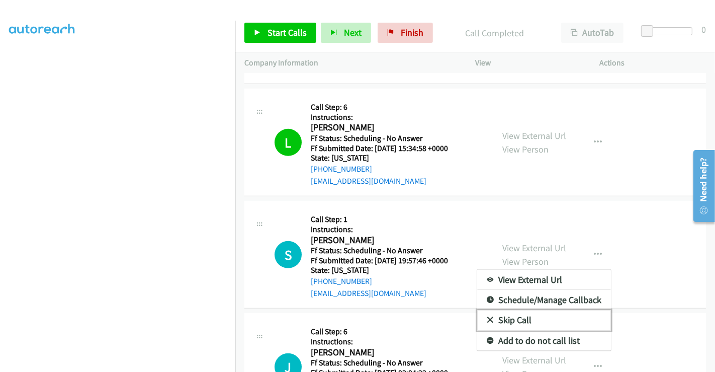
click at [517, 319] on link "Skip Call" at bounding box center [544, 320] width 134 height 20
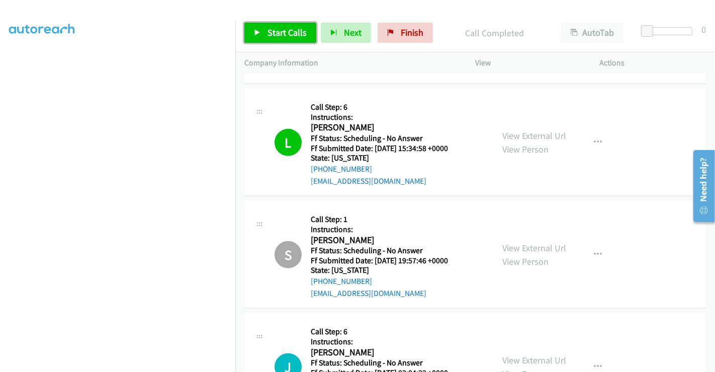
click at [280, 30] on span "Start Calls" at bounding box center [286, 33] width 39 height 12
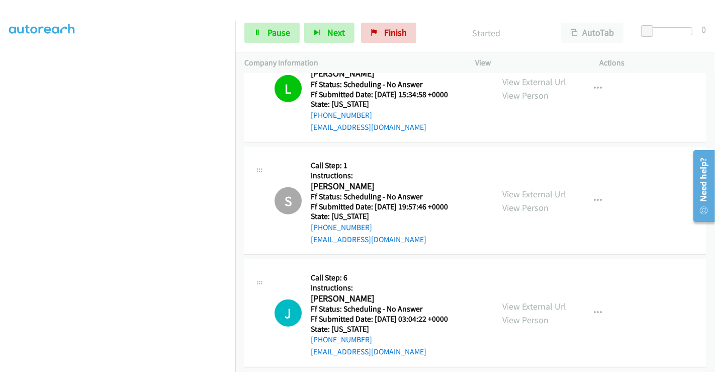
scroll to position [659, 0]
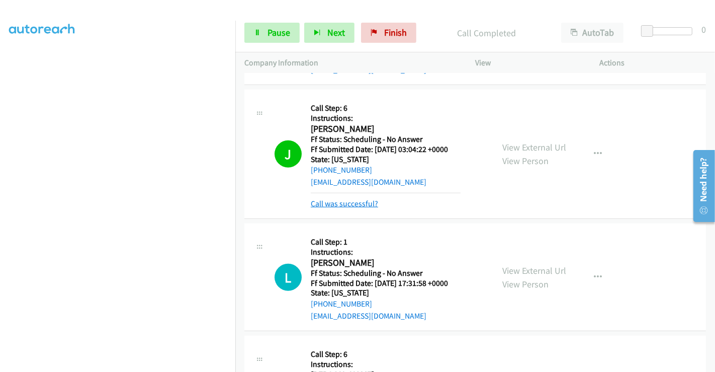
click at [350, 200] on link "Call was successful?" at bounding box center [344, 204] width 67 height 10
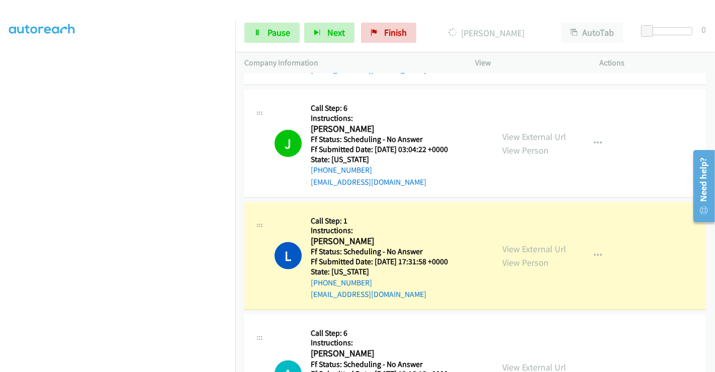
scroll to position [194, 0]
click at [271, 30] on span "Pause" at bounding box center [278, 33] width 23 height 12
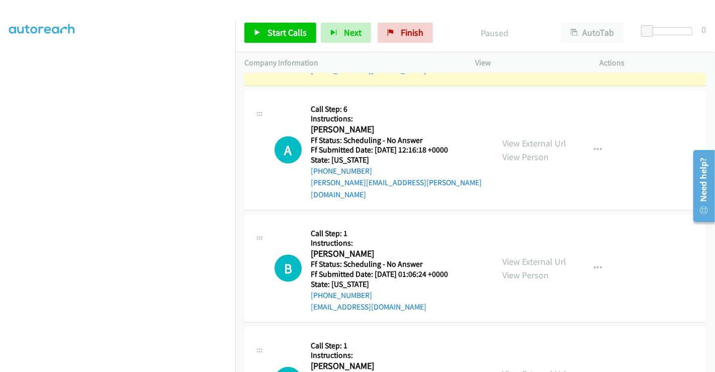
scroll to position [771, 0]
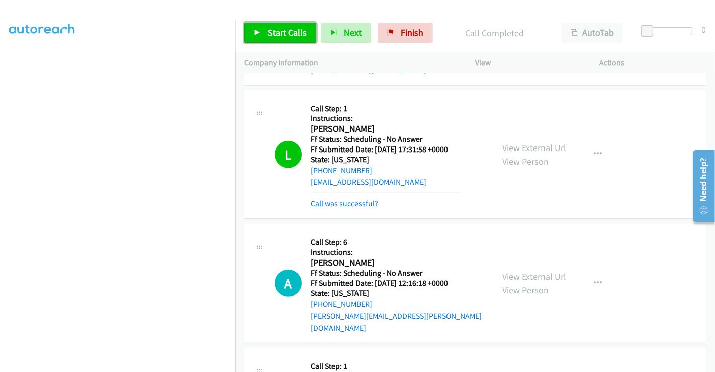
click at [279, 28] on span "Start Calls" at bounding box center [286, 33] width 39 height 12
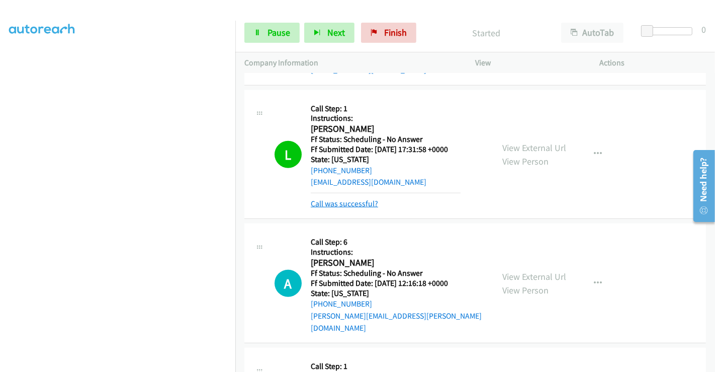
click at [352, 207] on link "Call was successful?" at bounding box center [344, 204] width 67 height 10
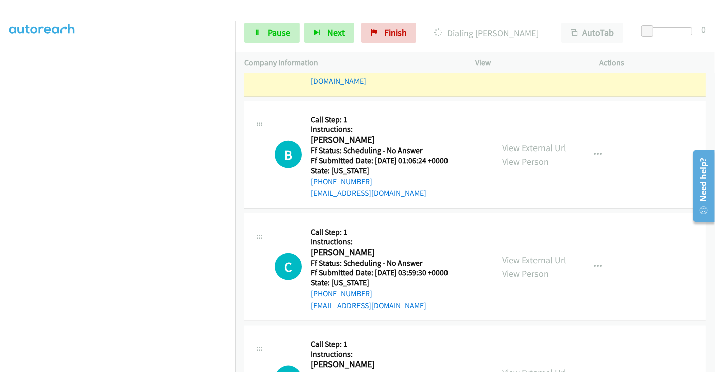
scroll to position [1050, 0]
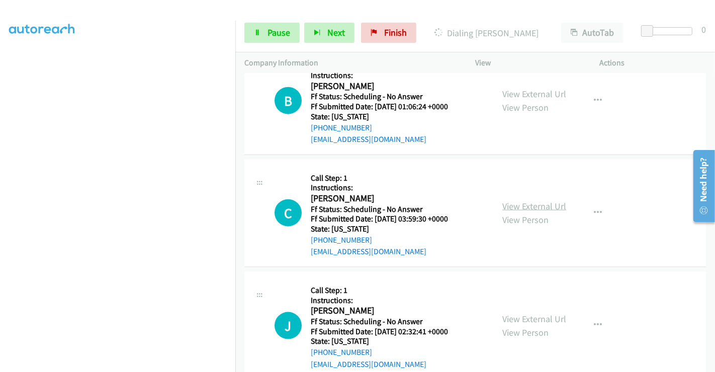
click at [538, 200] on link "View External Url" at bounding box center [534, 206] width 64 height 12
click at [525, 313] on link "View External Url" at bounding box center [534, 319] width 64 height 12
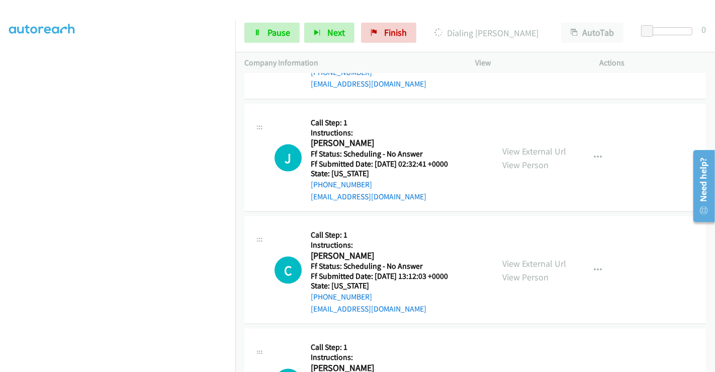
scroll to position [1218, 0]
click at [511, 257] on link "View External Url" at bounding box center [534, 263] width 64 height 12
click at [523, 257] on link "View External Url" at bounding box center [534, 263] width 64 height 12
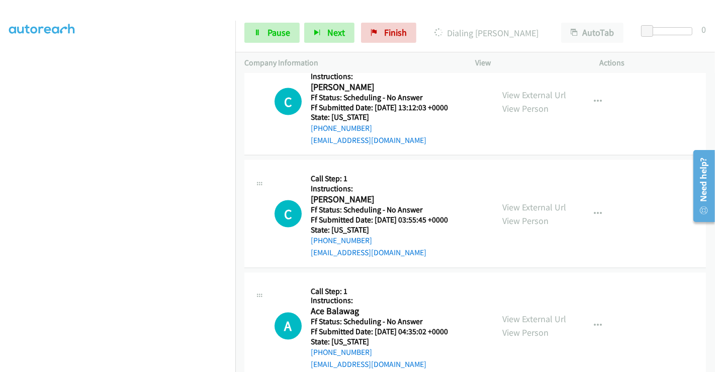
scroll to position [1441, 0]
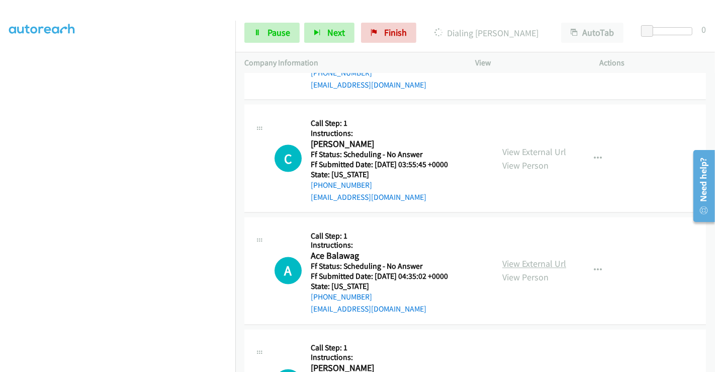
click at [521, 258] on link "View External Url" at bounding box center [534, 264] width 64 height 12
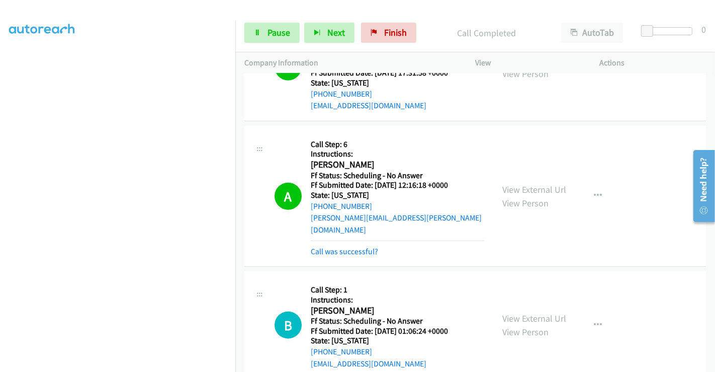
scroll to position [837, 0]
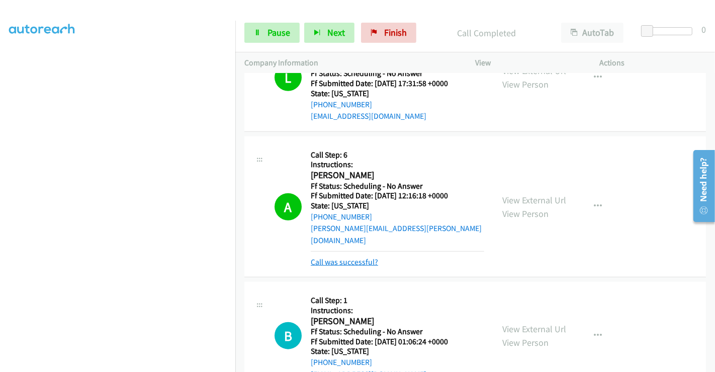
click at [342, 257] on link "Call was successful?" at bounding box center [344, 262] width 67 height 10
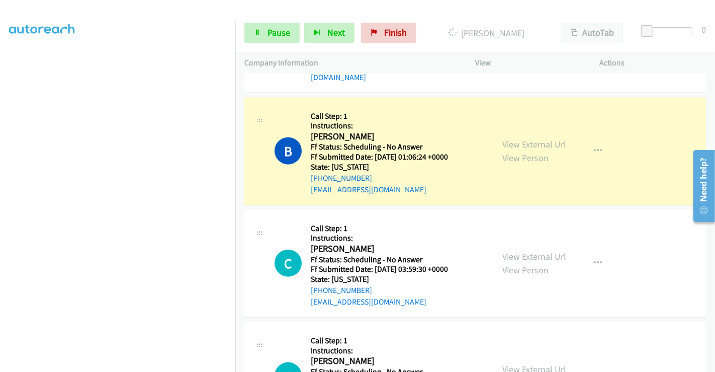
scroll to position [1005, 0]
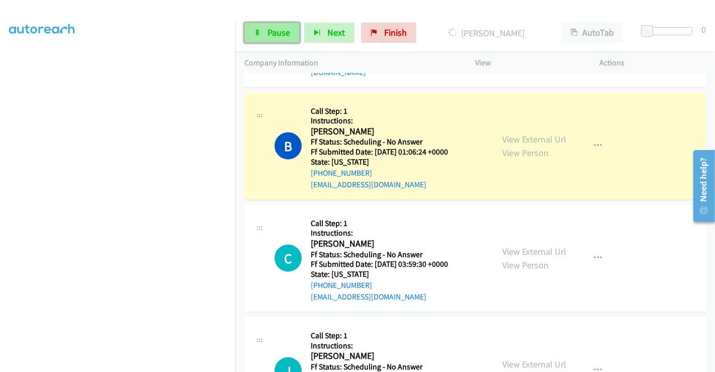
click at [268, 27] on span "Pause" at bounding box center [278, 33] width 23 height 12
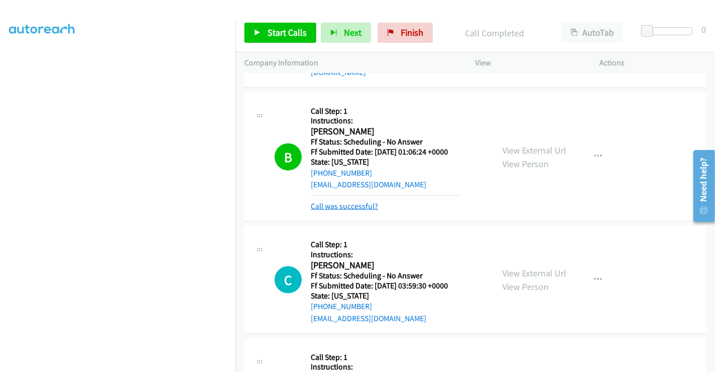
click at [342, 201] on link "Call was successful?" at bounding box center [344, 206] width 67 height 10
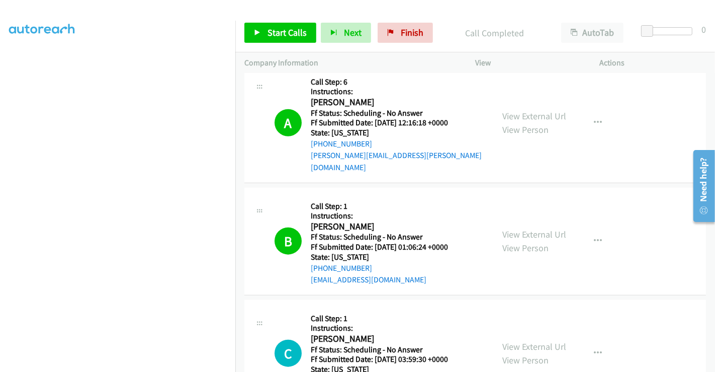
scroll to position [893, 0]
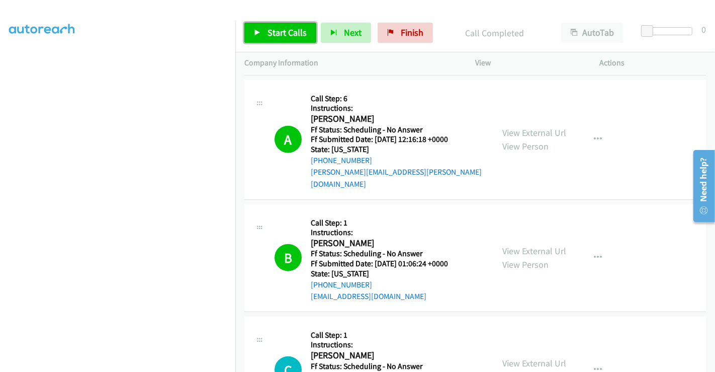
click at [286, 31] on span "Start Calls" at bounding box center [286, 33] width 39 height 12
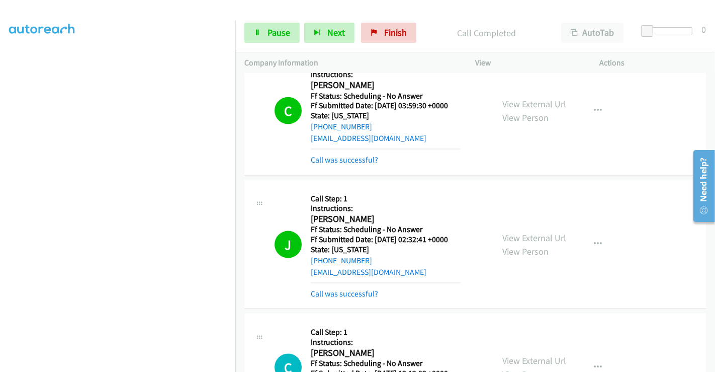
scroll to position [1228, 0]
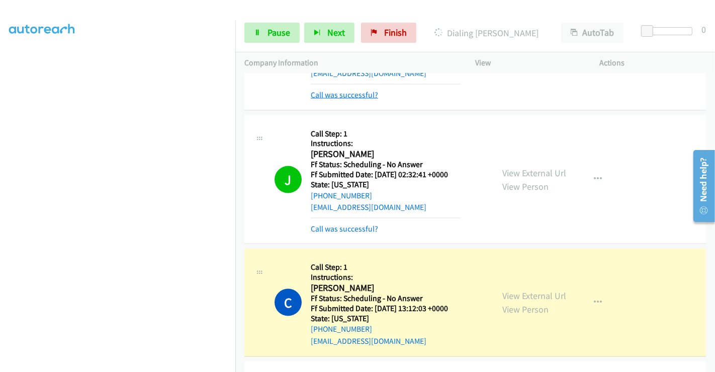
click at [347, 90] on link "Call was successful?" at bounding box center [344, 95] width 67 height 10
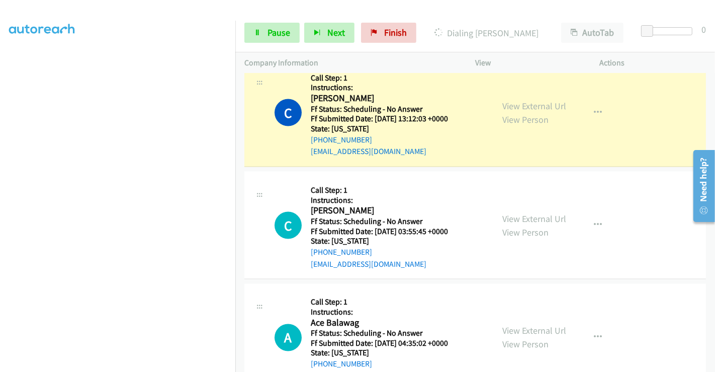
scroll to position [1452, 0]
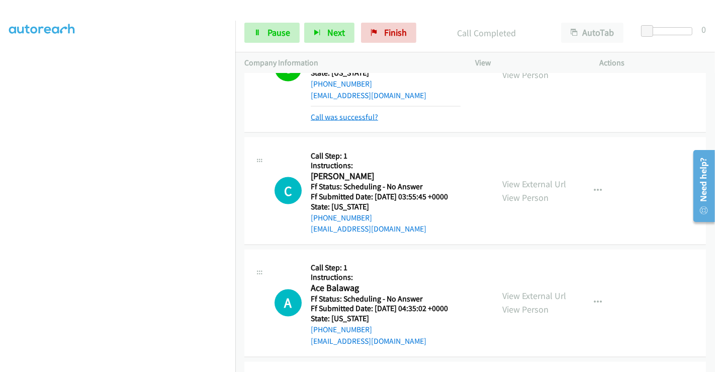
click at [346, 112] on link "Call was successful?" at bounding box center [344, 117] width 67 height 10
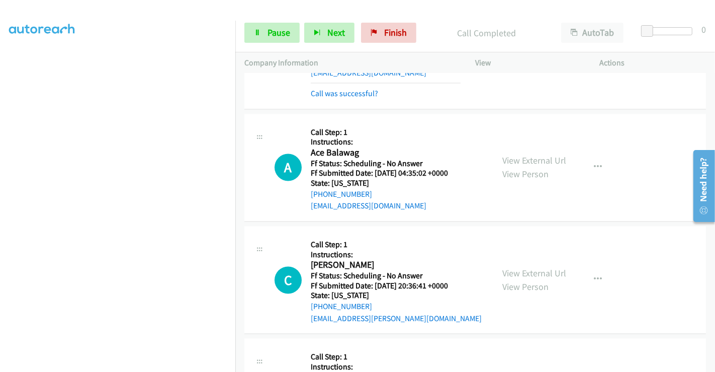
scroll to position [1619, 0]
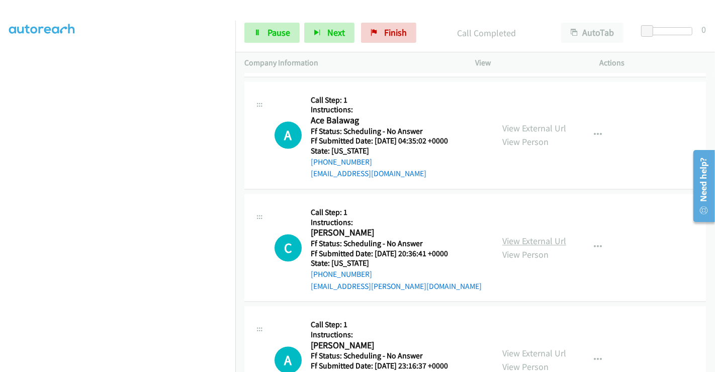
click at [539, 235] on link "View External Url" at bounding box center [534, 241] width 64 height 12
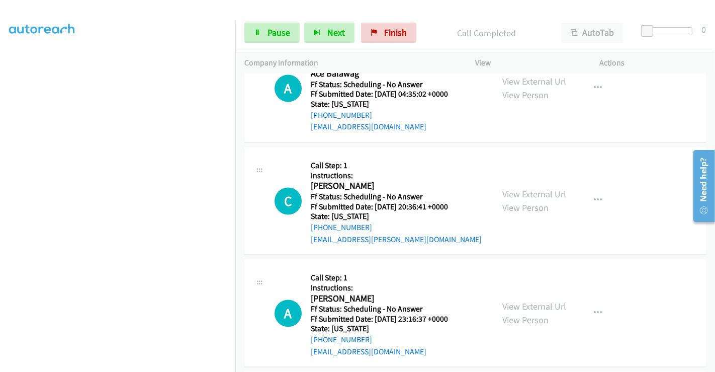
scroll to position [1731, 0]
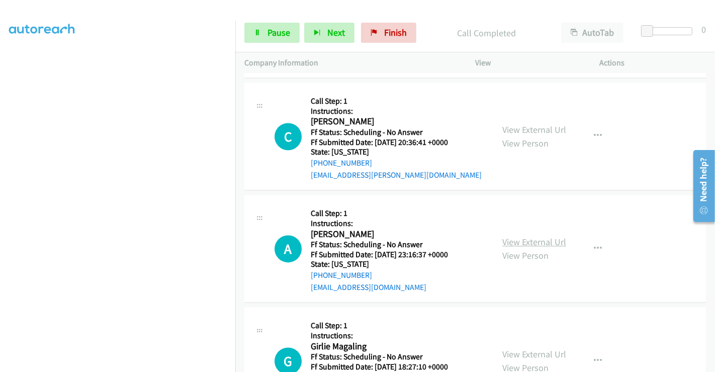
click at [521, 236] on link "View External Url" at bounding box center [534, 242] width 64 height 12
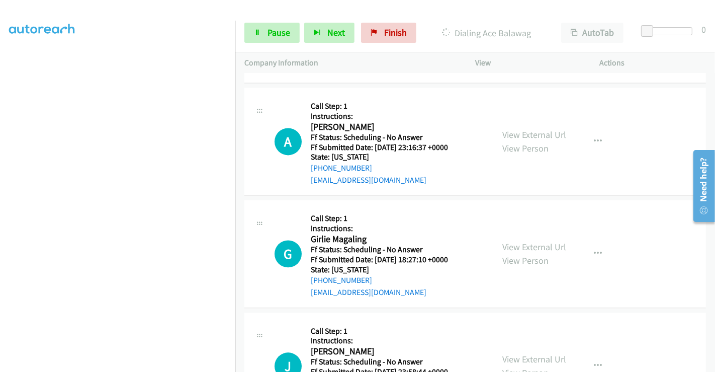
scroll to position [1843, 0]
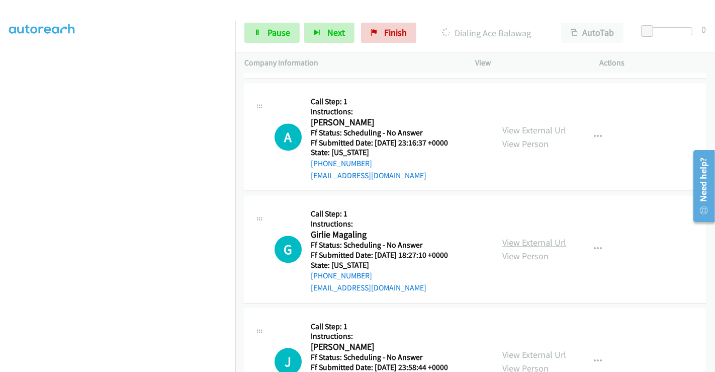
click at [520, 236] on link "View External Url" at bounding box center [534, 242] width 64 height 12
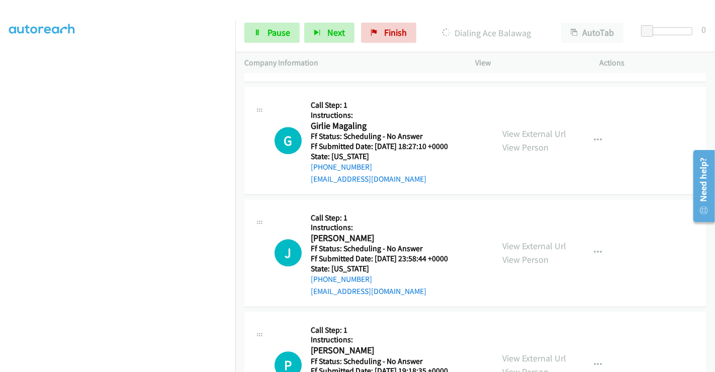
scroll to position [1955, 0]
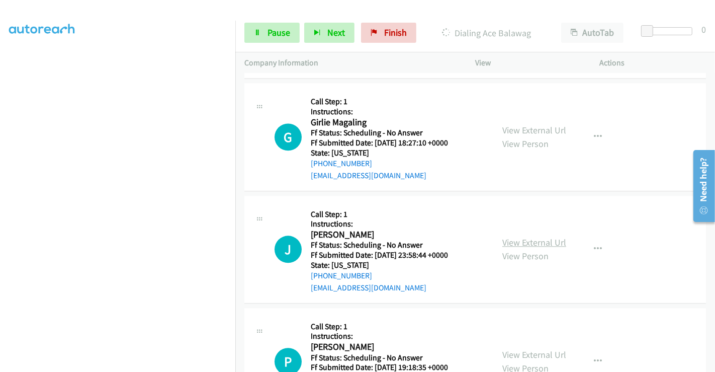
click at [518, 236] on link "View External Url" at bounding box center [534, 242] width 64 height 12
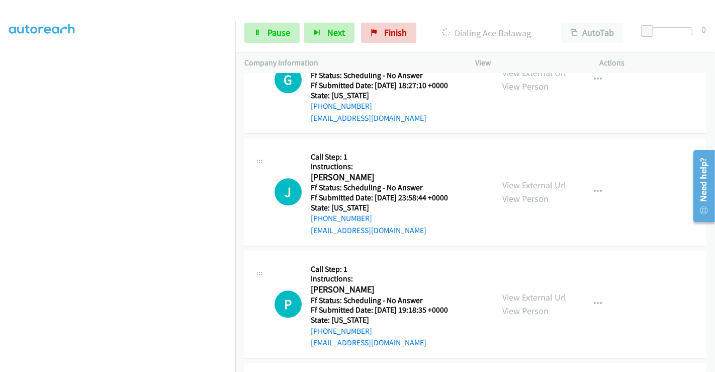
scroll to position [2066, 0]
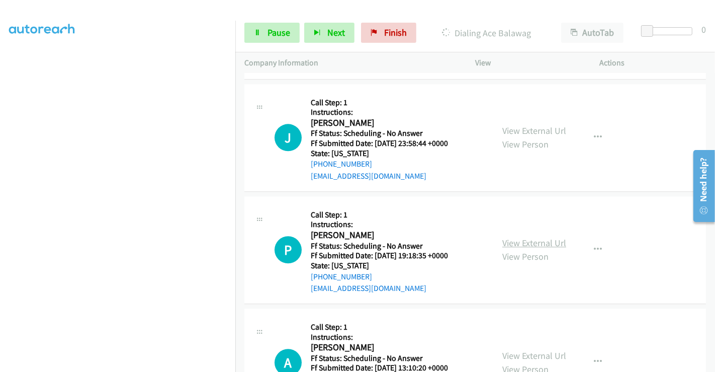
click at [521, 237] on link "View External Url" at bounding box center [534, 243] width 64 height 12
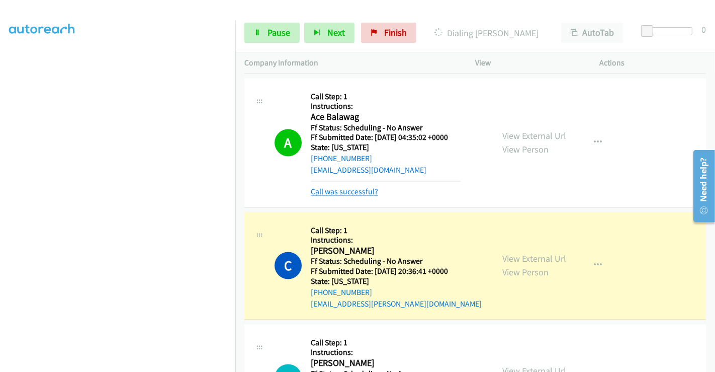
scroll to position [1640, 0]
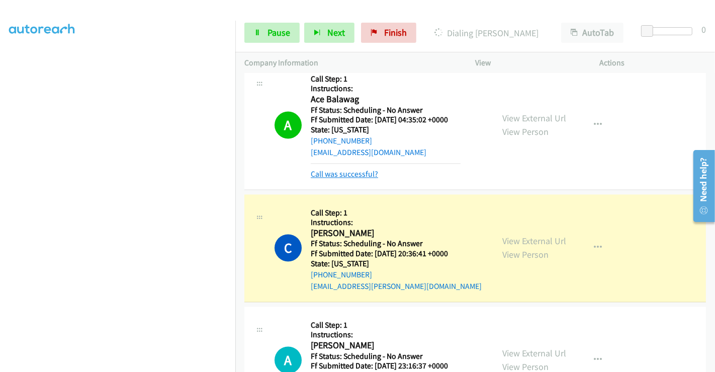
click at [352, 169] on link "Call was successful?" at bounding box center [344, 174] width 67 height 10
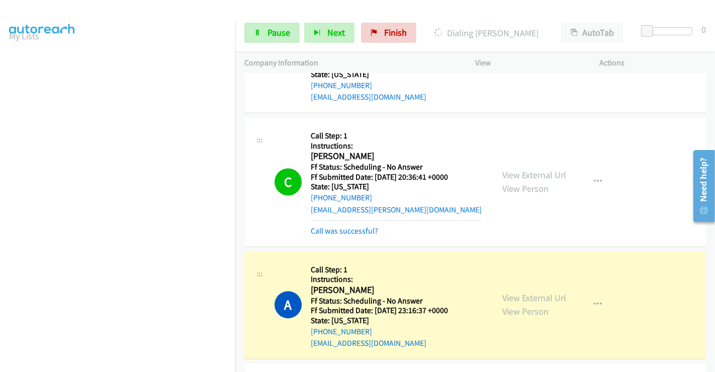
scroll to position [0, 0]
click at [362, 226] on link "Call was successful?" at bounding box center [344, 231] width 67 height 10
click at [353, 226] on link "Call was successful?" at bounding box center [344, 231] width 67 height 10
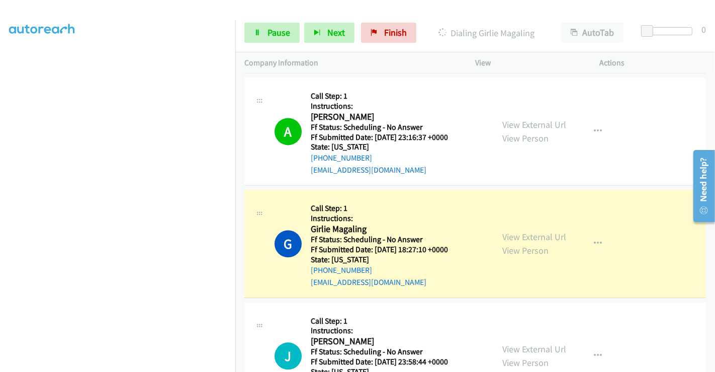
scroll to position [1920, 0]
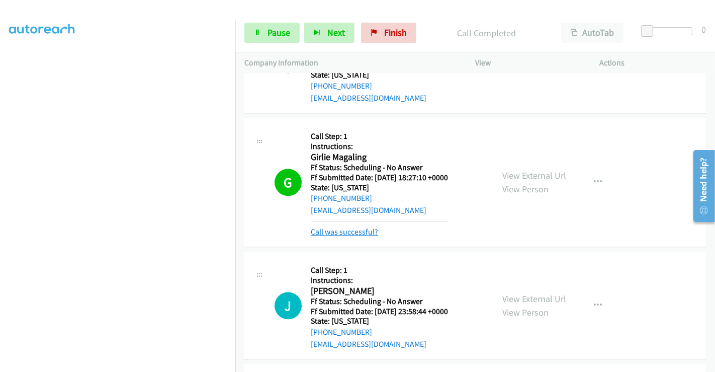
click at [353, 227] on link "Call was successful?" at bounding box center [344, 232] width 67 height 10
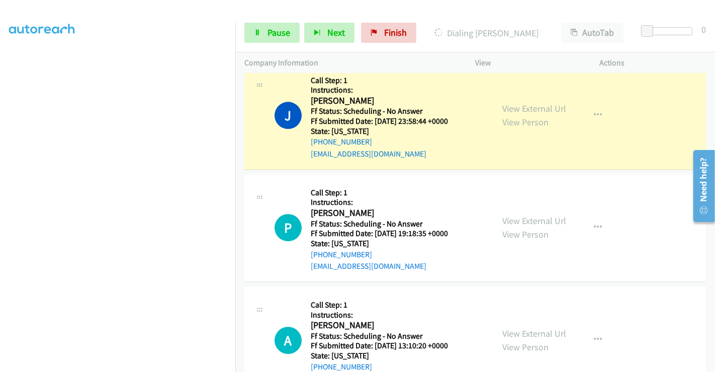
scroll to position [2143, 0]
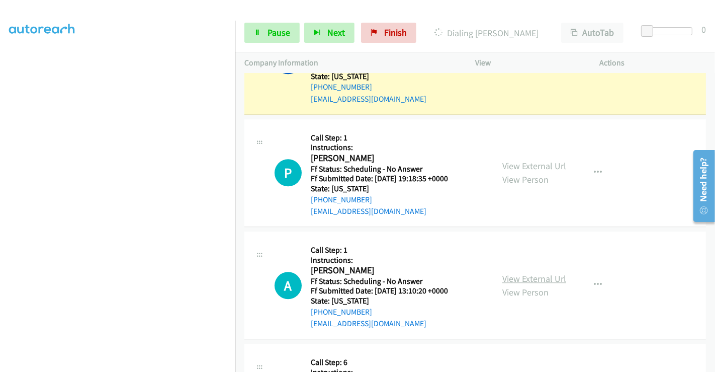
click at [549, 272] on link "View External Url" at bounding box center [534, 278] width 64 height 12
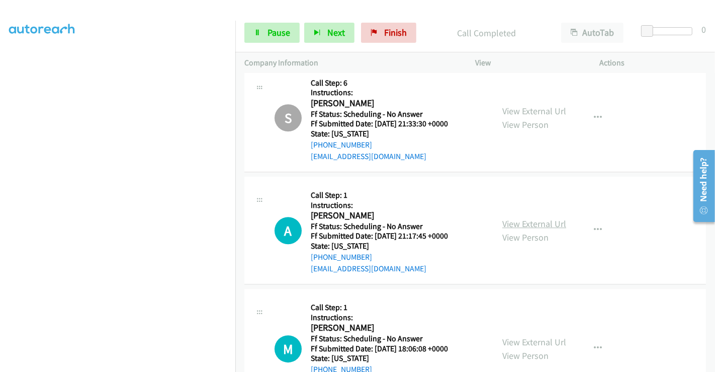
click at [515, 218] on link "View External Url" at bounding box center [534, 224] width 64 height 12
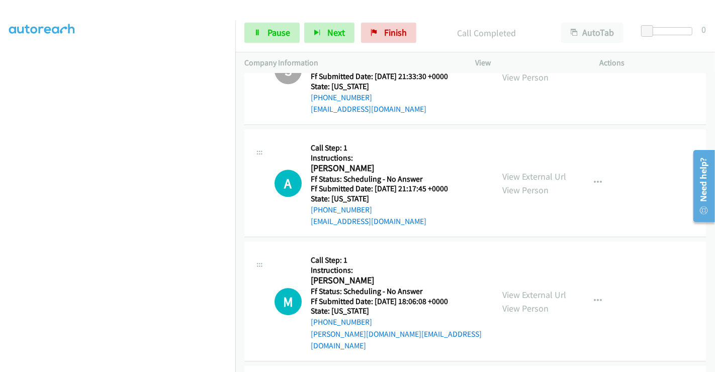
scroll to position [2555, 0]
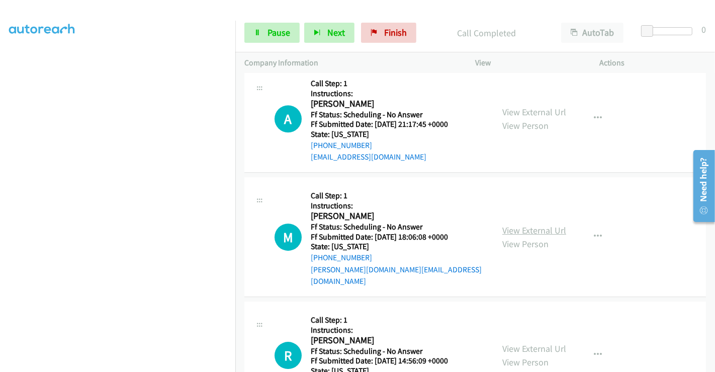
click at [523, 224] on link "View External Url" at bounding box center [534, 230] width 64 height 12
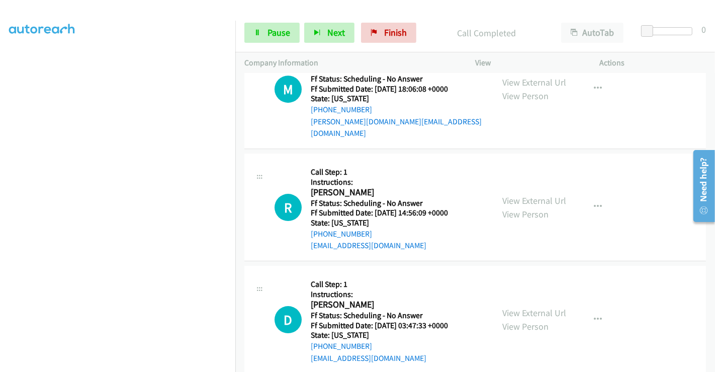
scroll to position [2723, 0]
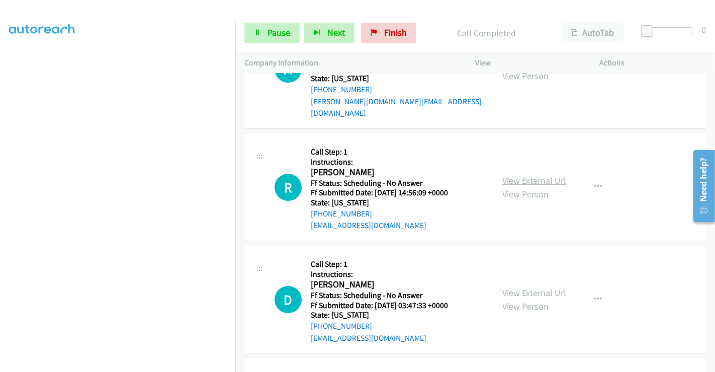
click at [514, 174] on link "View External Url" at bounding box center [534, 180] width 64 height 12
click at [523, 287] on link "View External Url" at bounding box center [534, 293] width 64 height 12
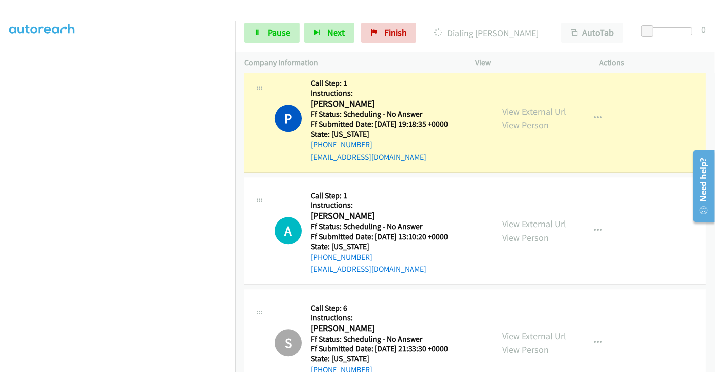
scroll to position [2164, 0]
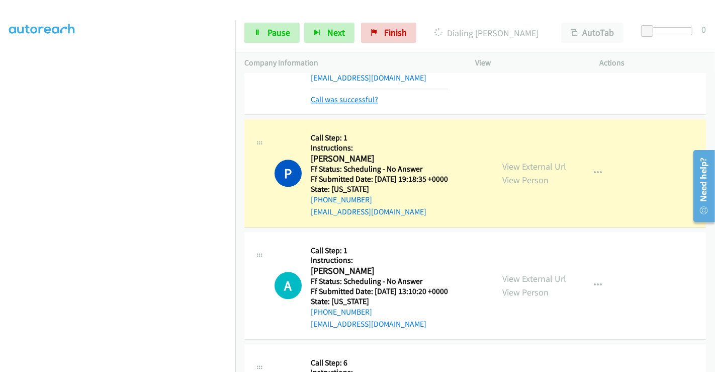
click at [366, 95] on link "Call was successful?" at bounding box center [344, 100] width 67 height 10
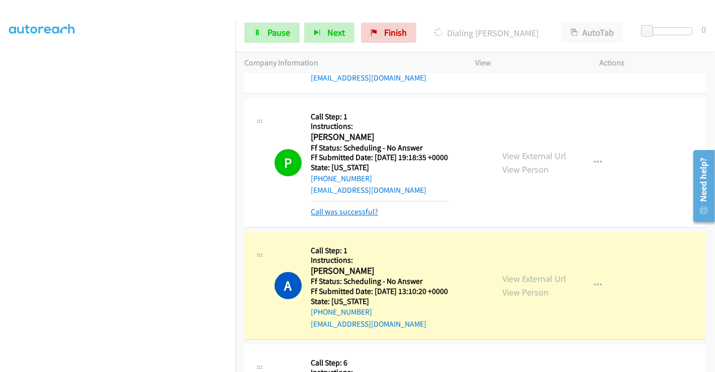
click at [336, 207] on link "Call was successful?" at bounding box center [344, 212] width 67 height 10
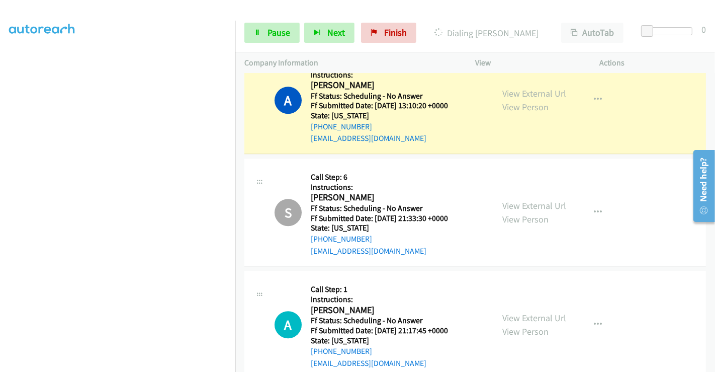
scroll to position [2276, 0]
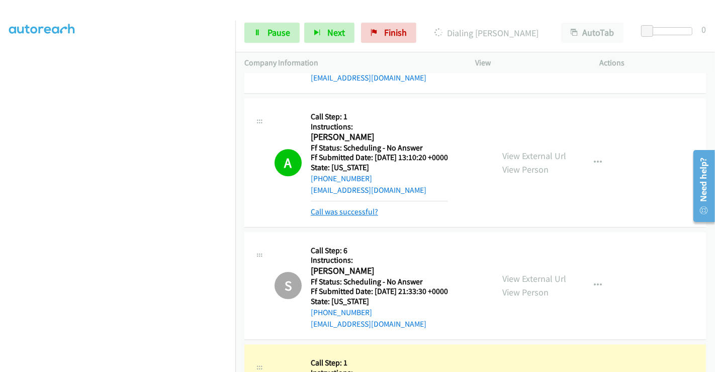
click at [366, 207] on link "Call was successful?" at bounding box center [344, 212] width 67 height 10
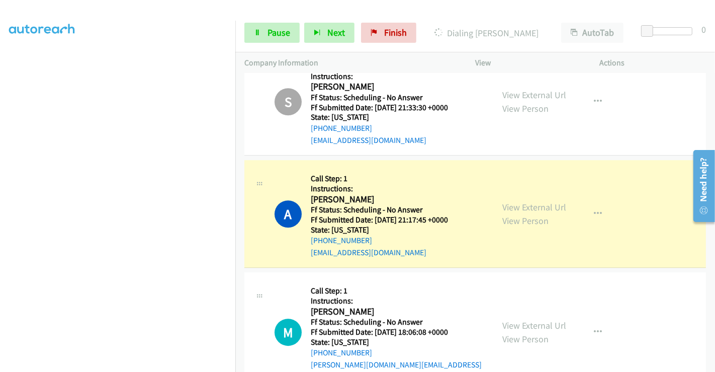
scroll to position [2500, 0]
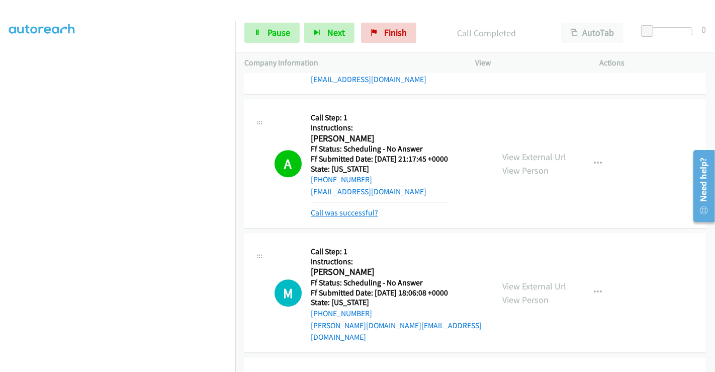
click at [356, 208] on link "Call was successful?" at bounding box center [344, 213] width 67 height 10
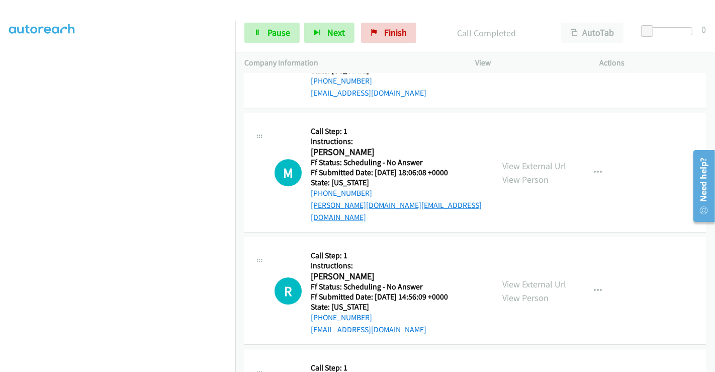
scroll to position [2611, 0]
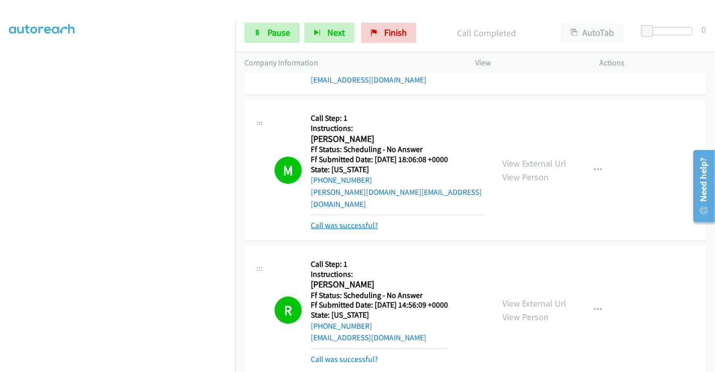
click at [362, 220] on link "Call was successful?" at bounding box center [344, 225] width 67 height 10
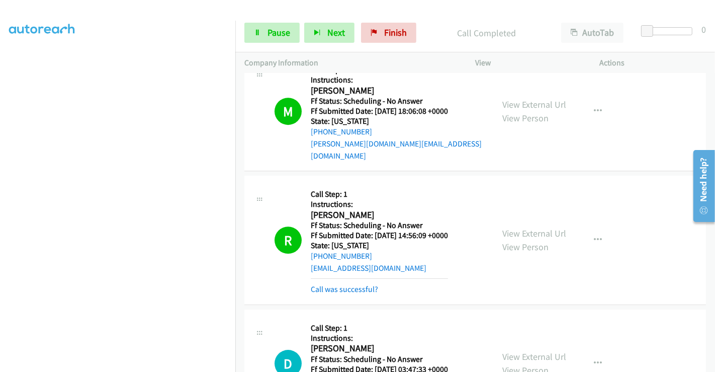
scroll to position [2723, 0]
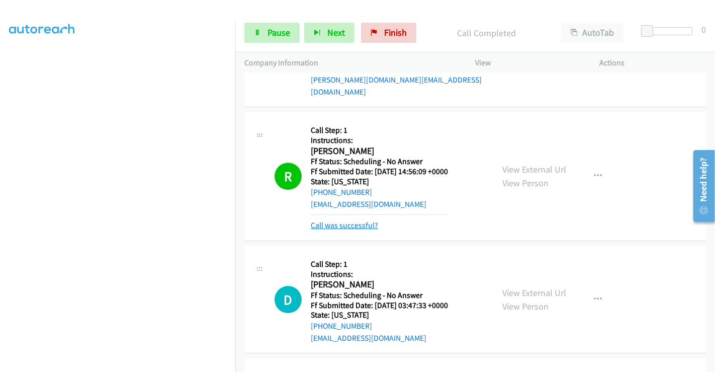
click at [351, 220] on link "Call was successful?" at bounding box center [344, 225] width 67 height 10
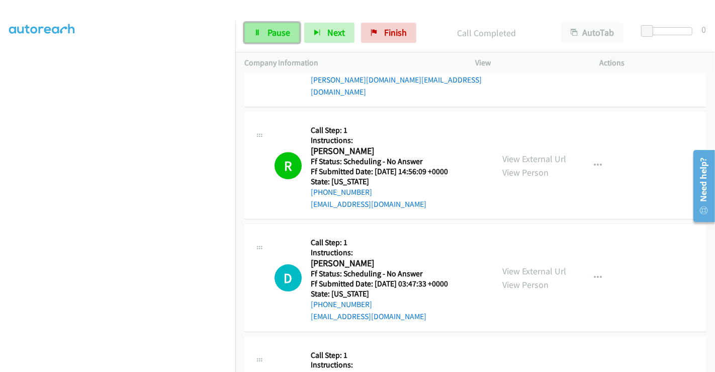
click at [281, 35] on span "Pause" at bounding box center [278, 33] width 23 height 12
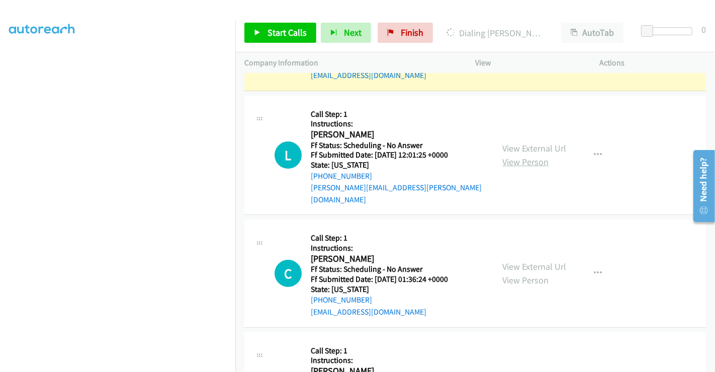
scroll to position [2947, 0]
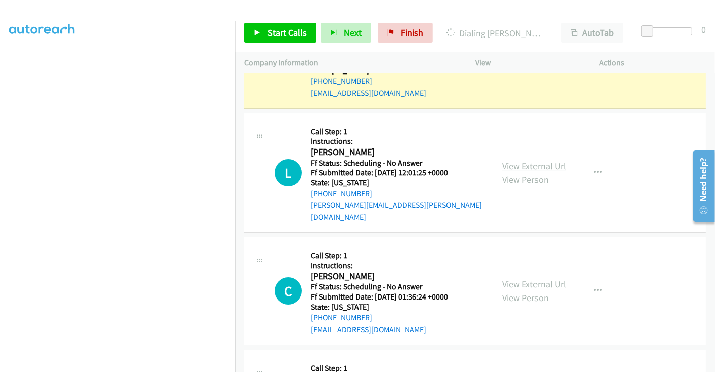
click at [520, 160] on link "View External Url" at bounding box center [534, 166] width 64 height 12
click at [521, 278] on link "View External Url" at bounding box center [534, 284] width 64 height 12
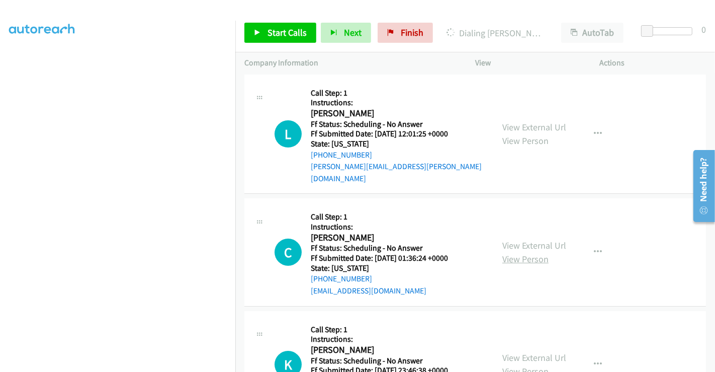
scroll to position [3002, 0]
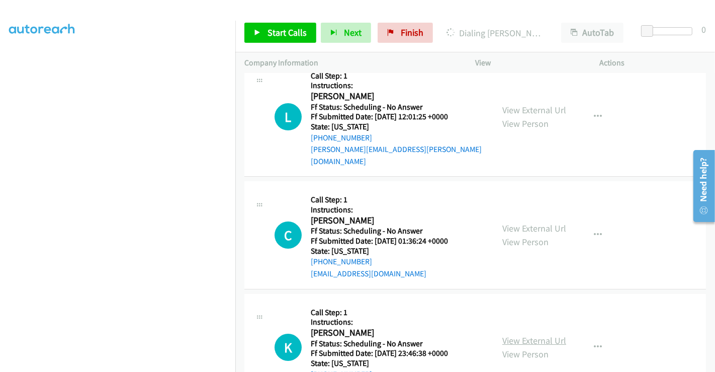
click at [533, 334] on link "View External Url" at bounding box center [534, 340] width 64 height 12
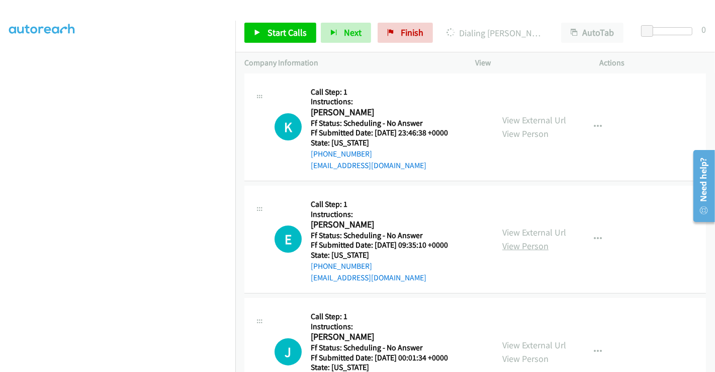
scroll to position [3226, 0]
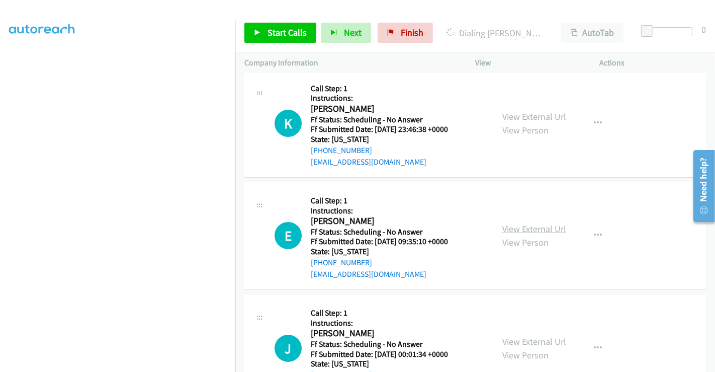
click at [524, 223] on link "View External Url" at bounding box center [534, 229] width 64 height 12
click at [534, 335] on link "View External Url" at bounding box center [534, 341] width 64 height 12
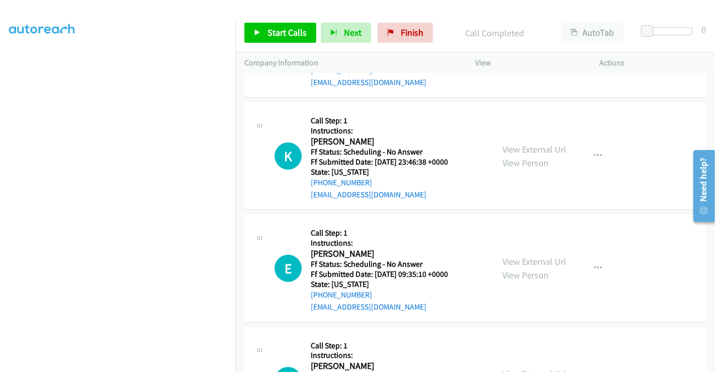
scroll to position [3191, 0]
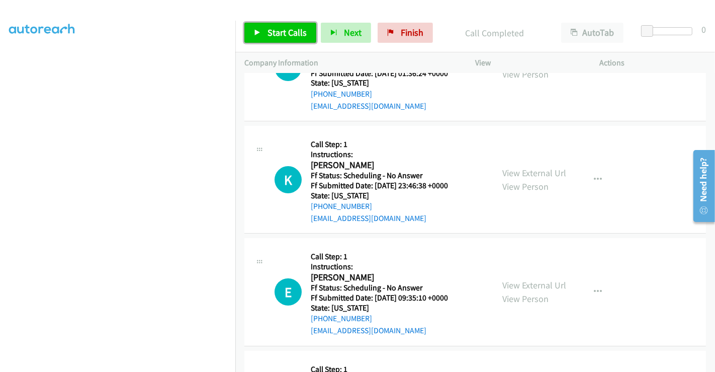
click at [264, 31] on link "Start Calls" at bounding box center [280, 33] width 72 height 20
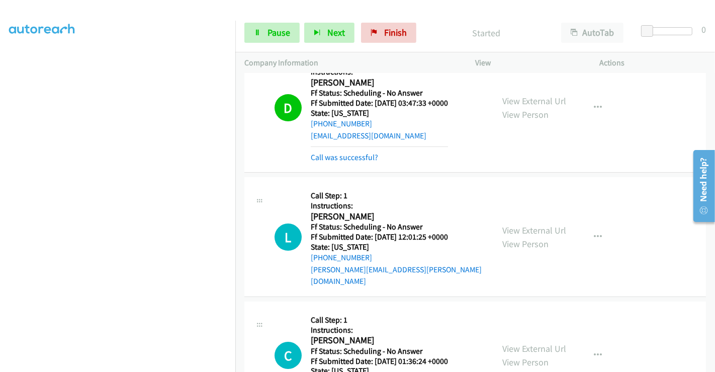
scroll to position [2800, 0]
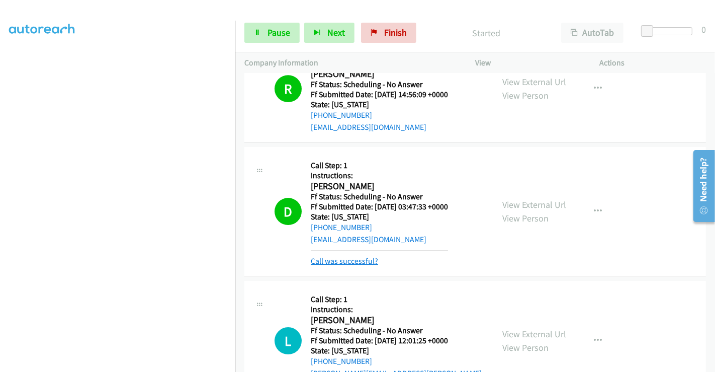
click at [353, 256] on link "Call was successful?" at bounding box center [344, 261] width 67 height 10
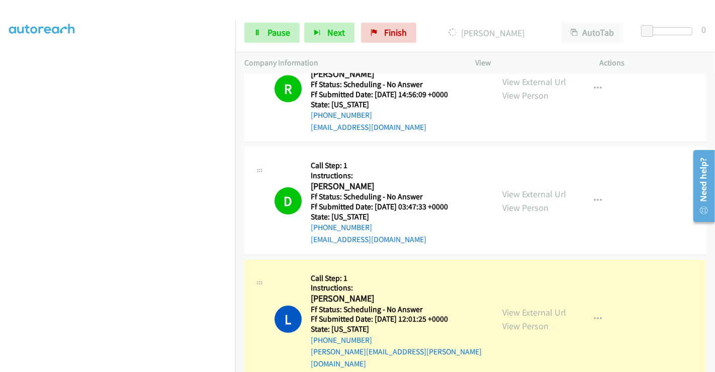
scroll to position [2856, 0]
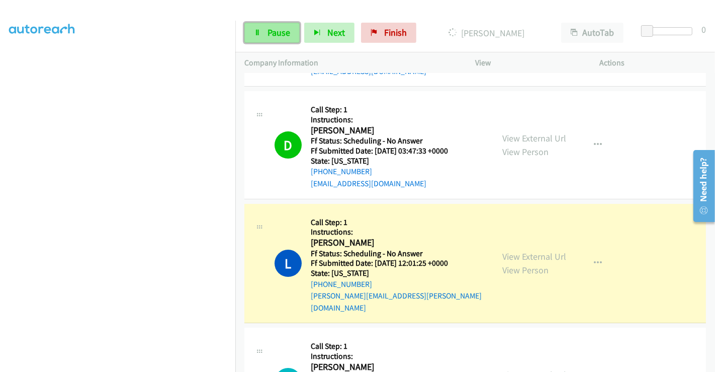
click at [279, 31] on span "Pause" at bounding box center [278, 33] width 23 height 12
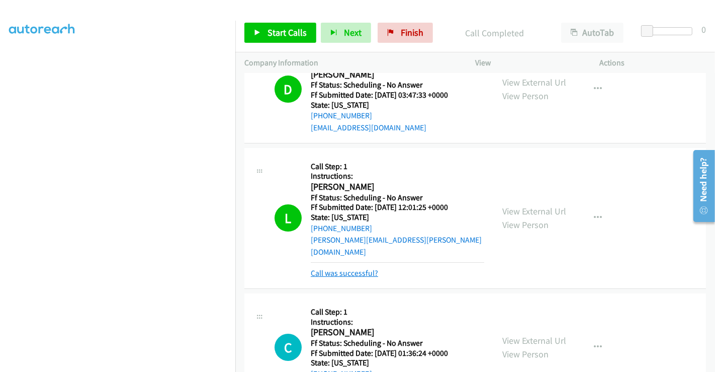
click at [353, 268] on link "Call was successful?" at bounding box center [344, 273] width 67 height 10
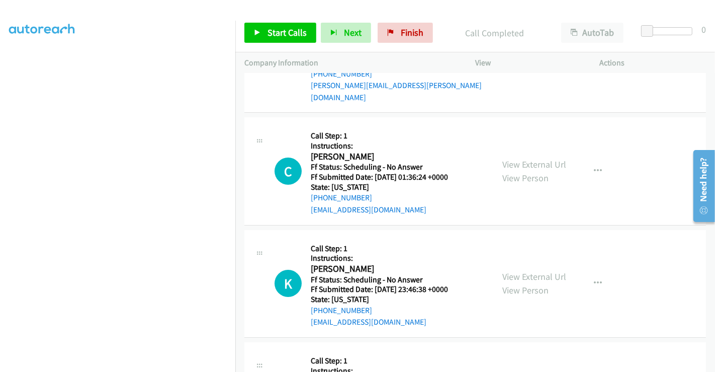
scroll to position [3079, 0]
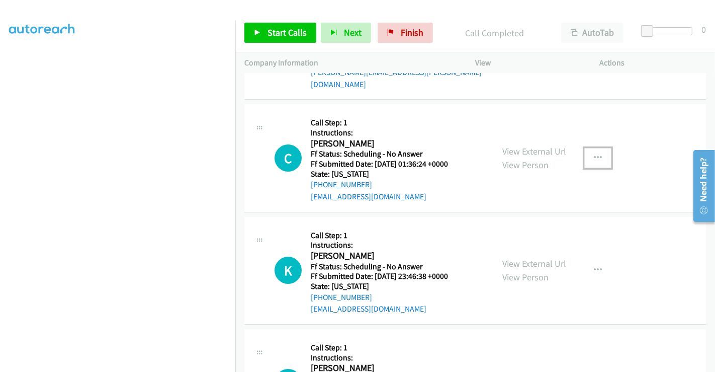
click at [594, 154] on icon "button" at bounding box center [598, 158] width 8 height 8
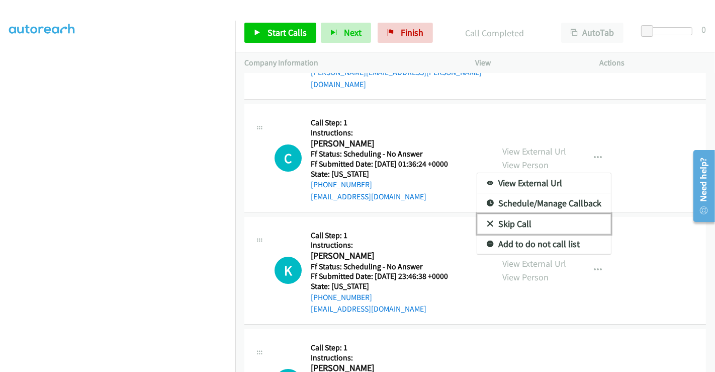
click at [520, 214] on link "Skip Call" at bounding box center [544, 224] width 134 height 20
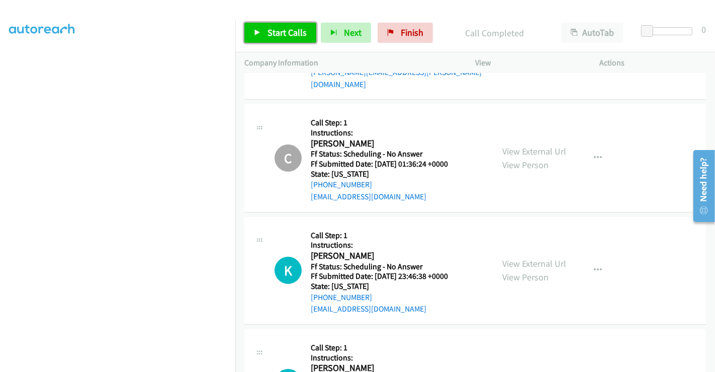
click at [289, 31] on span "Start Calls" at bounding box center [286, 33] width 39 height 12
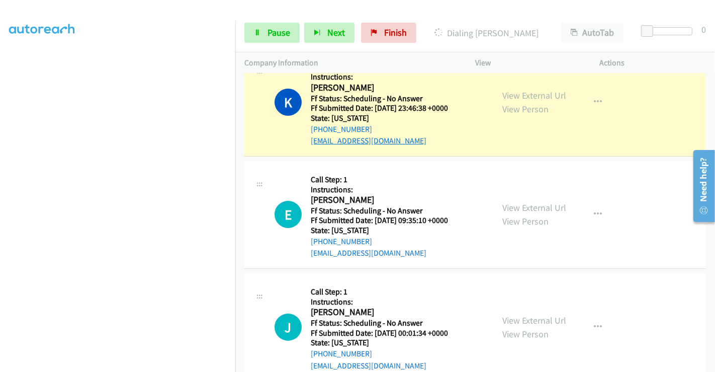
scroll to position [3258, 0]
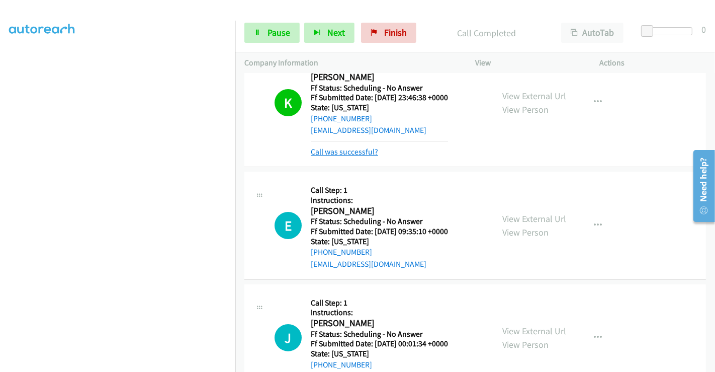
click at [361, 147] on link "Call was successful?" at bounding box center [344, 152] width 67 height 10
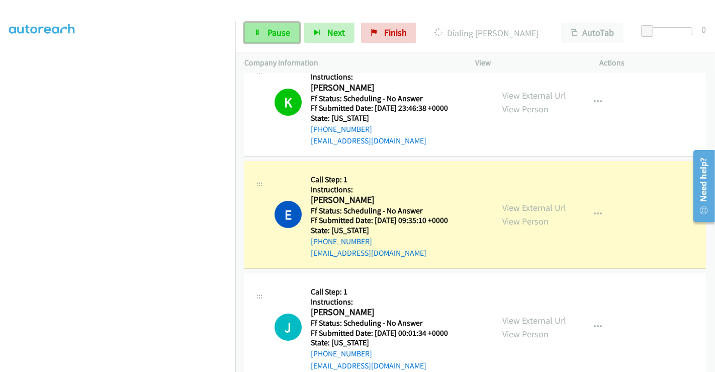
click at [272, 27] on span "Pause" at bounding box center [278, 33] width 23 height 12
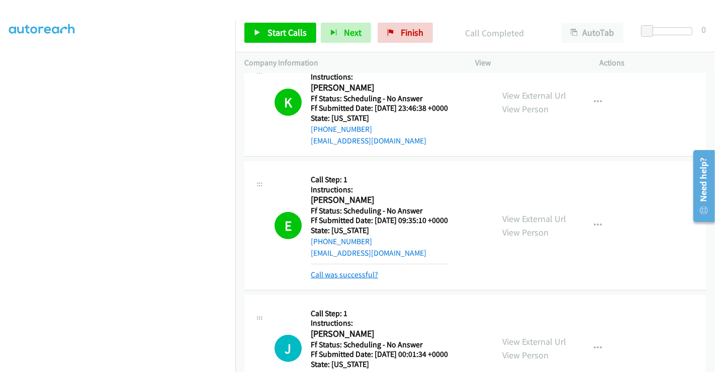
click at [331, 269] on link "Call was successful?" at bounding box center [344, 274] width 67 height 10
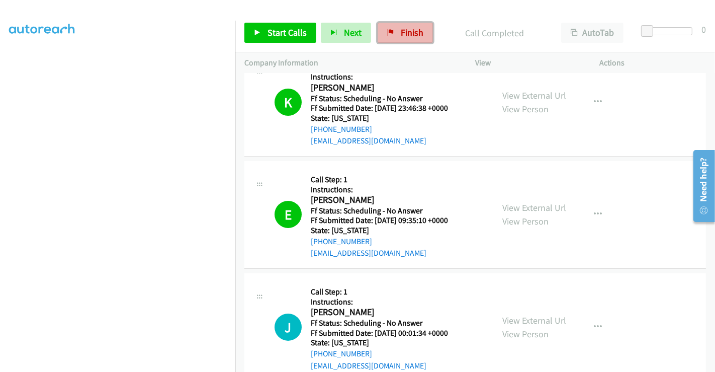
click at [403, 27] on span "Finish" at bounding box center [412, 33] width 23 height 12
